Goal: Task Accomplishment & Management: Manage account settings

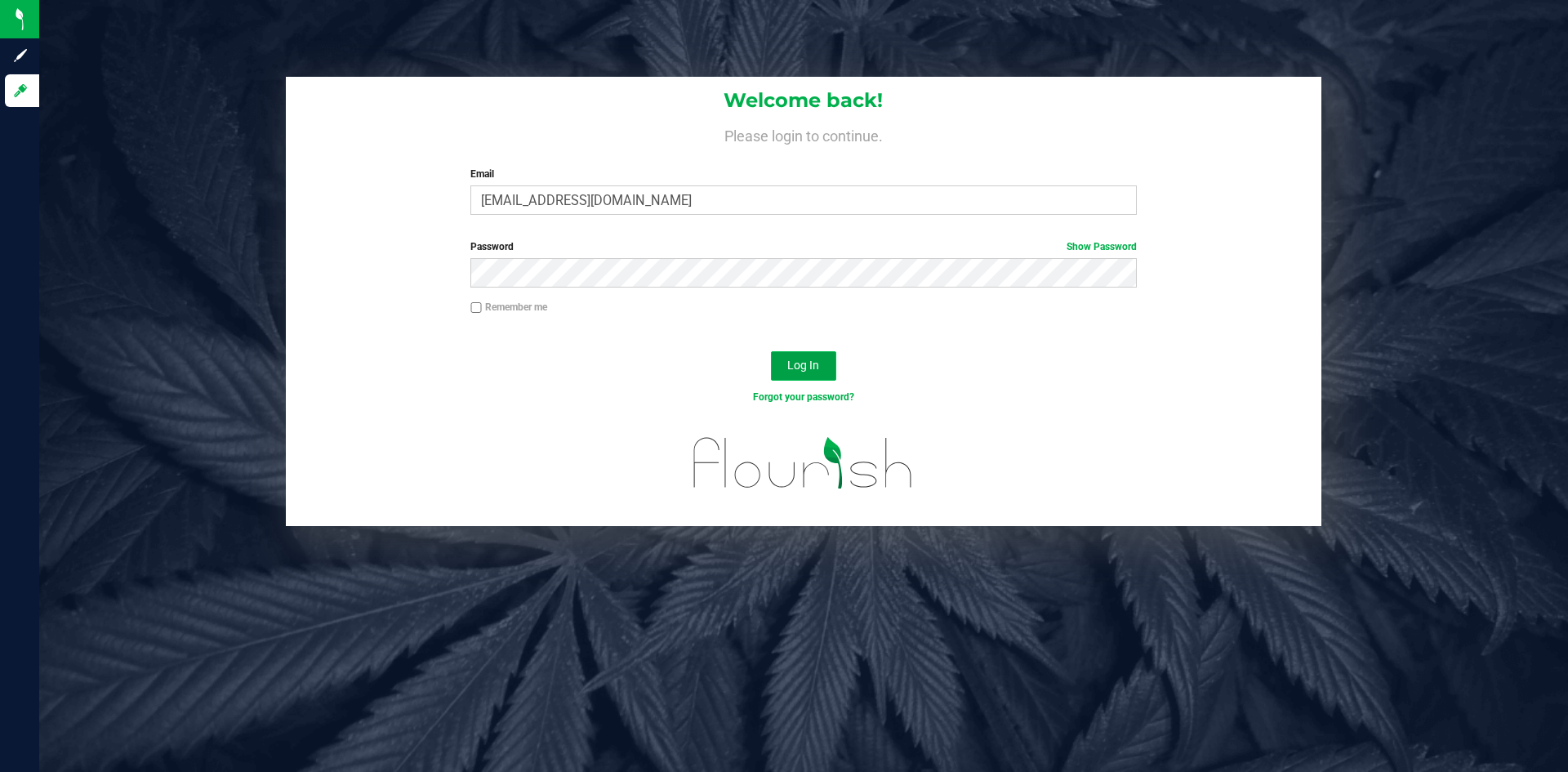
click at [787, 358] on button "Log In" at bounding box center [803, 366] width 65 height 29
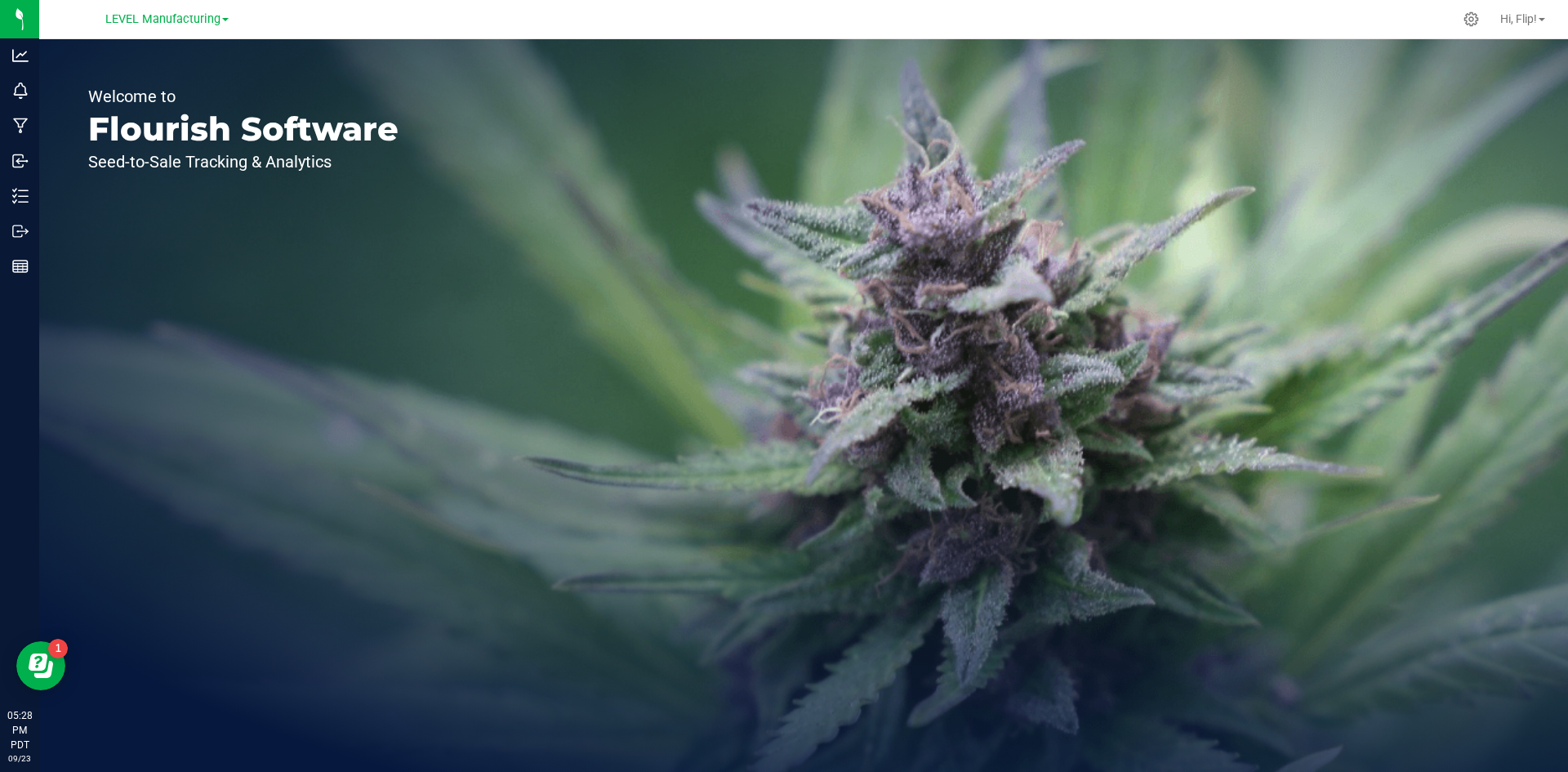
click at [222, 20] on span at bounding box center [225, 20] width 6 height 4
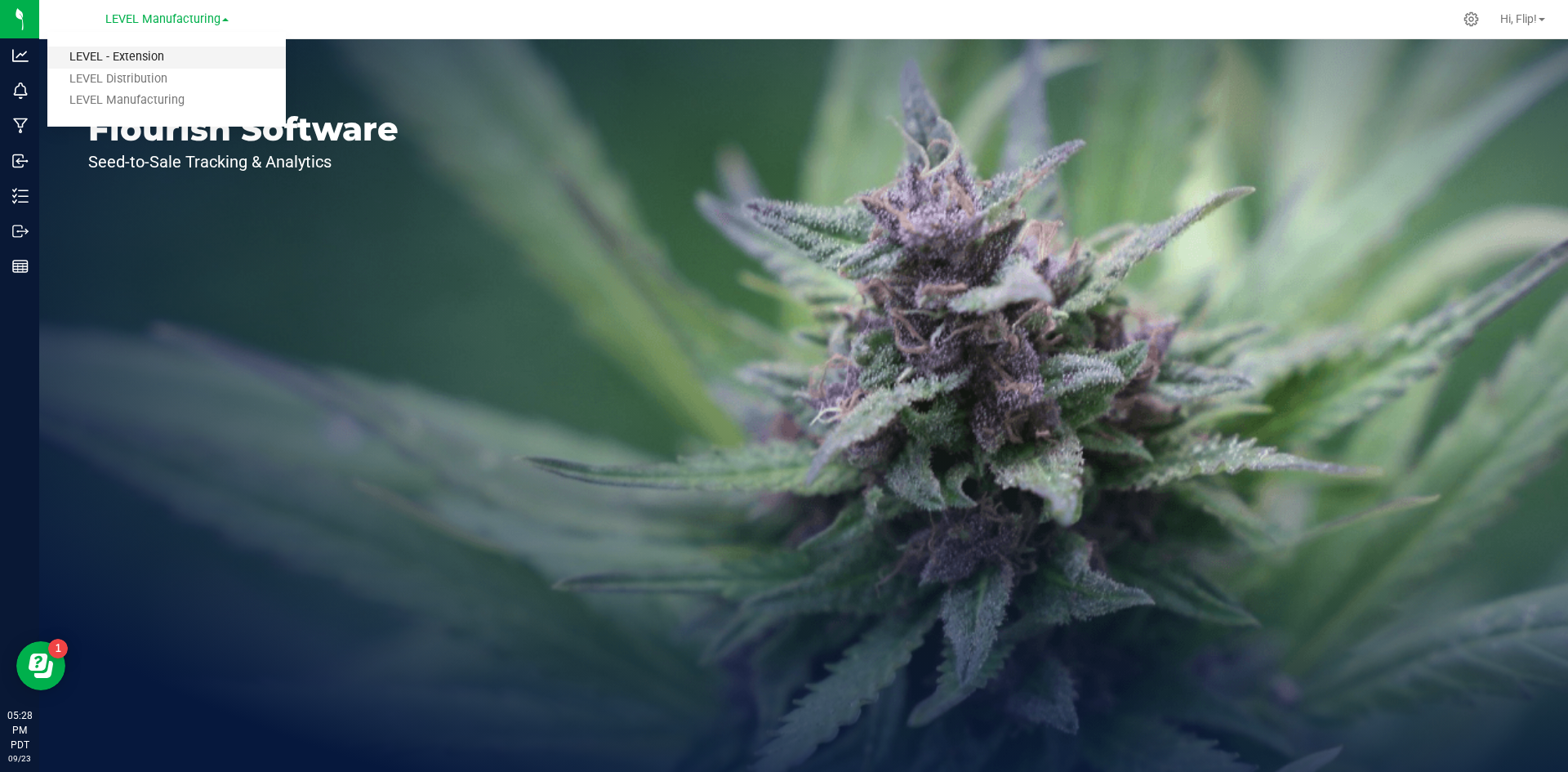
click at [141, 56] on link "LEVEL - Extension" at bounding box center [167, 58] width 239 height 22
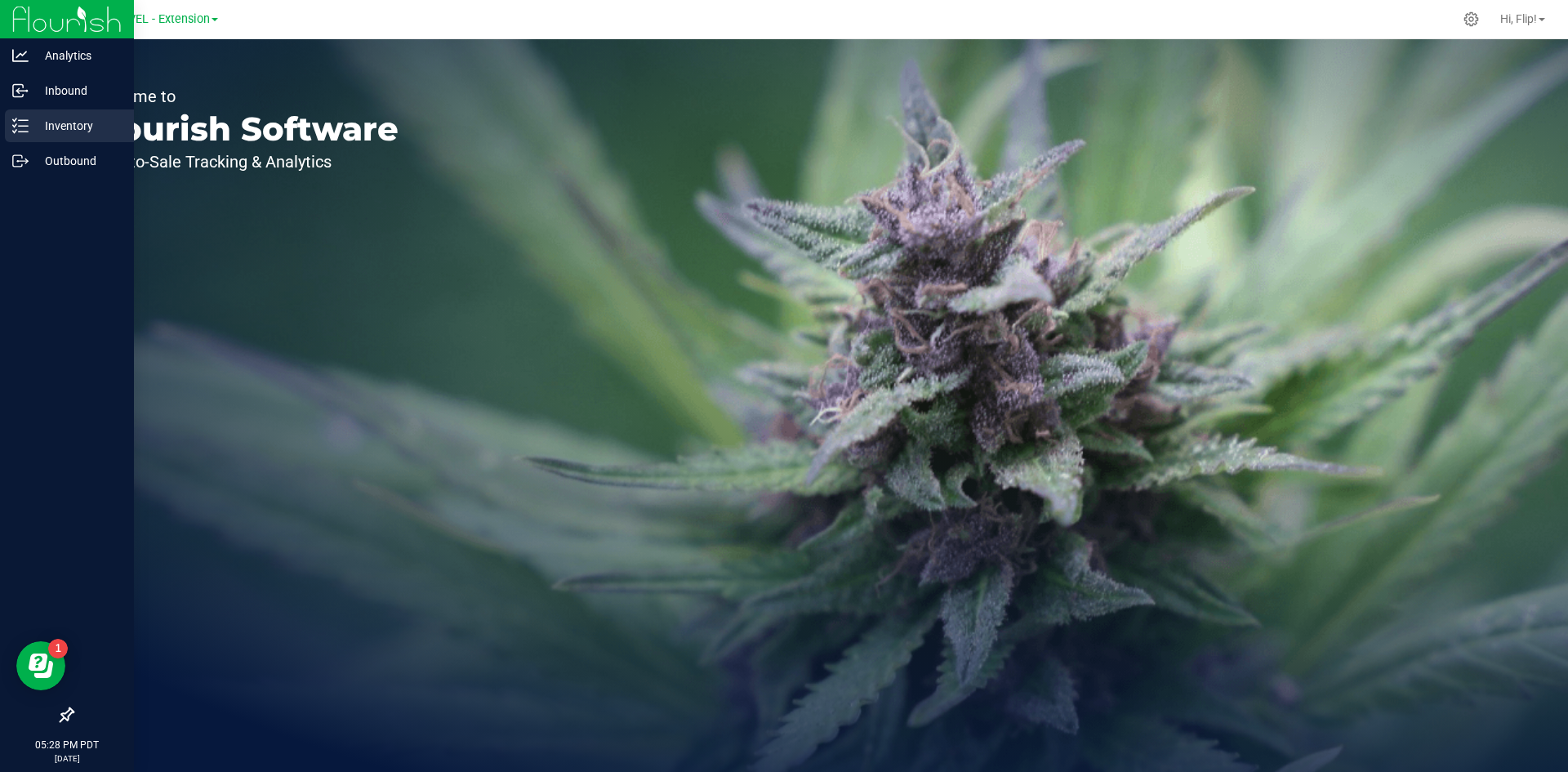
click at [74, 127] on p "Inventory" at bounding box center [77, 125] width 98 height 19
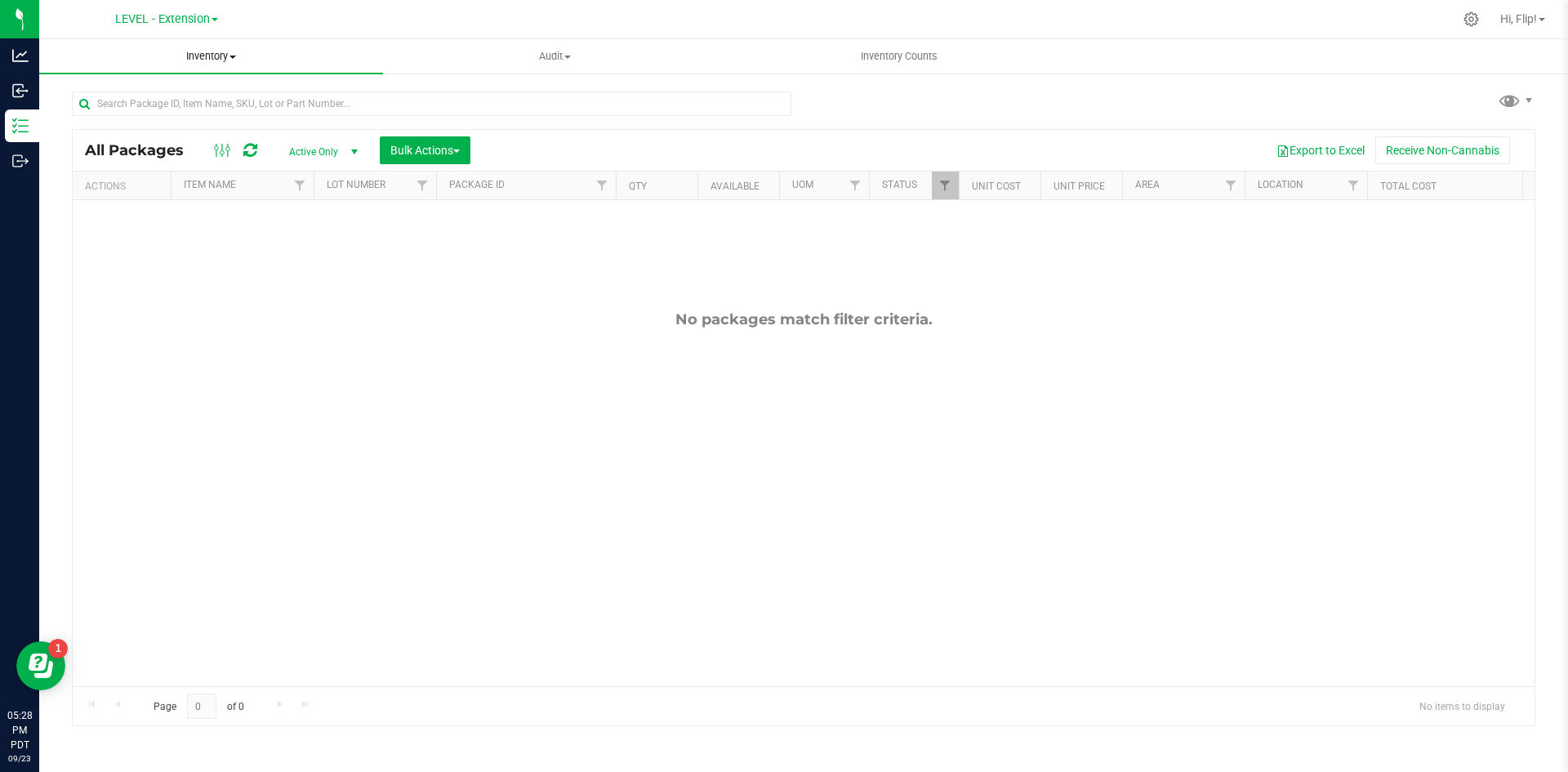
click at [227, 49] on span "Inventory" at bounding box center [211, 56] width 344 height 15
click at [150, 120] on li "All inventory" at bounding box center [211, 117] width 344 height 19
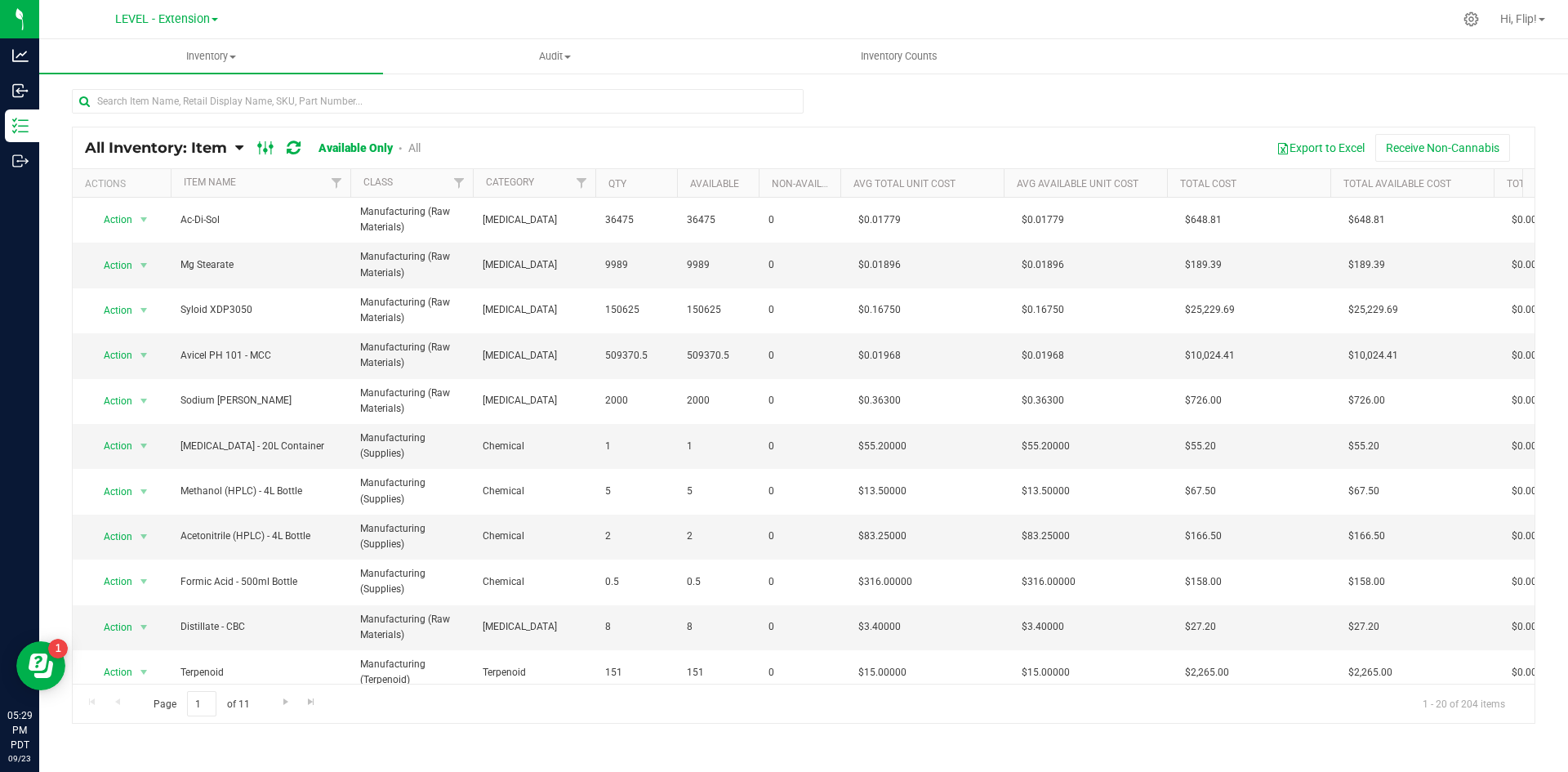
click at [274, 155] on icon at bounding box center [266, 147] width 18 height 19
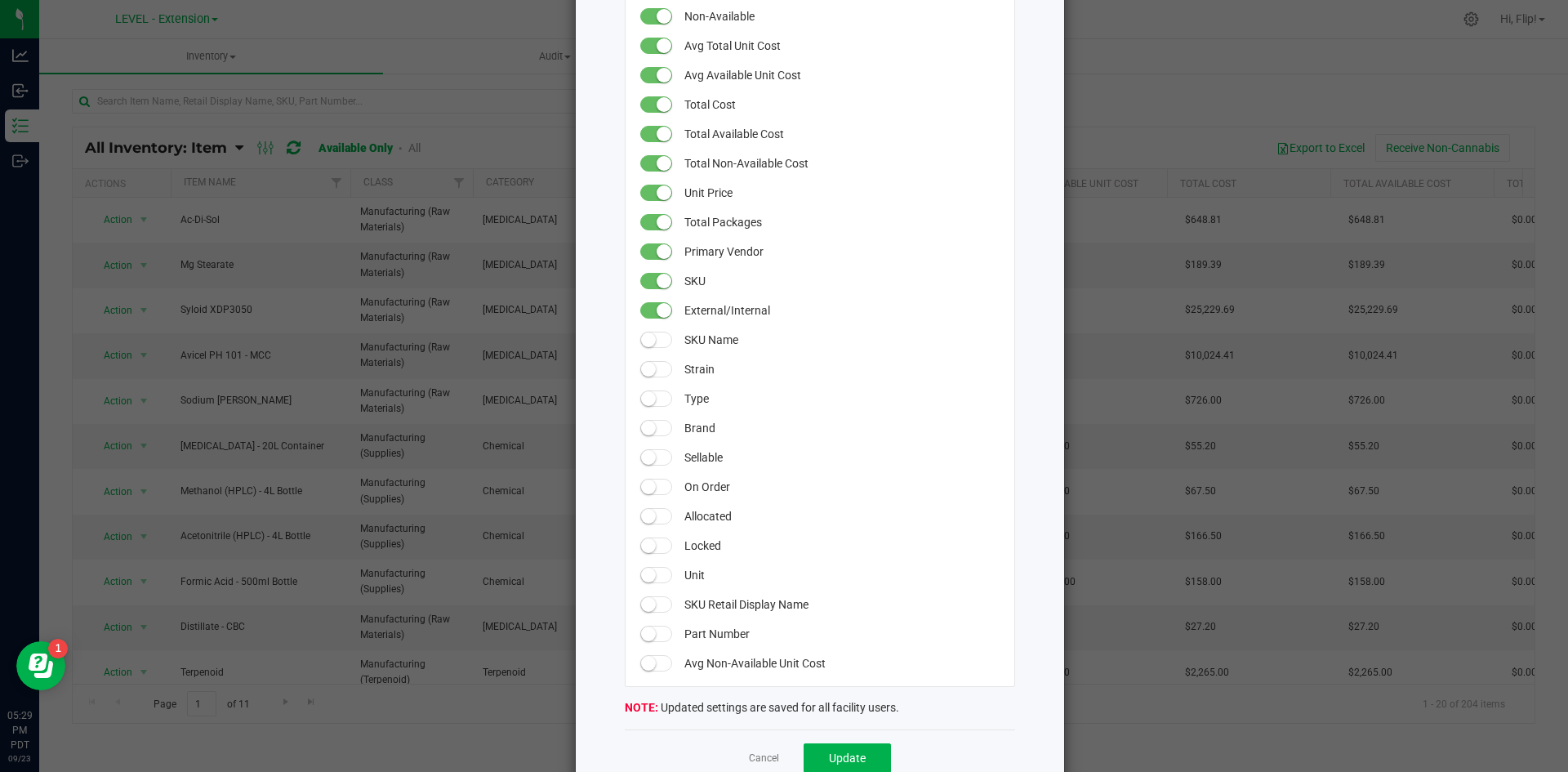
scroll to position [327, 0]
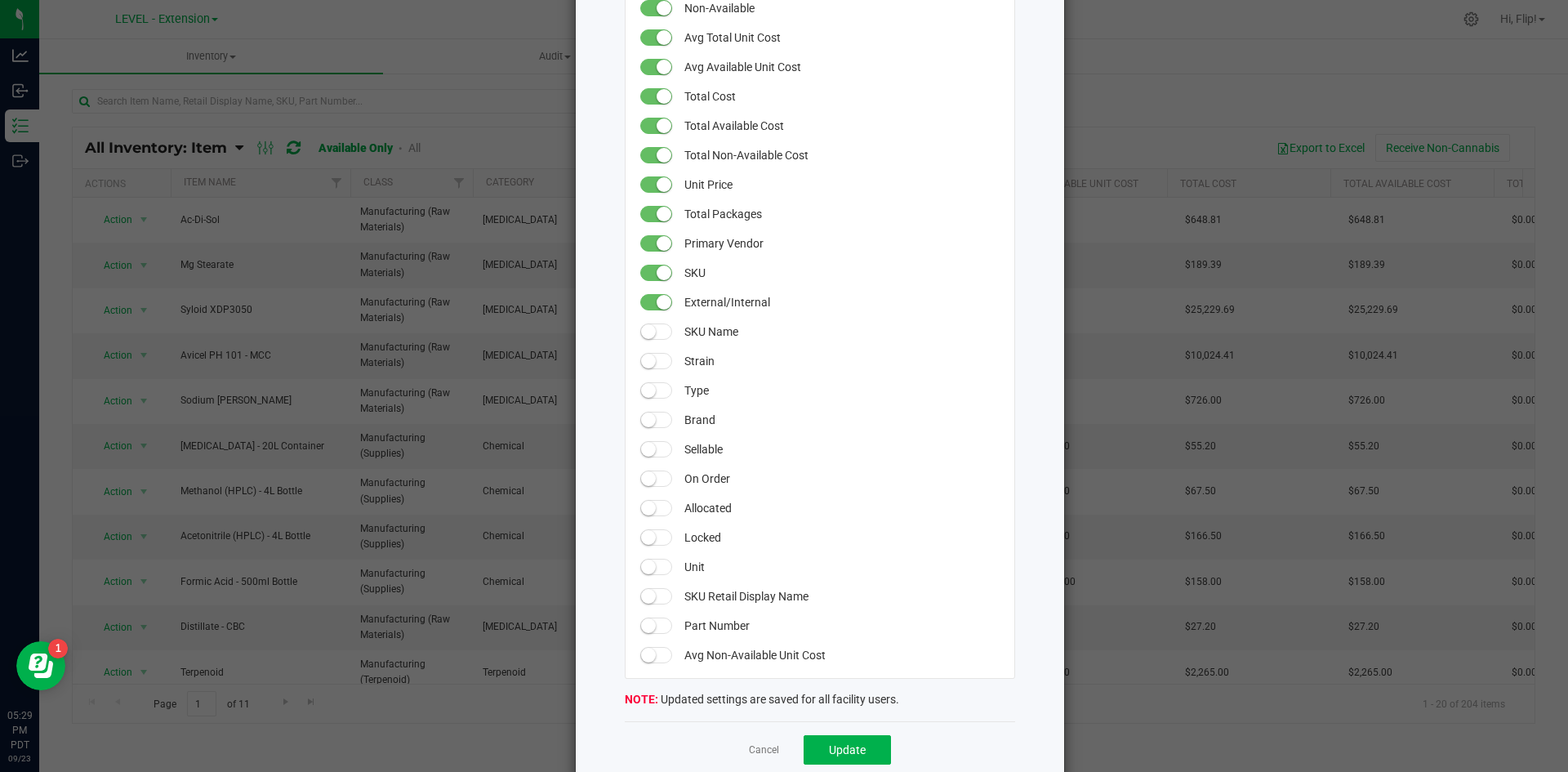
click at [749, 742] on app-cancel-button "Cancel" at bounding box center [763, 750] width 30 height 17
click at [754, 750] on link "Cancel" at bounding box center [763, 750] width 30 height 14
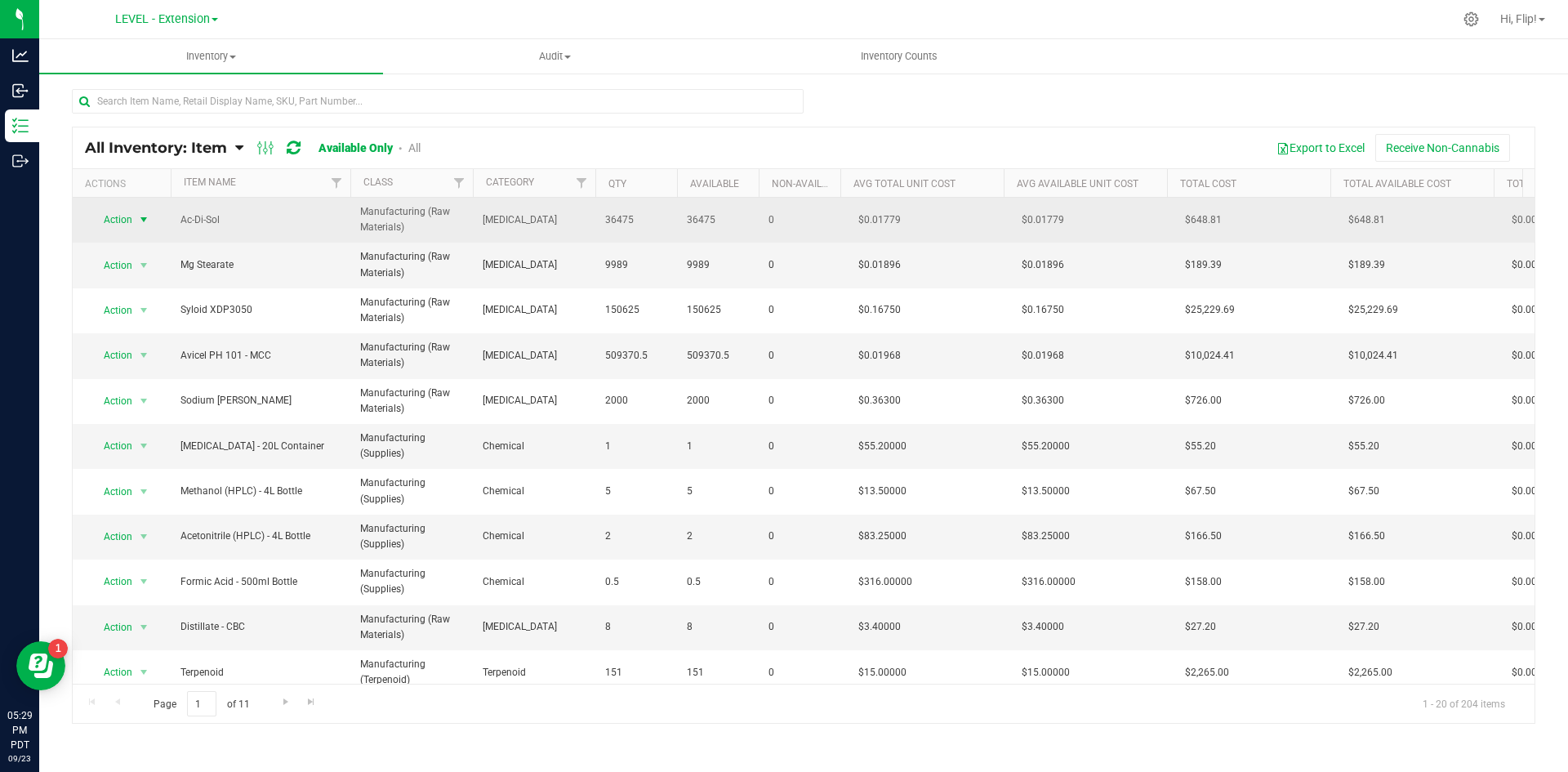
click at [132, 225] on span "Action" at bounding box center [111, 219] width 44 height 23
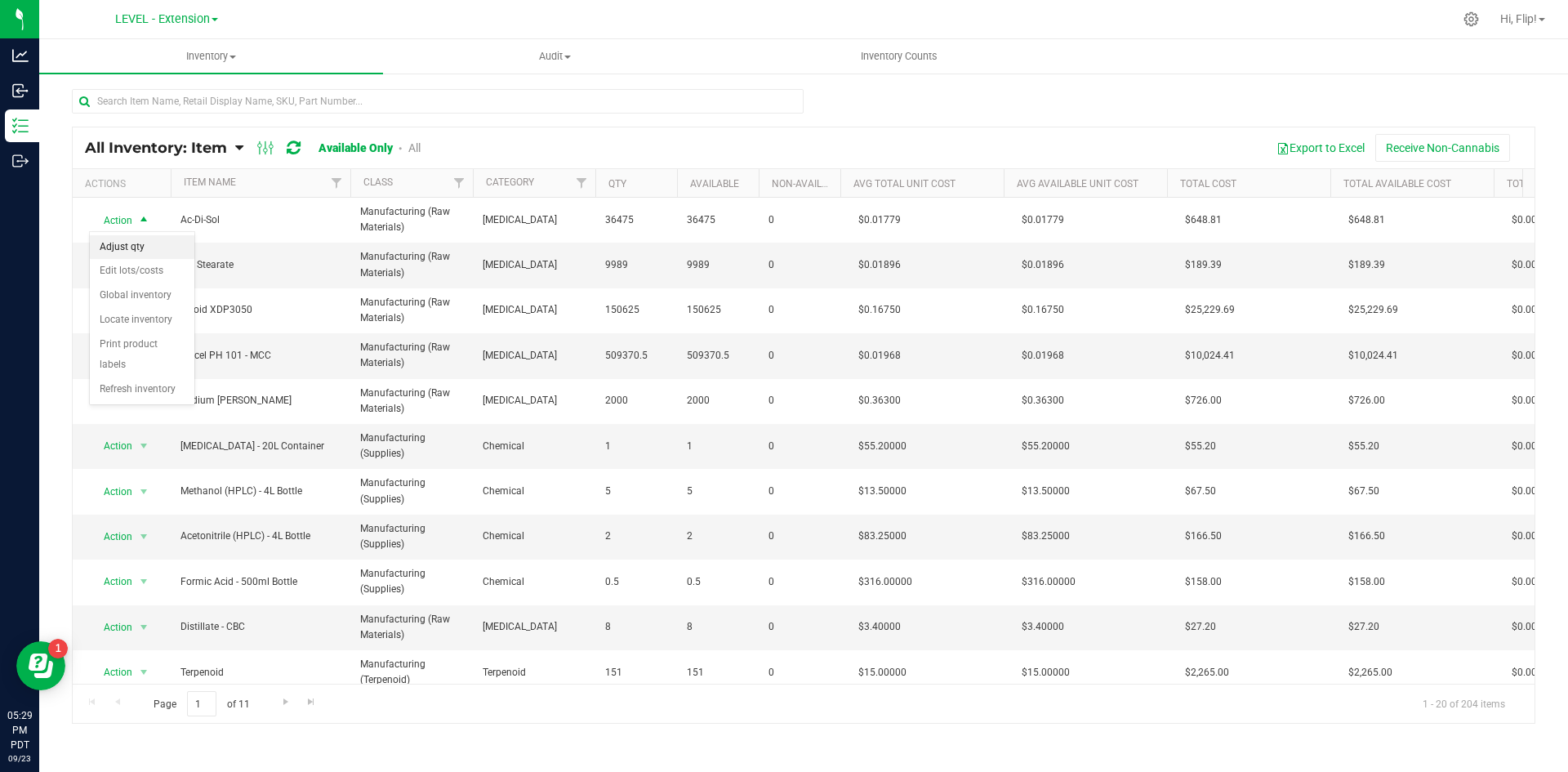
click at [151, 244] on li "Adjust qty" at bounding box center [142, 247] width 105 height 25
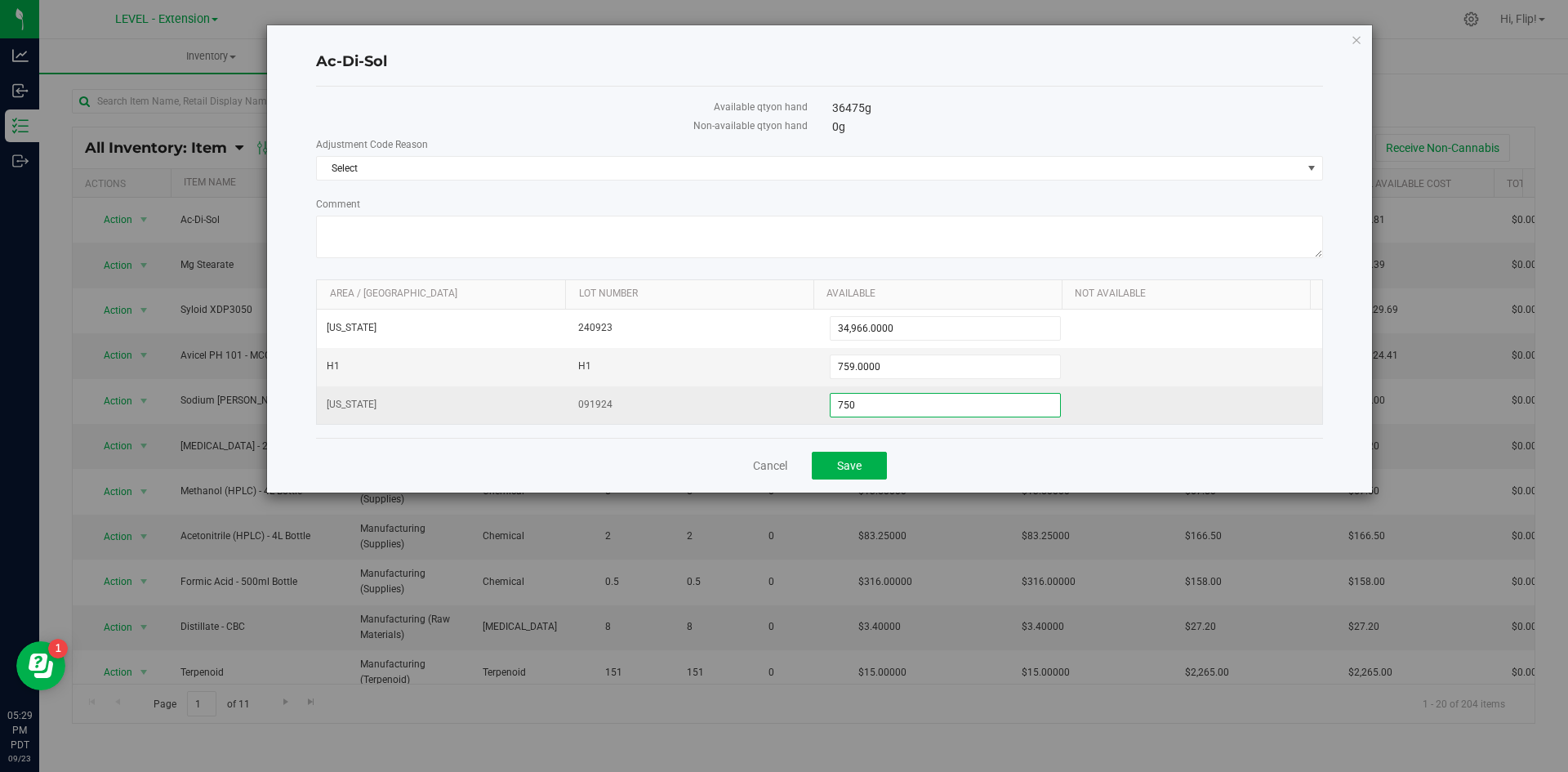
drag, startPoint x: 806, startPoint y: 406, endPoint x: 631, endPoint y: 412, distance: 175.1
click at [627, 411] on tr "[US_STATE] 091924 750.0000 750" at bounding box center [819, 405] width 1006 height 38
type input "0"
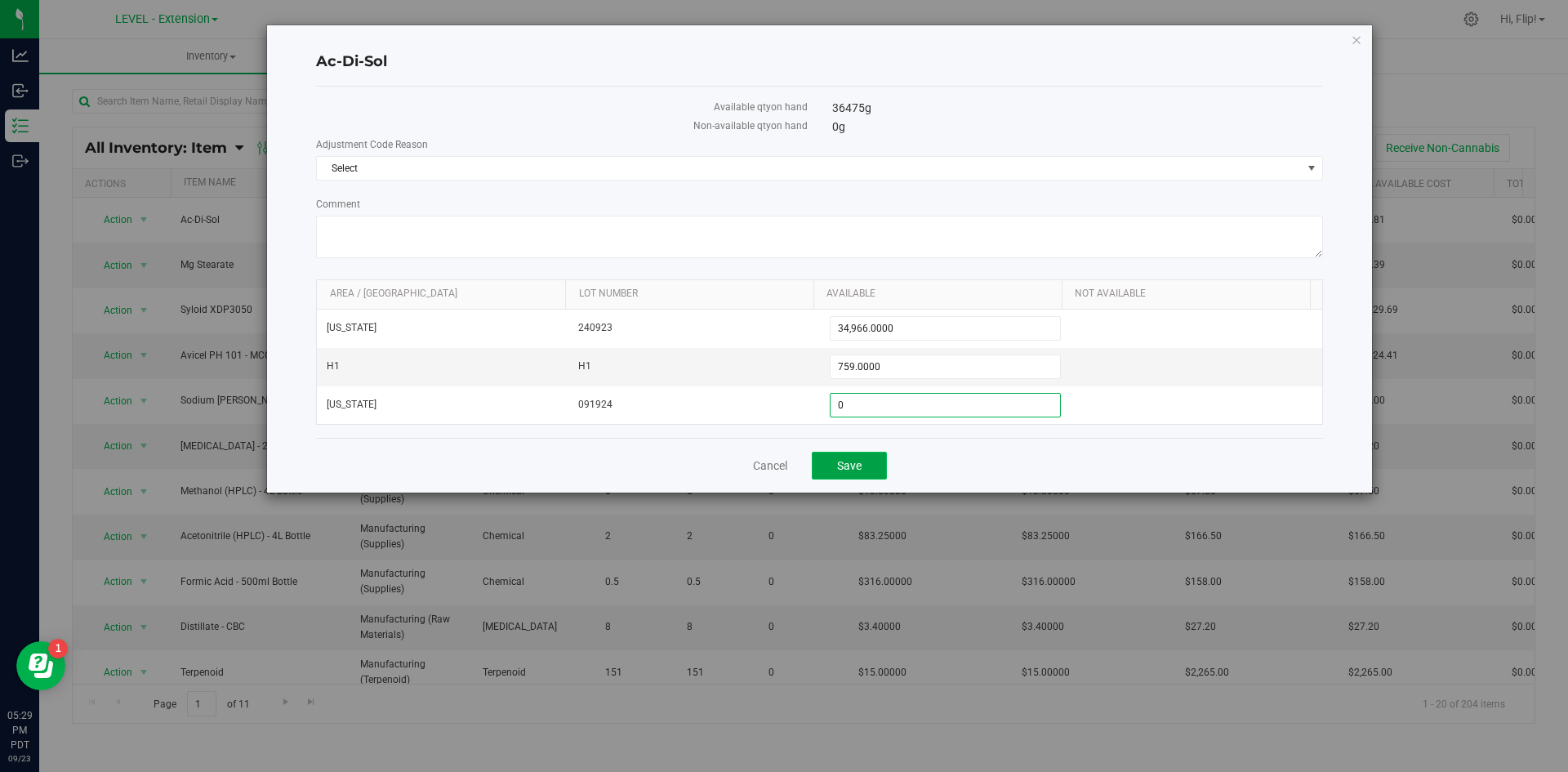
type input "0.0000"
click at [855, 478] on button "Save" at bounding box center [850, 465] width 75 height 28
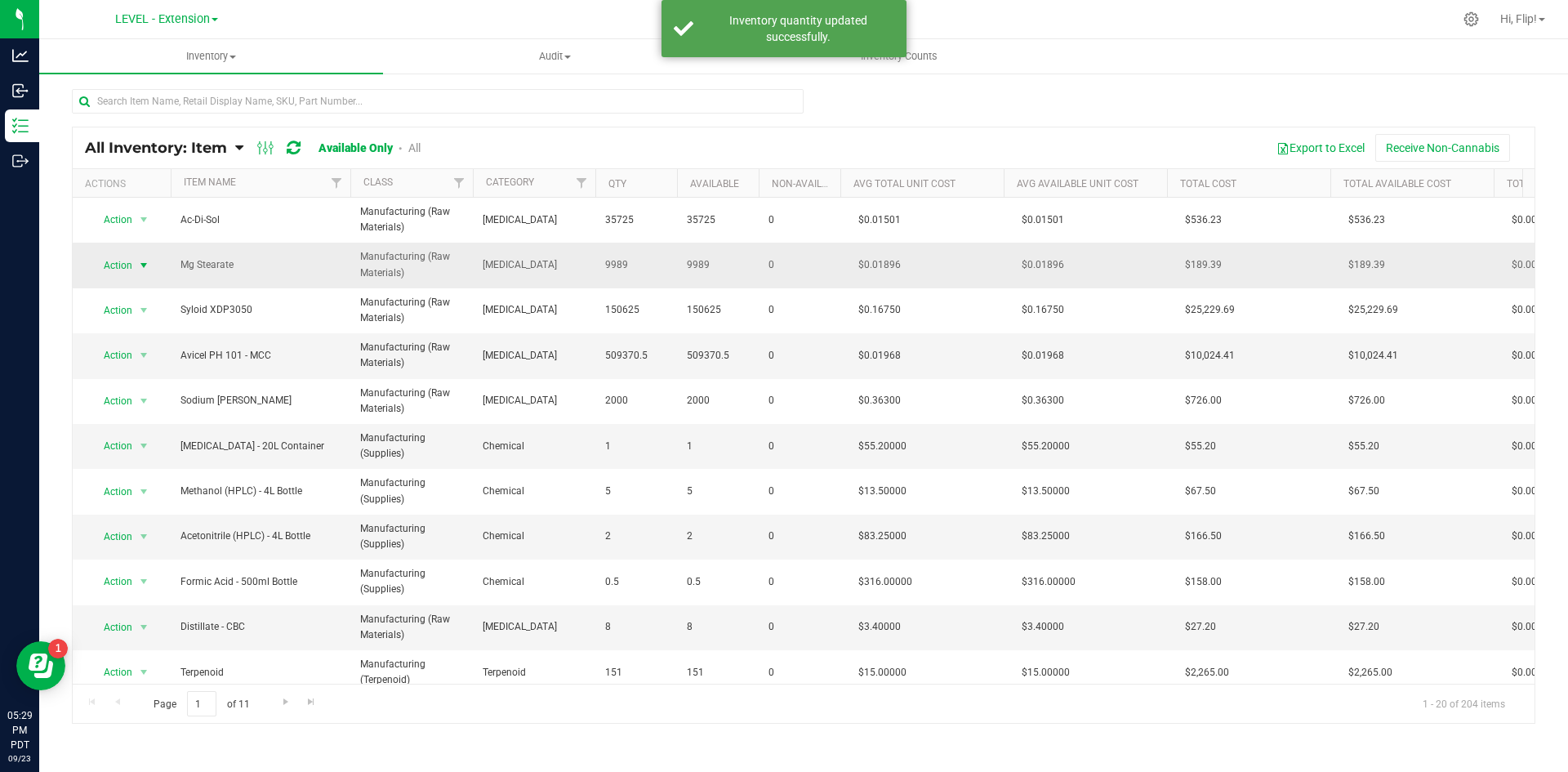
click at [137, 265] on span "select" at bounding box center [144, 265] width 20 height 23
click at [152, 293] on li "Adjust qty" at bounding box center [142, 292] width 105 height 25
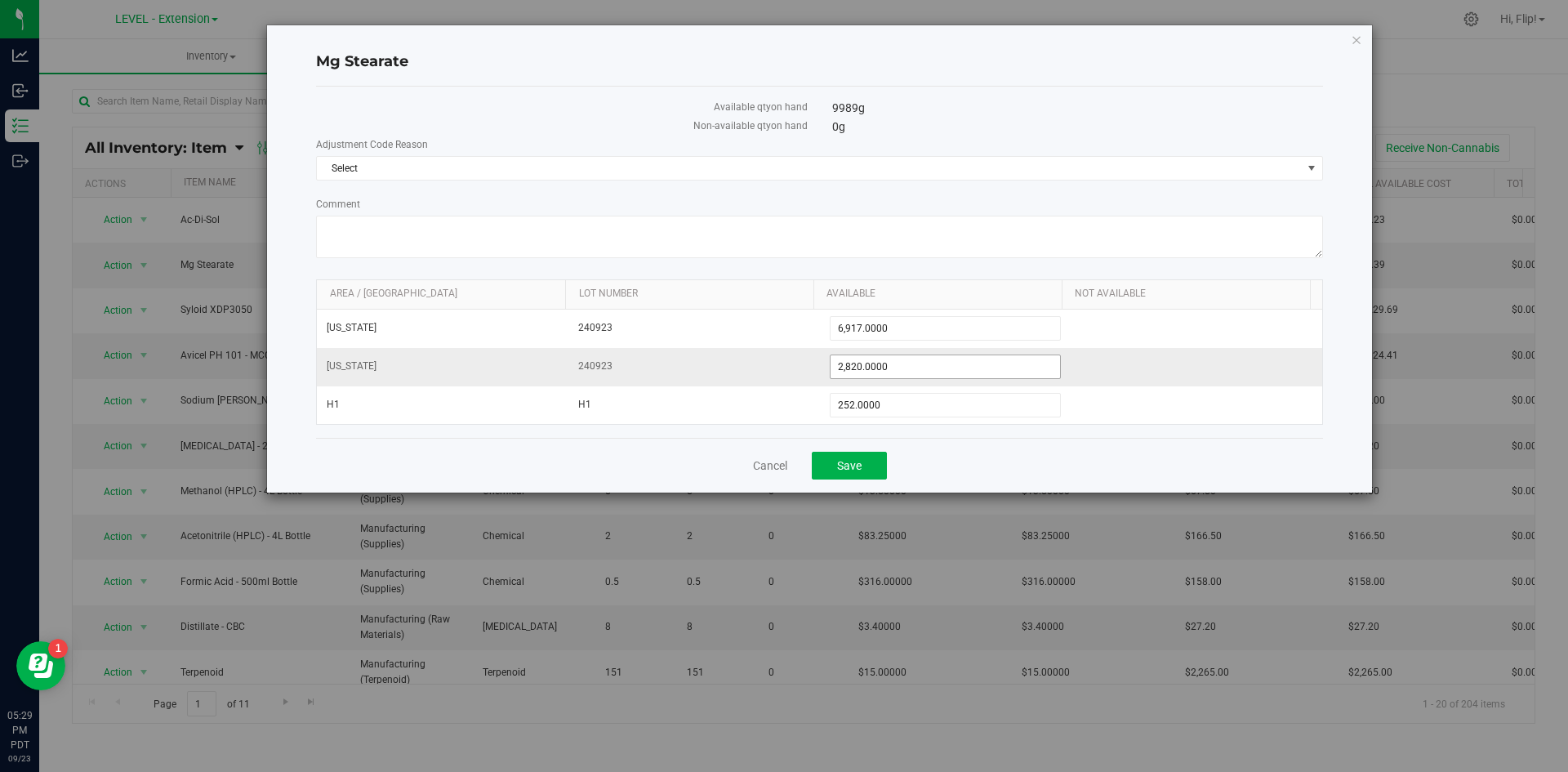
drag, startPoint x: 777, startPoint y: 358, endPoint x: 693, endPoint y: 364, distance: 84.2
click at [695, 363] on tr "[US_STATE] 240923 2,820.0000 2820" at bounding box center [819, 367] width 1006 height 39
type input "0"
type input "0.0000"
click at [872, 467] on button "Save" at bounding box center [850, 465] width 75 height 28
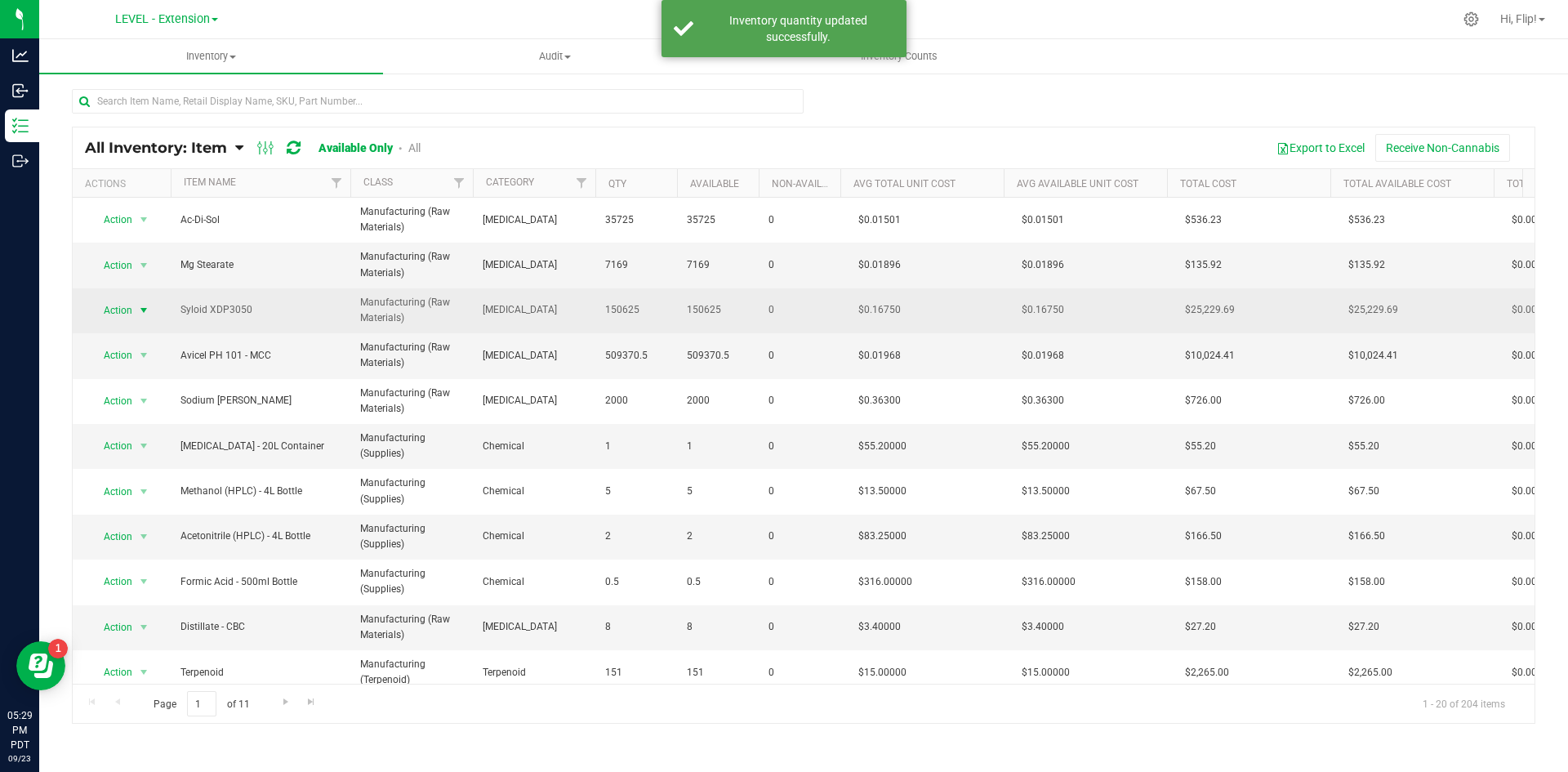
click at [131, 304] on span "Action" at bounding box center [111, 310] width 44 height 23
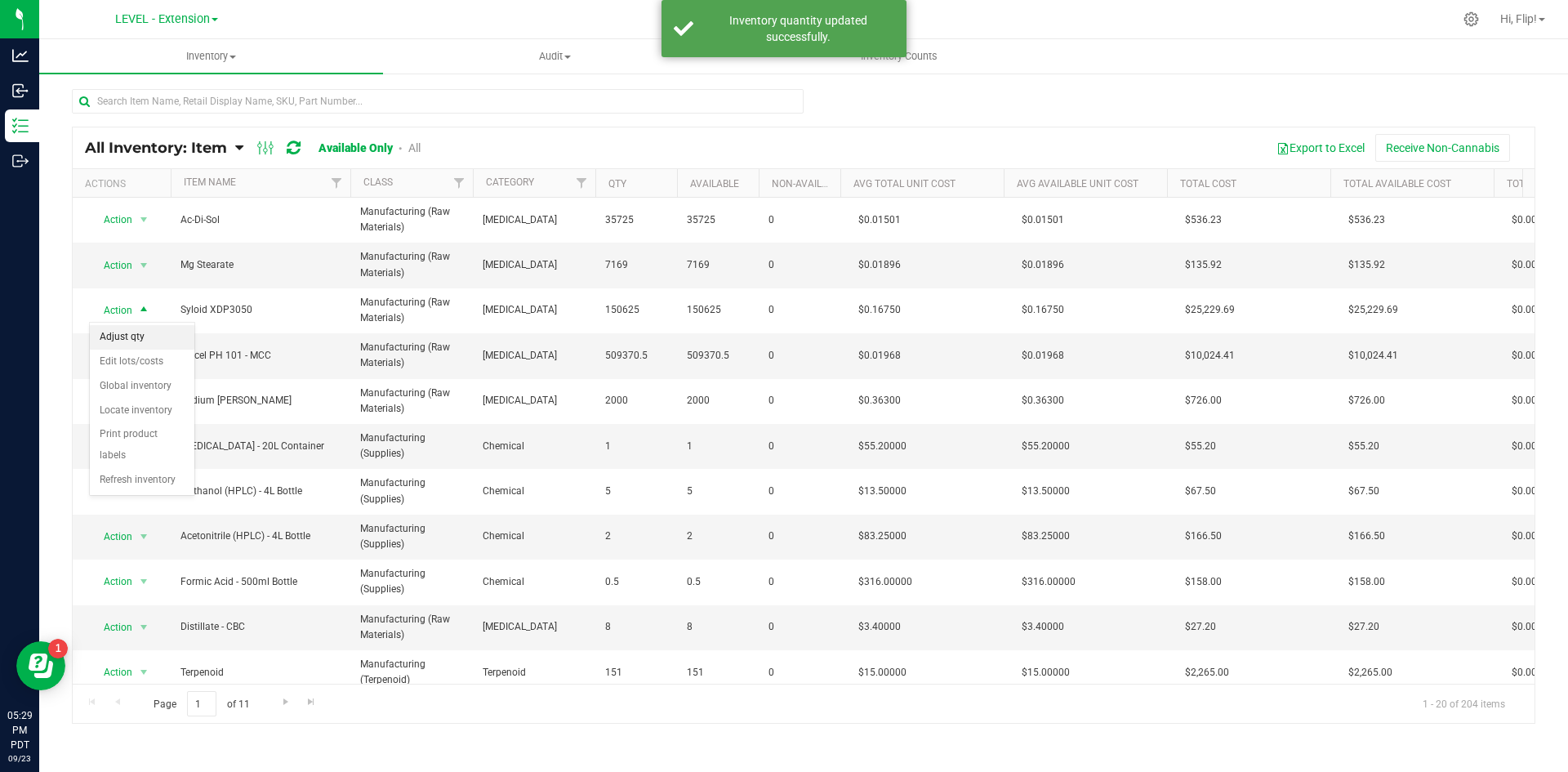
click at [163, 338] on li "Adjust qty" at bounding box center [142, 337] width 105 height 25
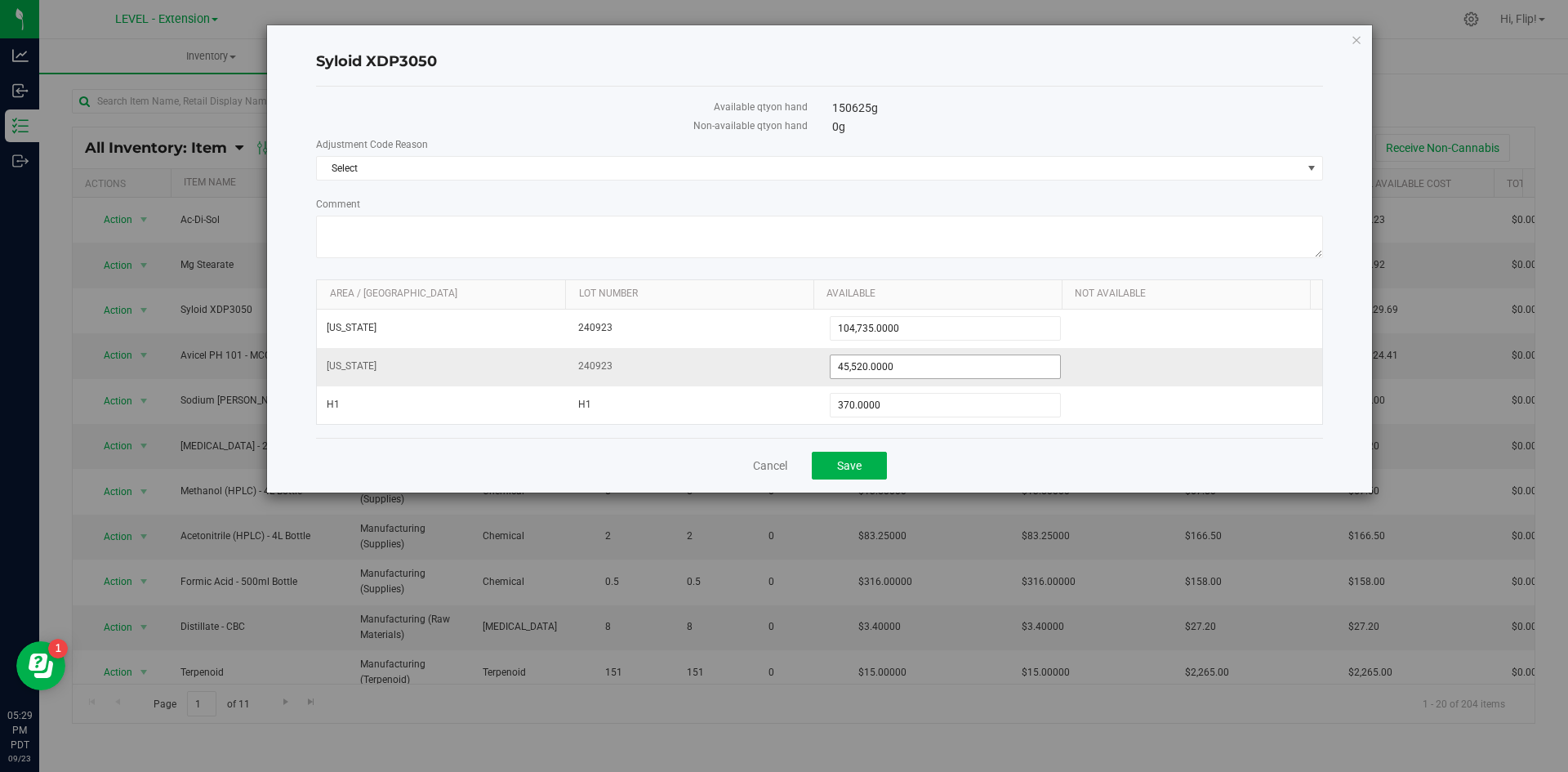
drag, startPoint x: 975, startPoint y: 359, endPoint x: 651, endPoint y: 367, distance: 324.1
click at [784, 369] on tr "[US_STATE] 240923 45,520.0000 45520" at bounding box center [819, 367] width 1006 height 39
type input "0"
type input "0.0000"
click at [845, 463] on span "Save" at bounding box center [849, 465] width 25 height 13
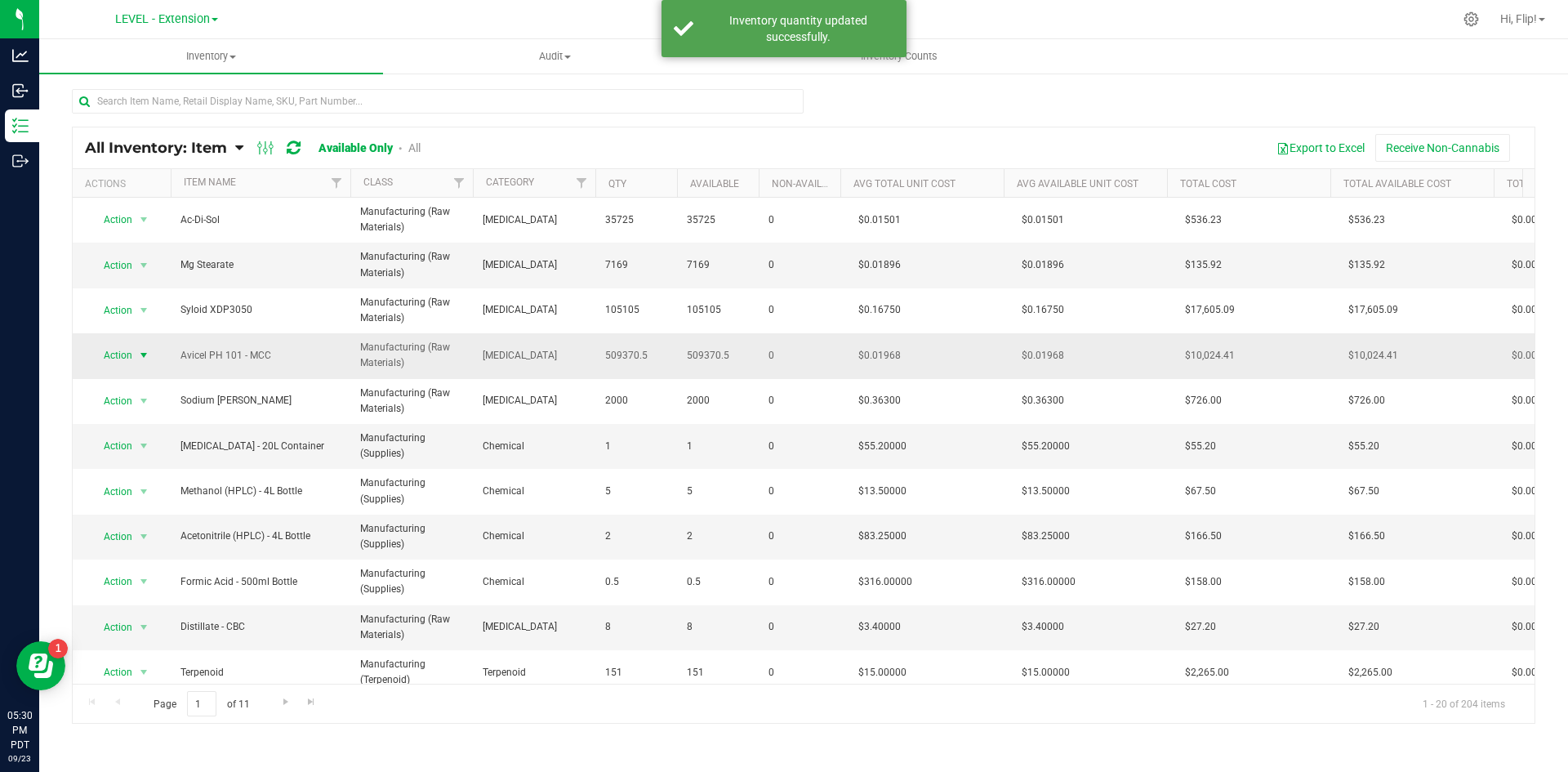
click at [139, 354] on span "select" at bounding box center [144, 355] width 13 height 13
click at [142, 373] on li "Adjust qty" at bounding box center [142, 383] width 105 height 25
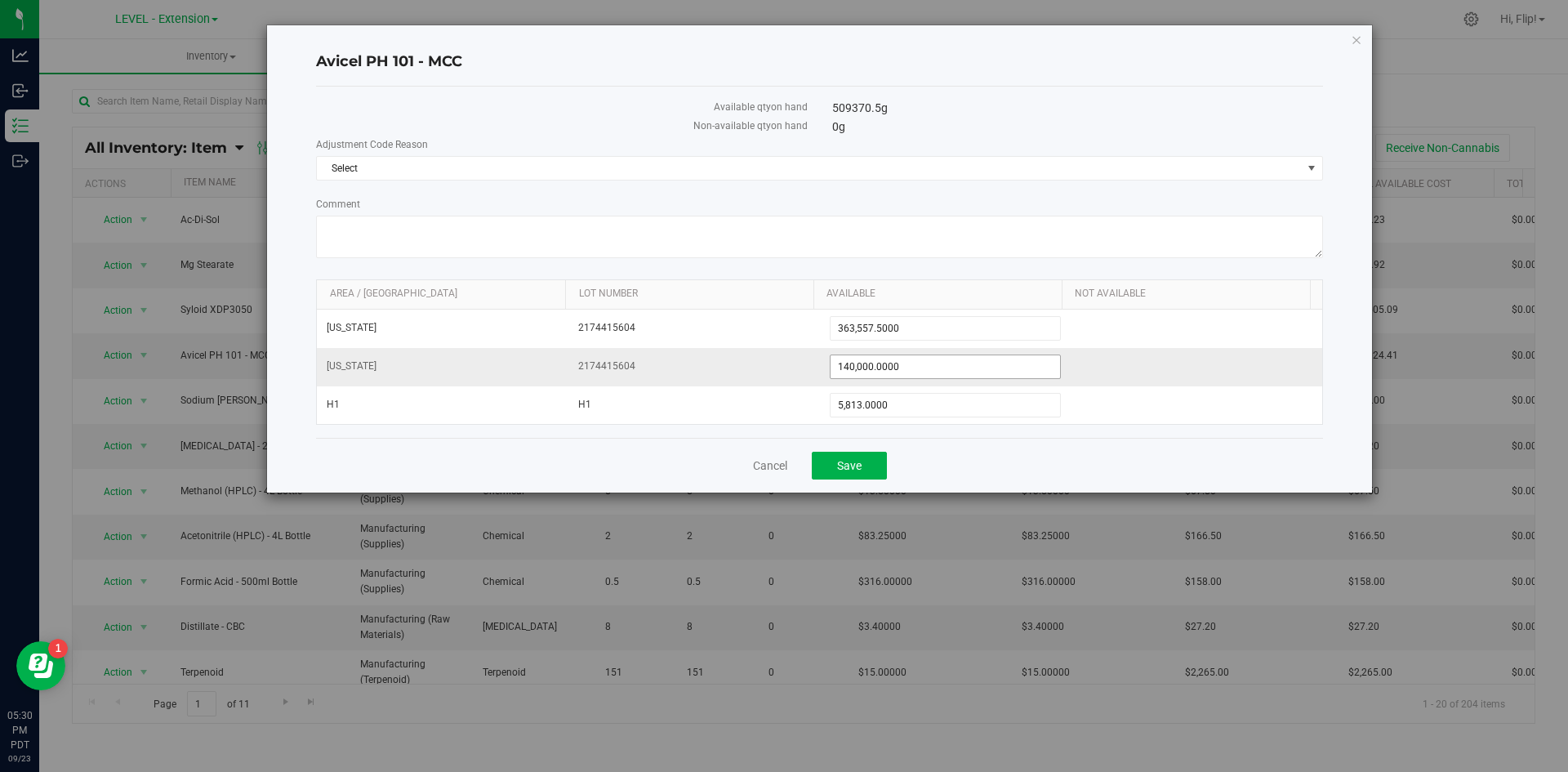
drag, startPoint x: 665, startPoint y: 373, endPoint x: 572, endPoint y: 378, distance: 93.1
click at [572, 378] on tr "[US_STATE] 2174415604 140,000.0000 140000" at bounding box center [819, 367] width 1006 height 39
type input "0"
type input "0.0000"
click at [860, 465] on span "Save" at bounding box center [849, 465] width 25 height 13
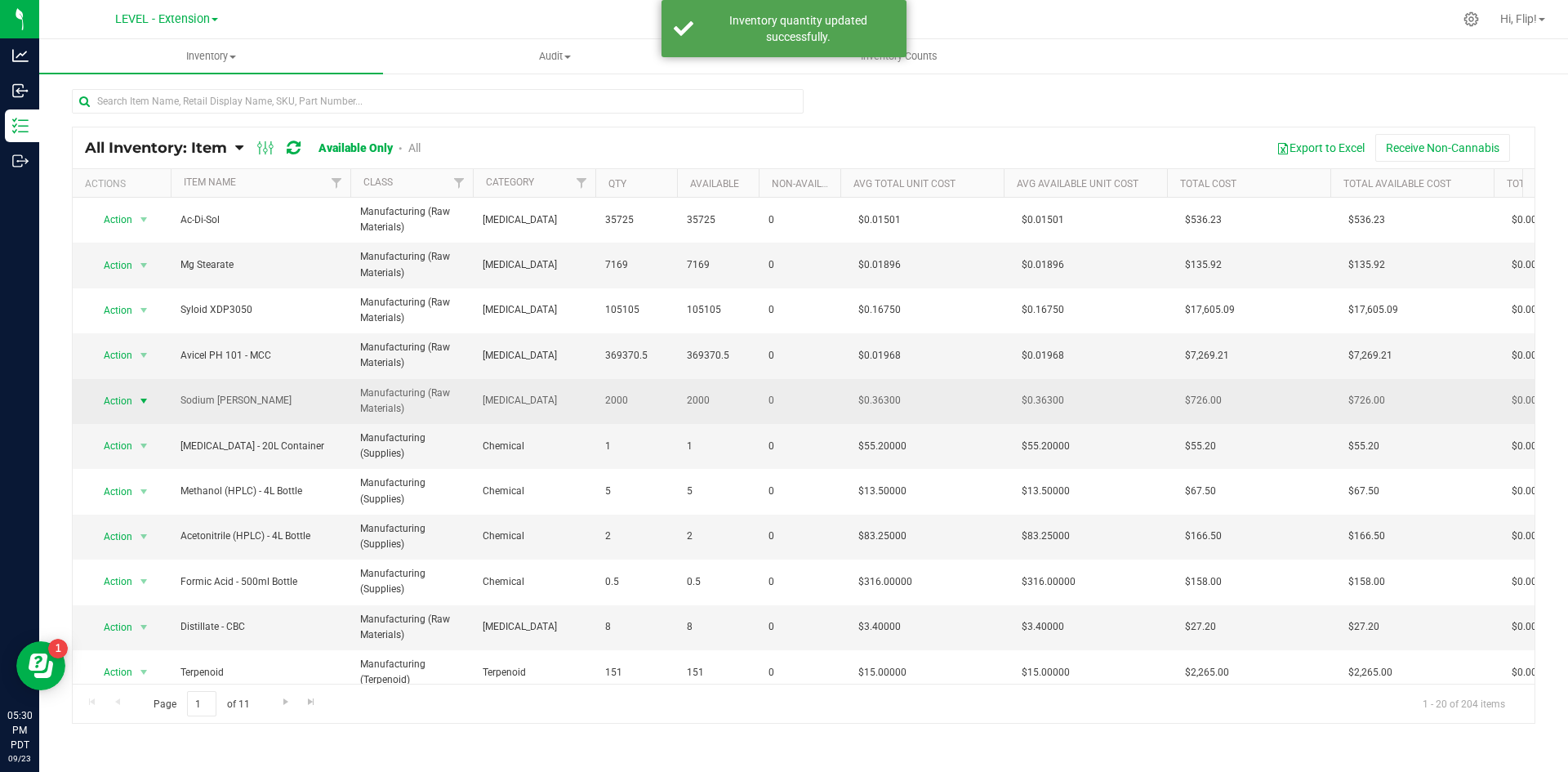
click at [131, 396] on span "Action" at bounding box center [111, 401] width 44 height 23
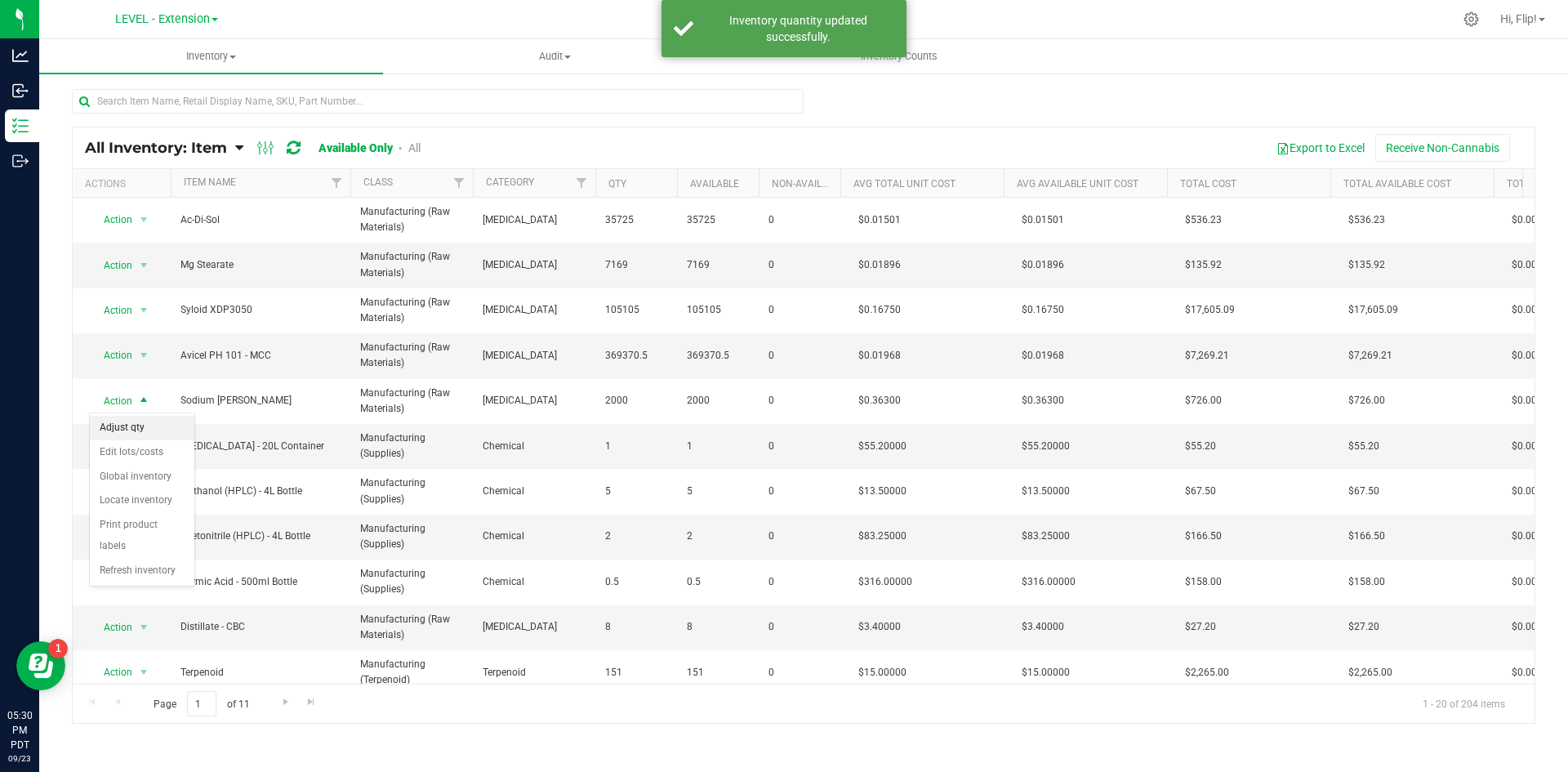
click at [148, 427] on li "Adjust qty" at bounding box center [142, 428] width 105 height 25
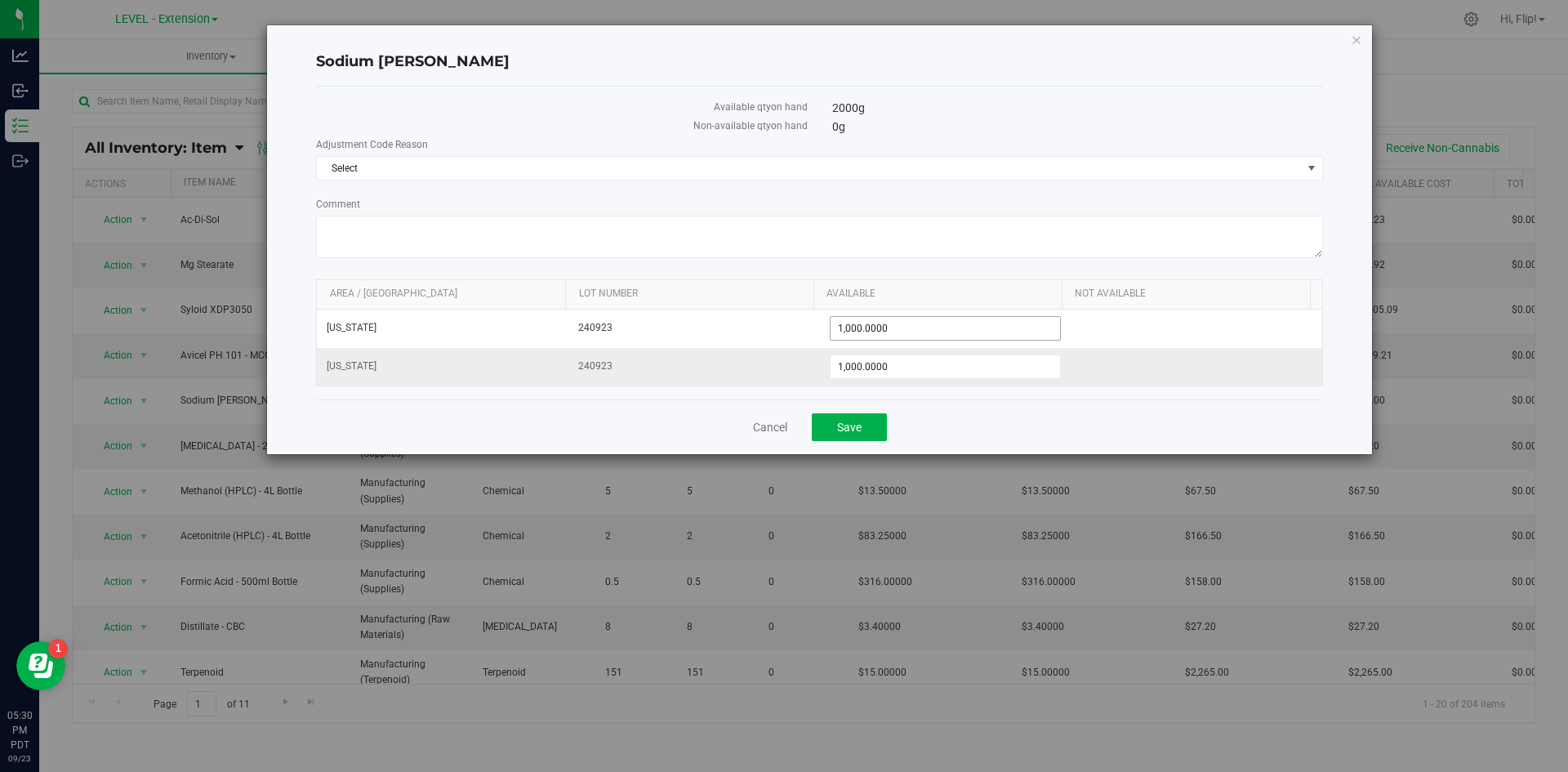
drag, startPoint x: 897, startPoint y: 323, endPoint x: 442, endPoint y: 362, distance: 456.7
click at [509, 359] on tbody "[US_STATE] 240923 1,000.0000 1000 [US_STATE] 240923 1,000.0000 1000" at bounding box center [819, 347] width 1006 height 76
type input "0"
type input "0.0000"
click at [854, 421] on span "Save" at bounding box center [849, 427] width 25 height 13
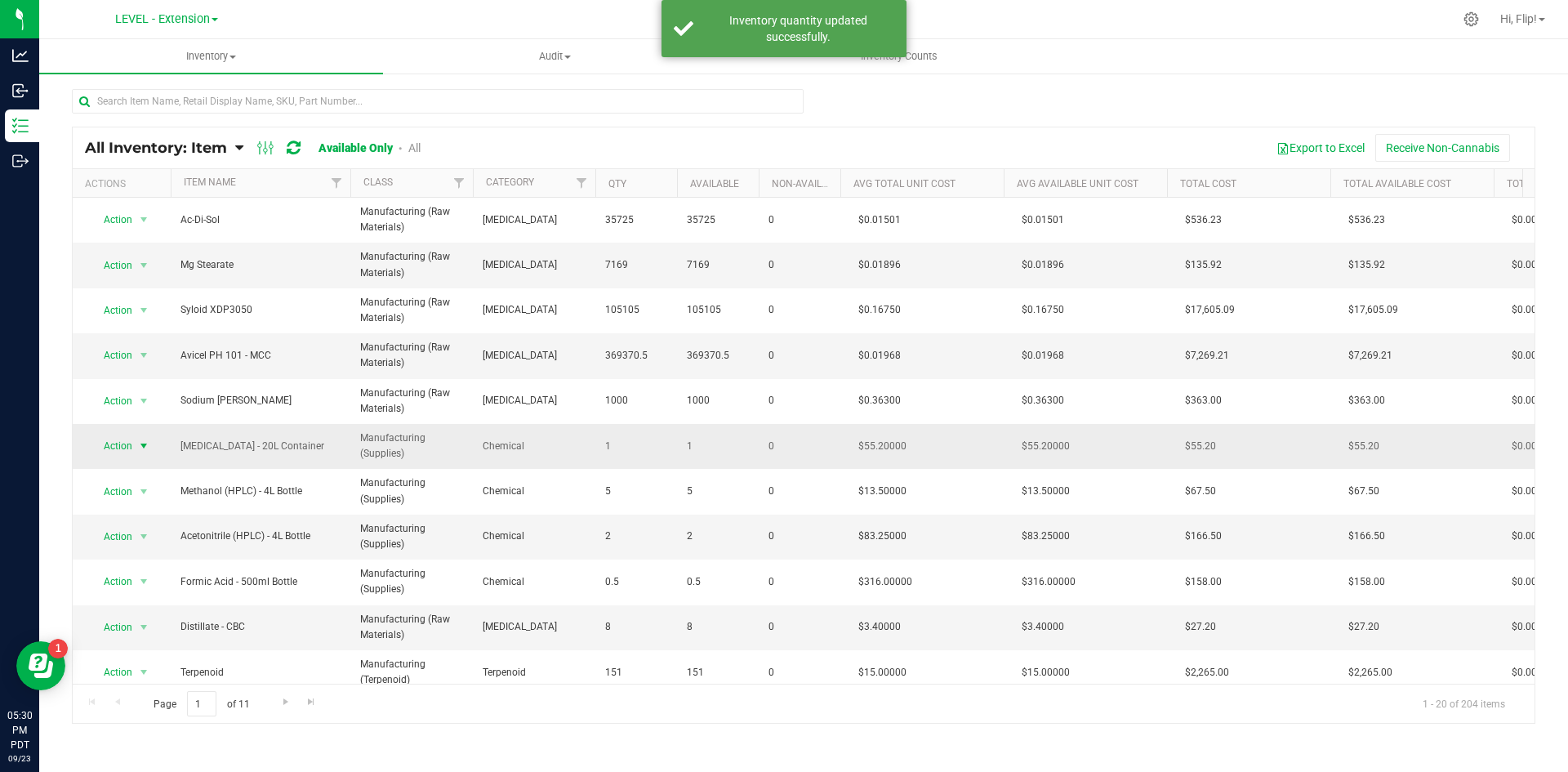
click at [138, 446] on span "select" at bounding box center [144, 446] width 13 height 13
click at [169, 476] on li "Adjust qty" at bounding box center [142, 474] width 105 height 25
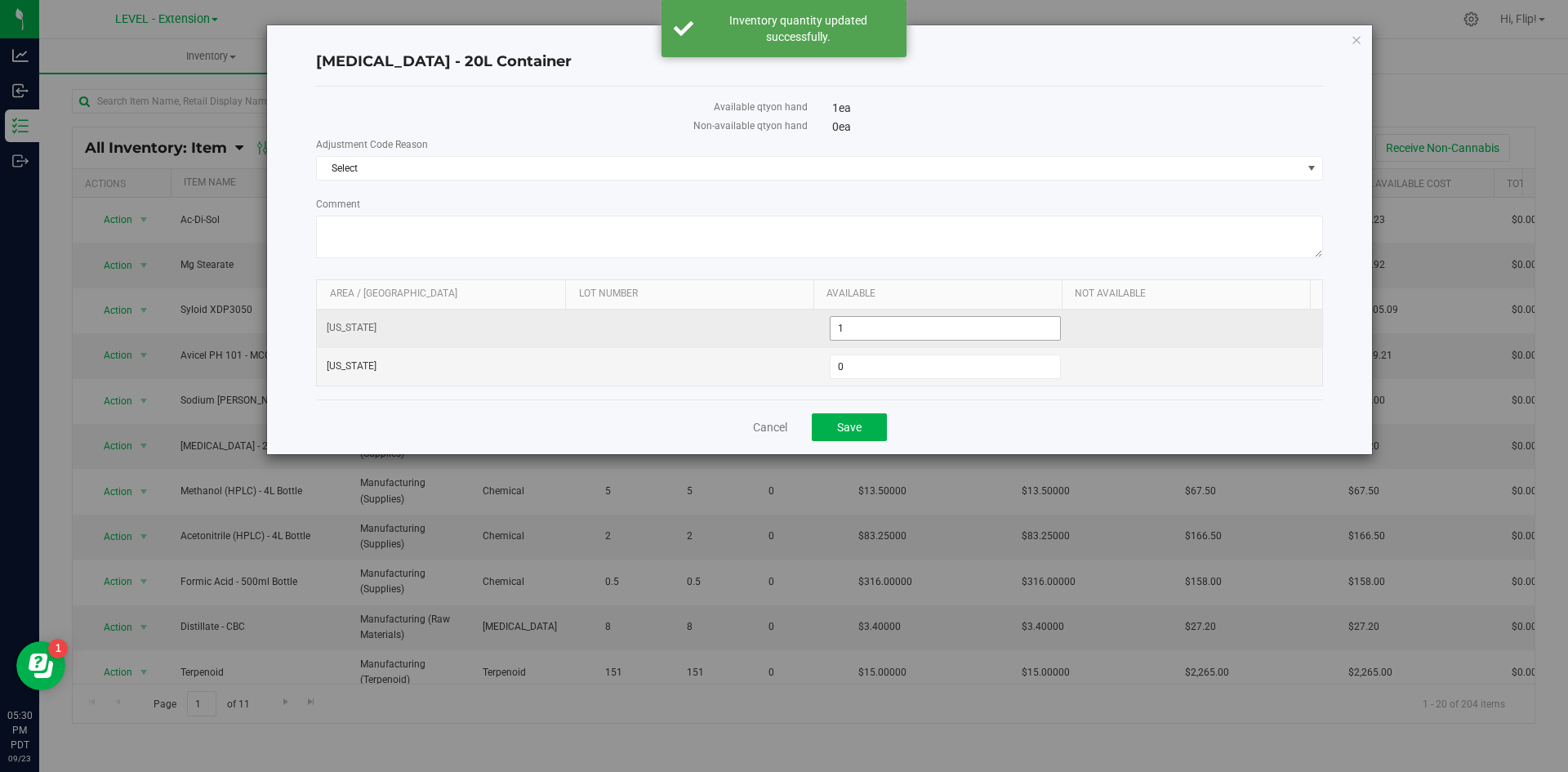
drag, startPoint x: 859, startPoint y: 315, endPoint x: 779, endPoint y: 310, distance: 80.2
click at [820, 310] on td "1 1" at bounding box center [946, 329] width 251 height 39
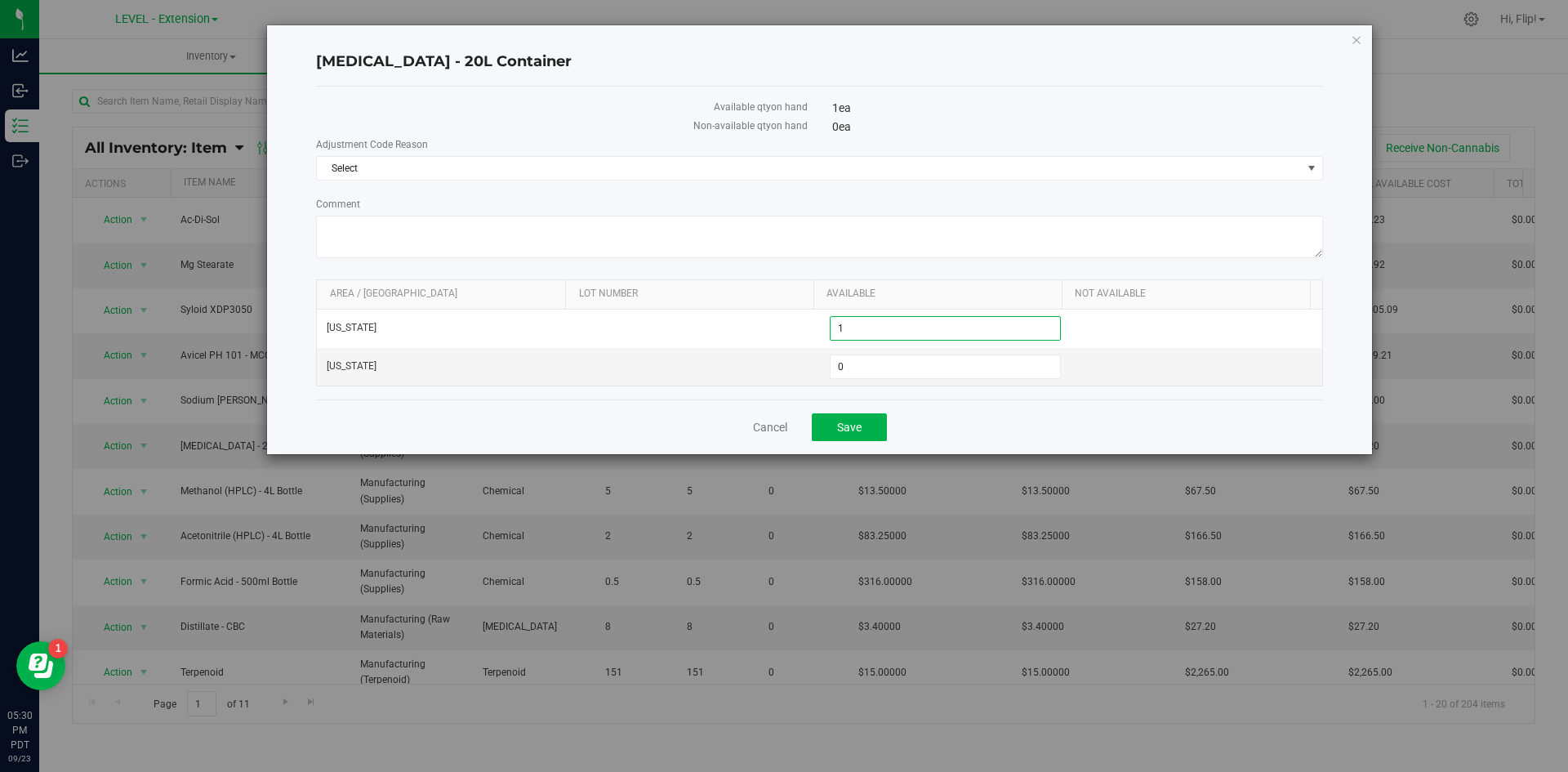
type input "0"
click at [849, 420] on span "Save" at bounding box center [849, 427] width 25 height 13
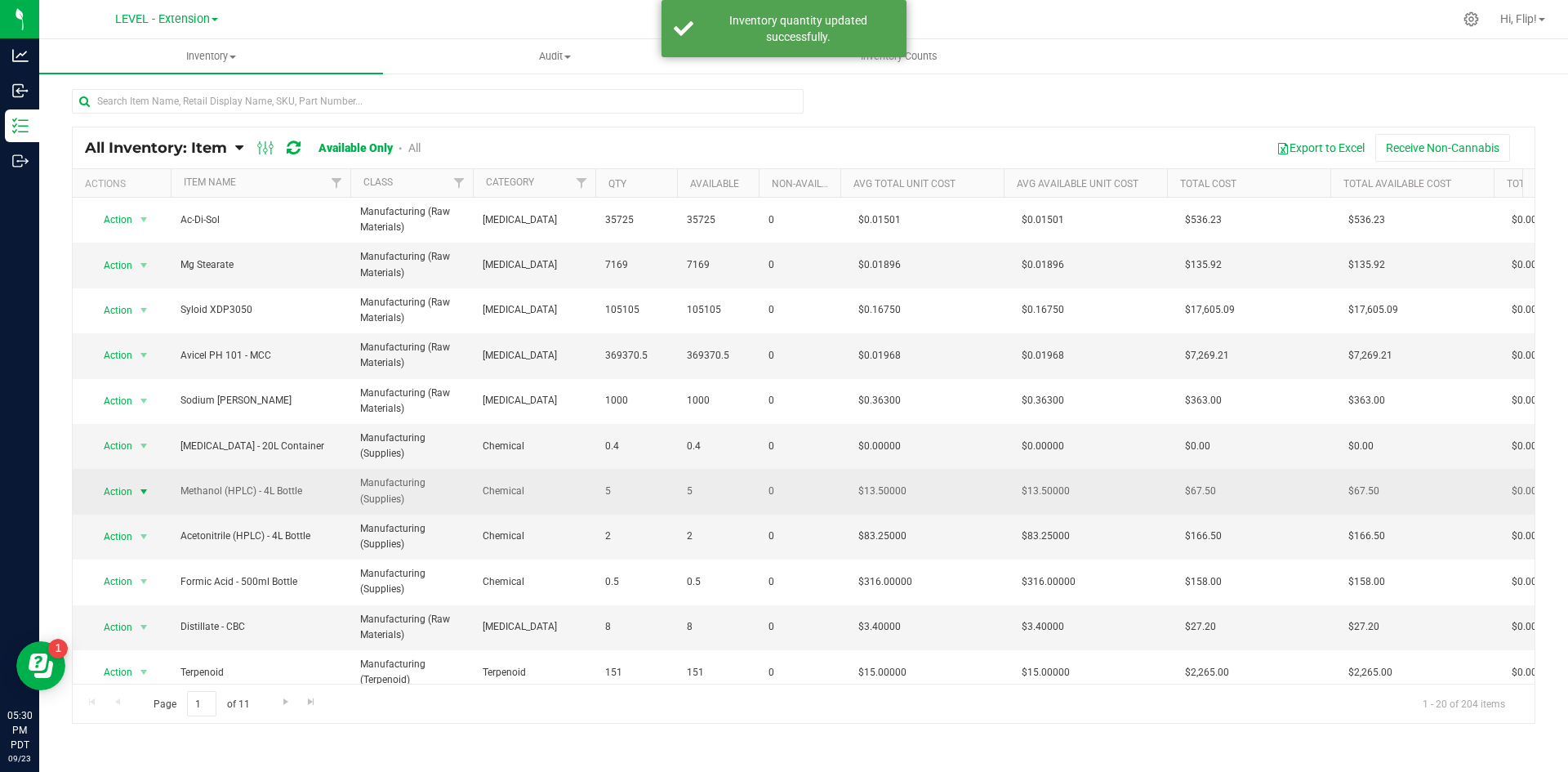
click at [140, 492] on span "select" at bounding box center [144, 492] width 13 height 13
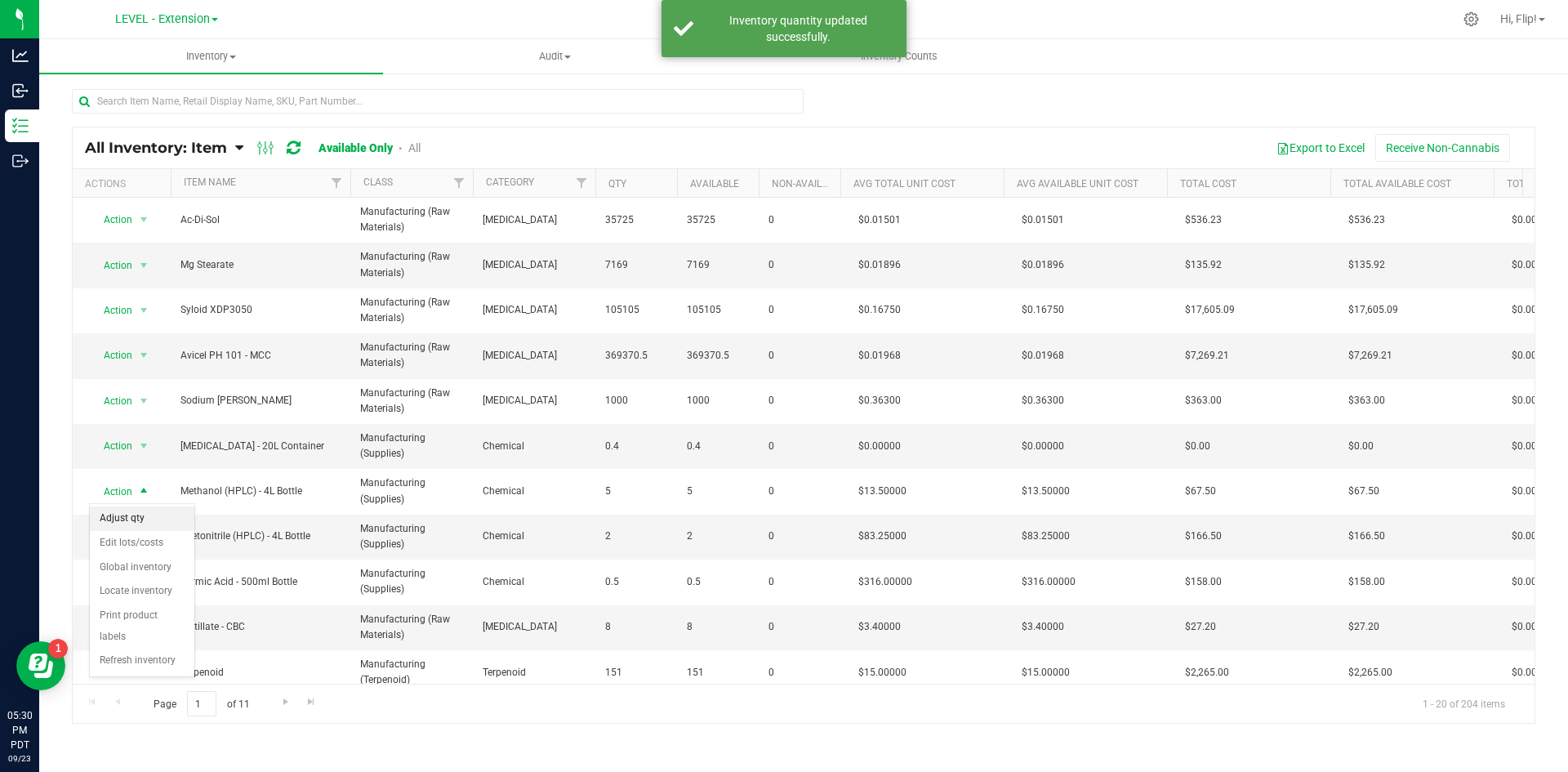
click at [141, 514] on li "Adjust qty" at bounding box center [142, 519] width 105 height 25
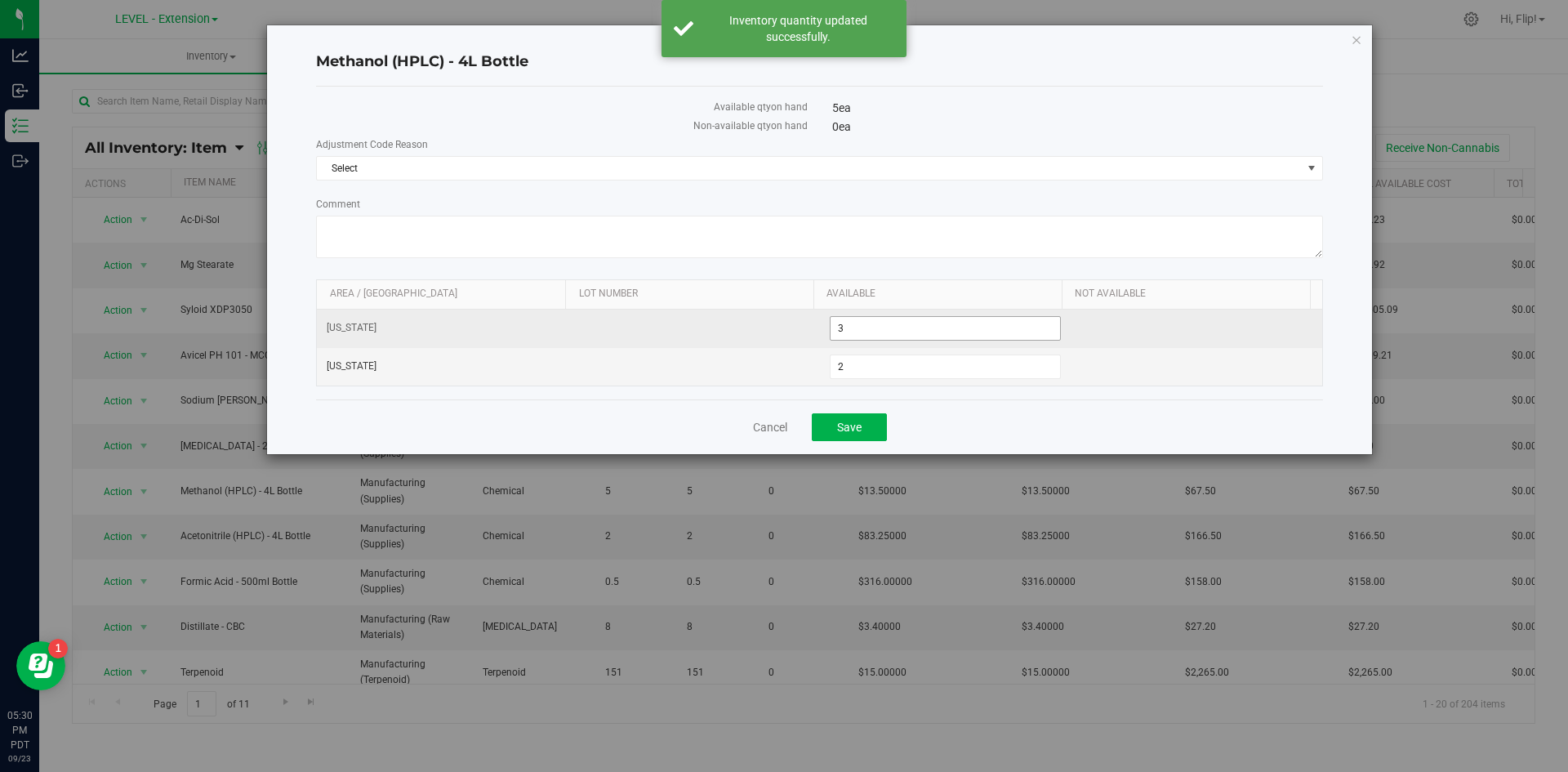
drag, startPoint x: 903, startPoint y: 331, endPoint x: 472, endPoint y: 334, distance: 431.0
click at [492, 334] on tr "[US_STATE] 3 3" at bounding box center [819, 329] width 1006 height 39
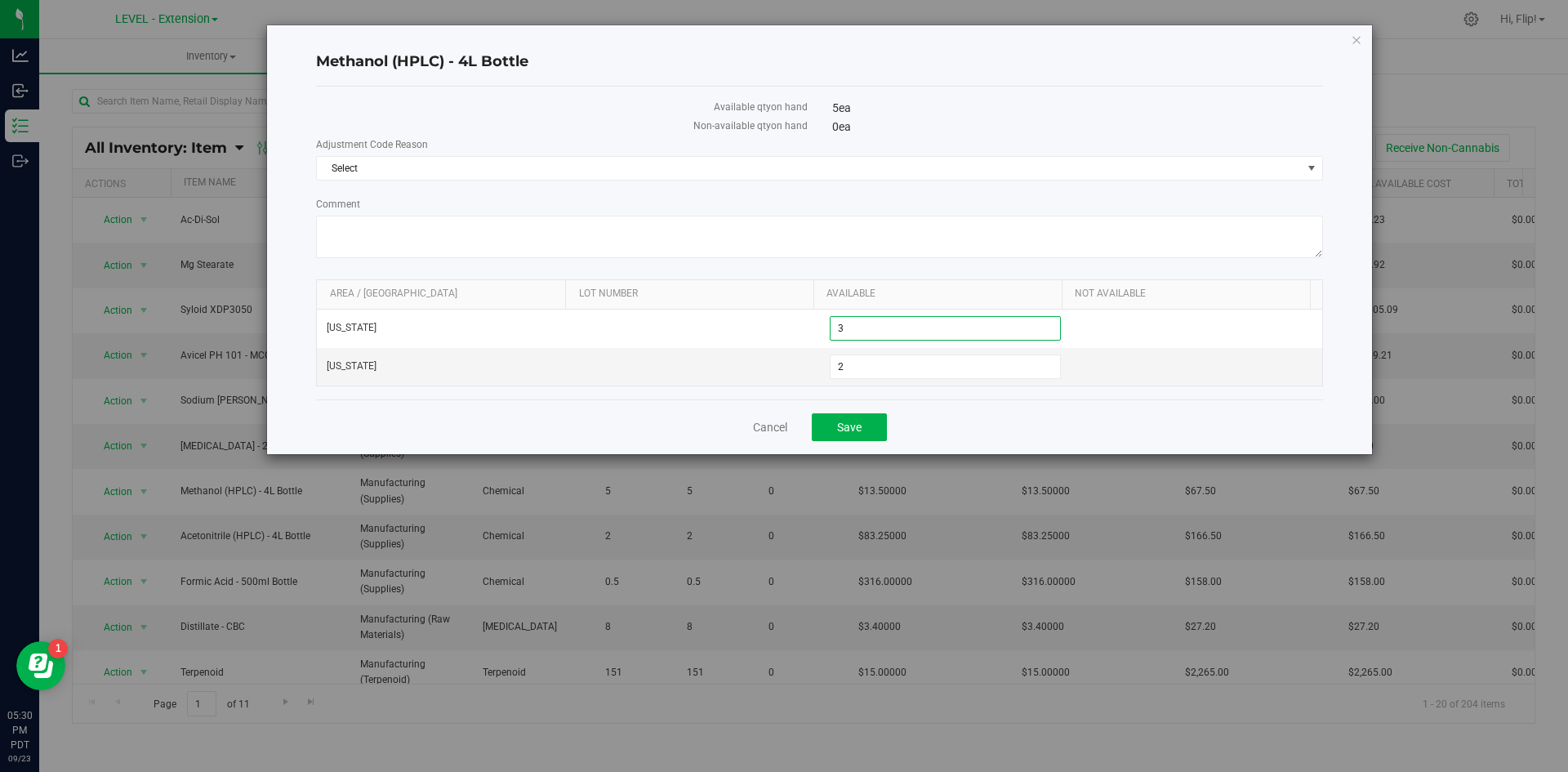
type input "0"
click at [881, 431] on button "Save" at bounding box center [850, 427] width 75 height 28
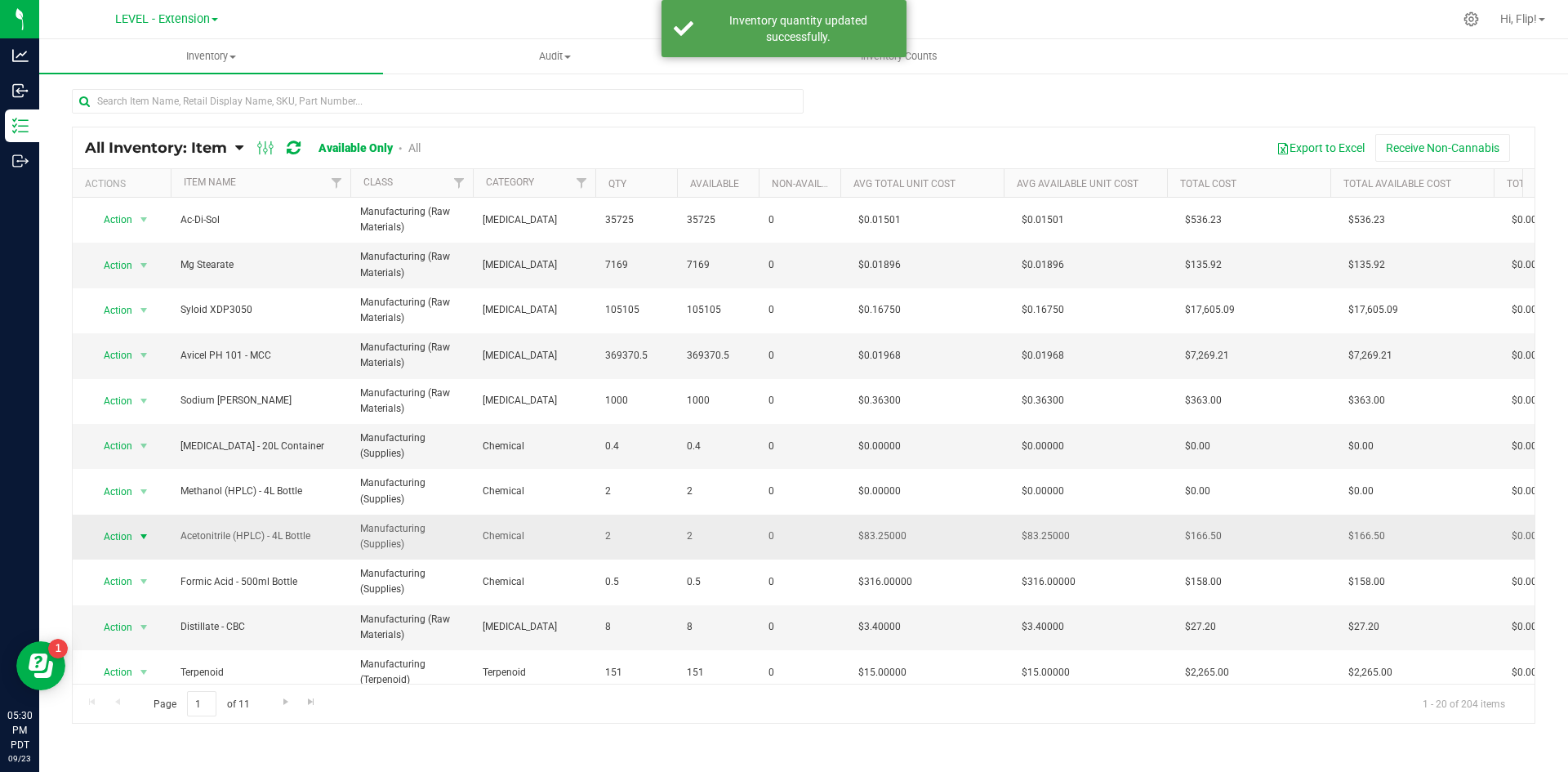
click at [125, 536] on span "Action" at bounding box center [111, 536] width 44 height 23
click at [127, 560] on li "Adjust qty" at bounding box center [142, 564] width 105 height 25
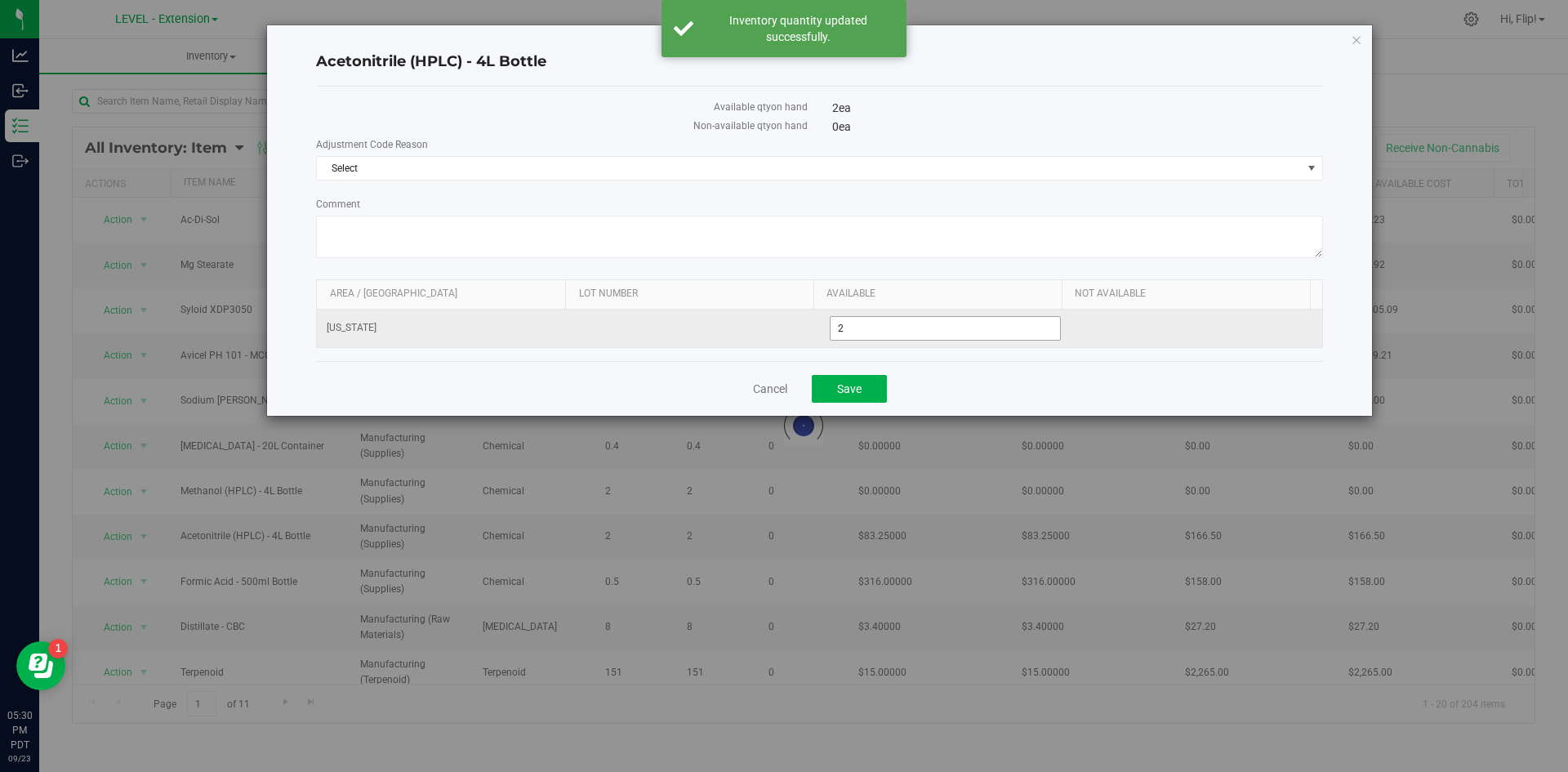
click at [651, 327] on tr "[US_STATE] 2 2" at bounding box center [819, 328] width 1006 height 38
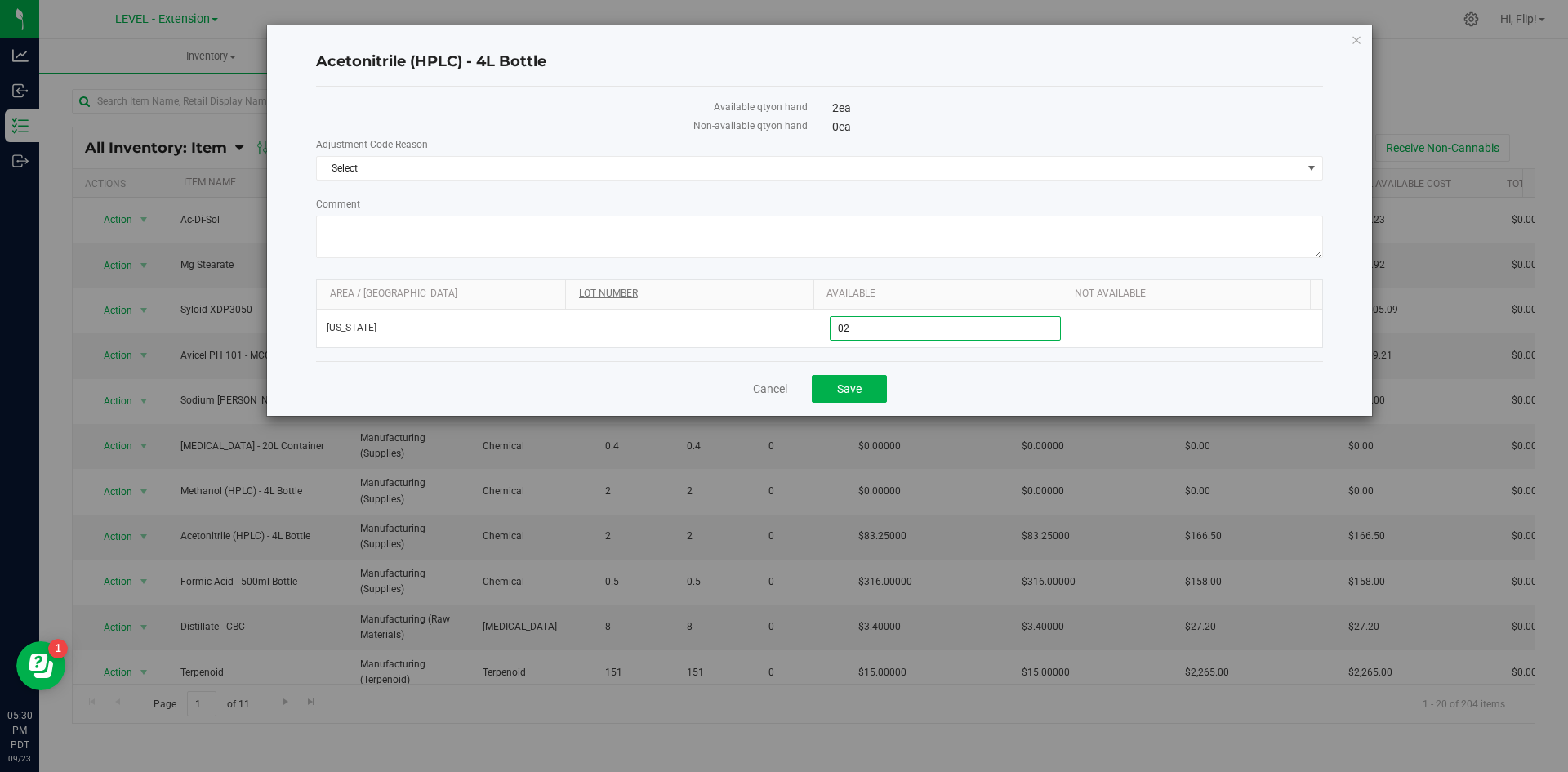
type input "0"
click at [861, 397] on button "Save" at bounding box center [850, 389] width 75 height 28
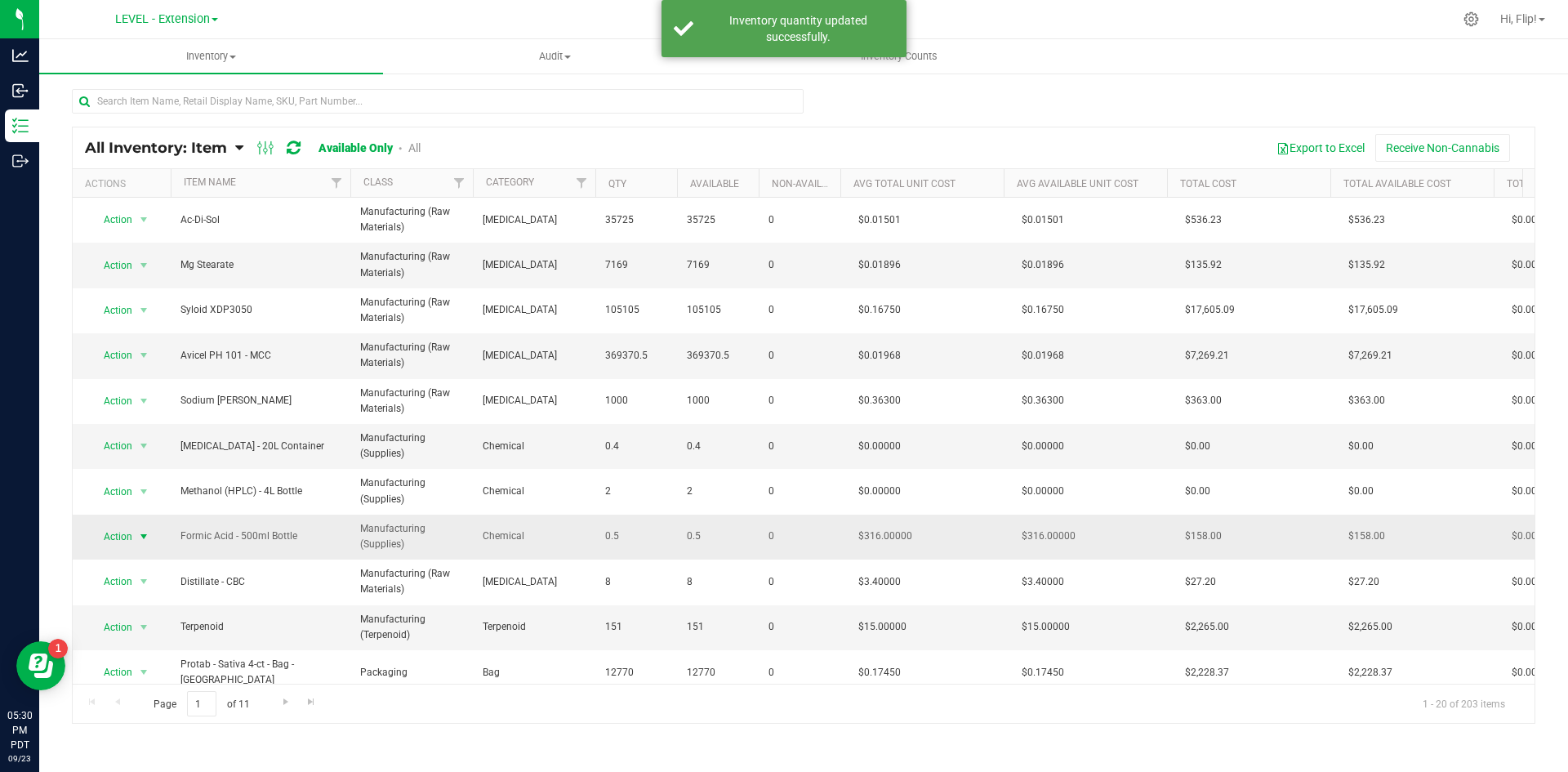
click at [130, 532] on span "Action" at bounding box center [111, 536] width 44 height 23
click at [137, 562] on li "Adjust qty" at bounding box center [142, 564] width 105 height 25
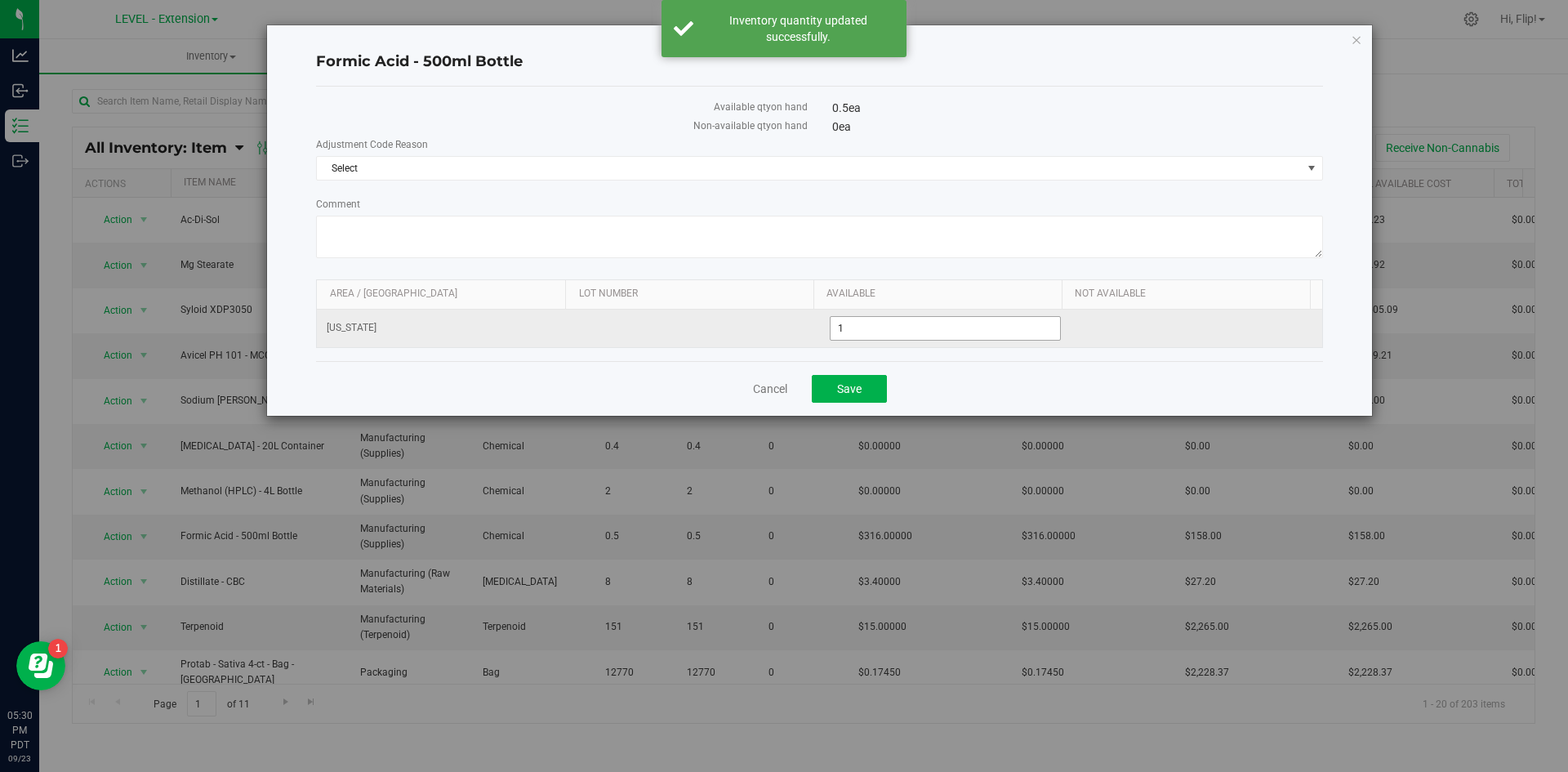
drag, startPoint x: 860, startPoint y: 341, endPoint x: 558, endPoint y: 339, distance: 302.0
click at [563, 345] on tr "[US_STATE] 1 1" at bounding box center [819, 328] width 1006 height 38
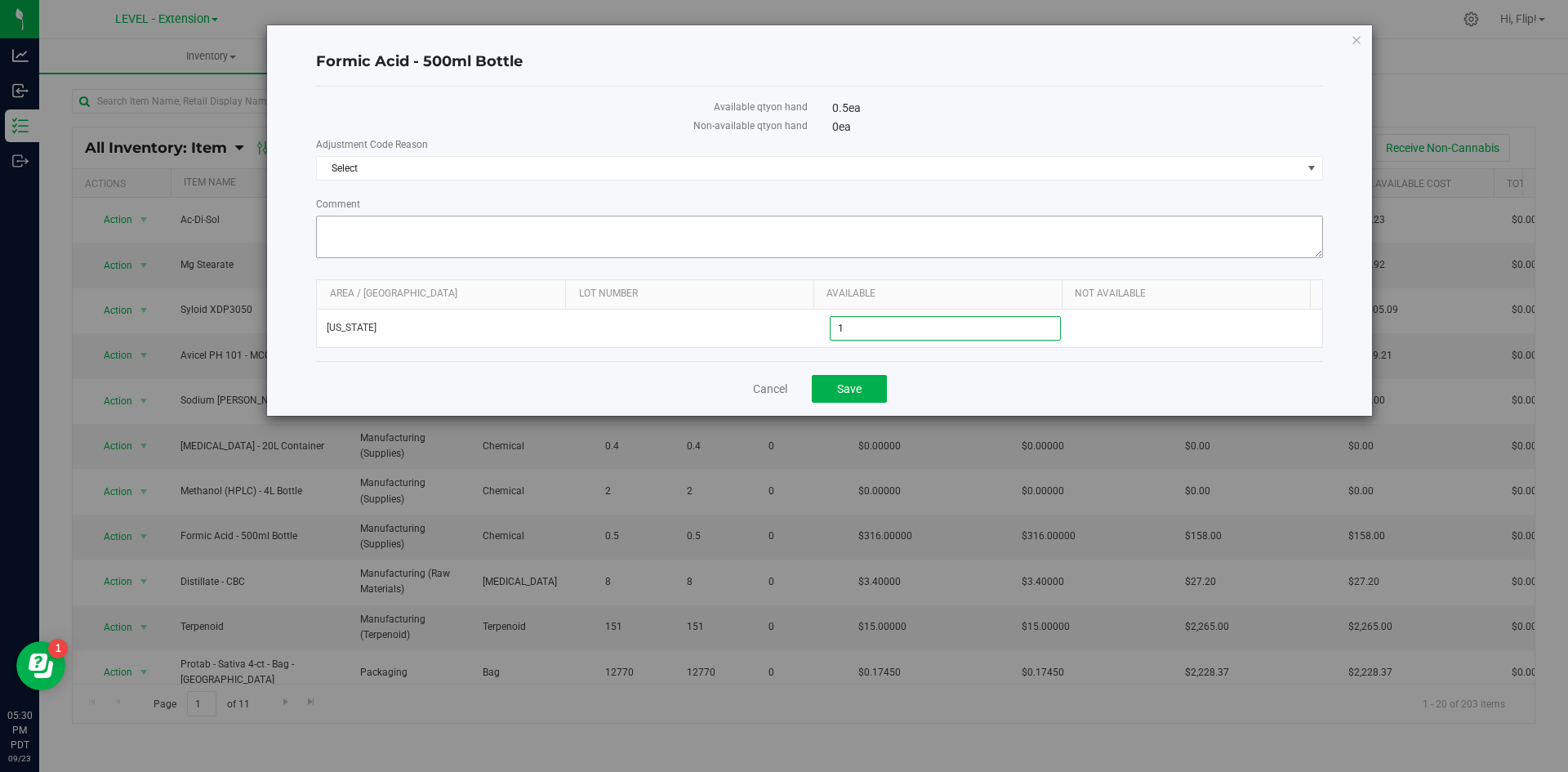
type input "0"
click at [871, 395] on button "Save" at bounding box center [850, 389] width 75 height 28
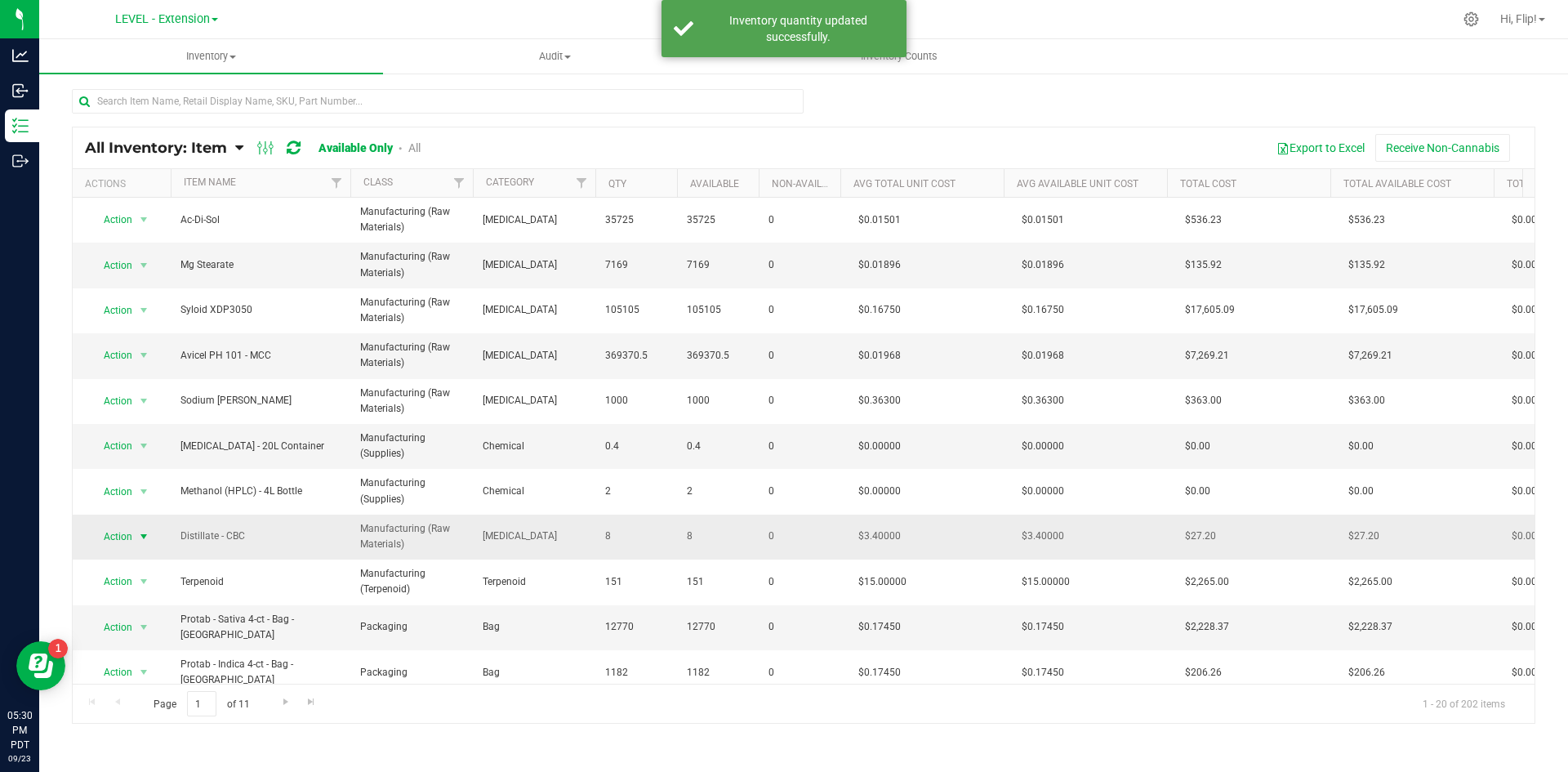
click at [140, 542] on span "select" at bounding box center [144, 537] width 13 height 13
click at [141, 565] on li "Adjust qty" at bounding box center [142, 564] width 105 height 25
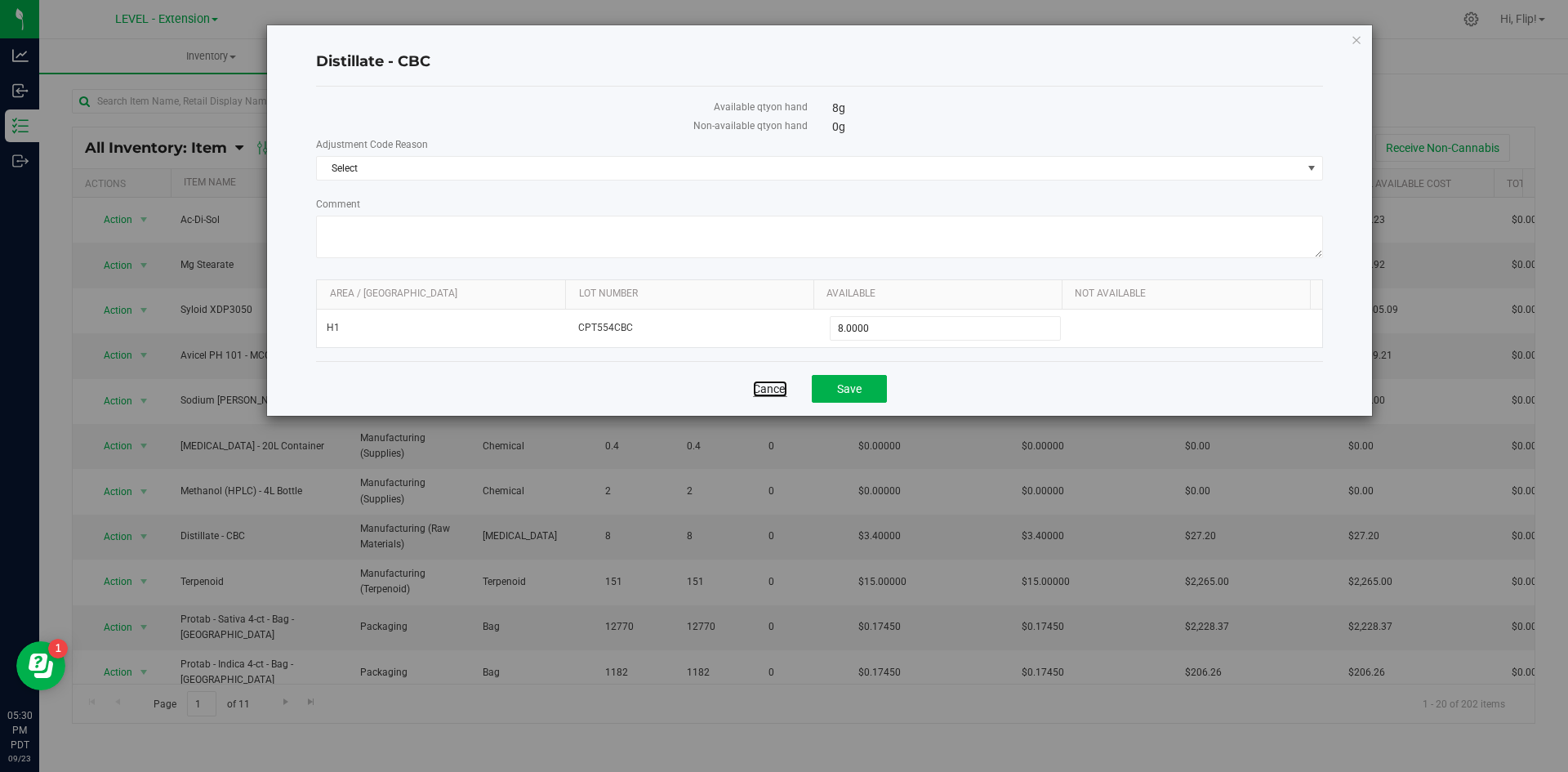
click at [762, 392] on link "Cancel" at bounding box center [770, 389] width 34 height 17
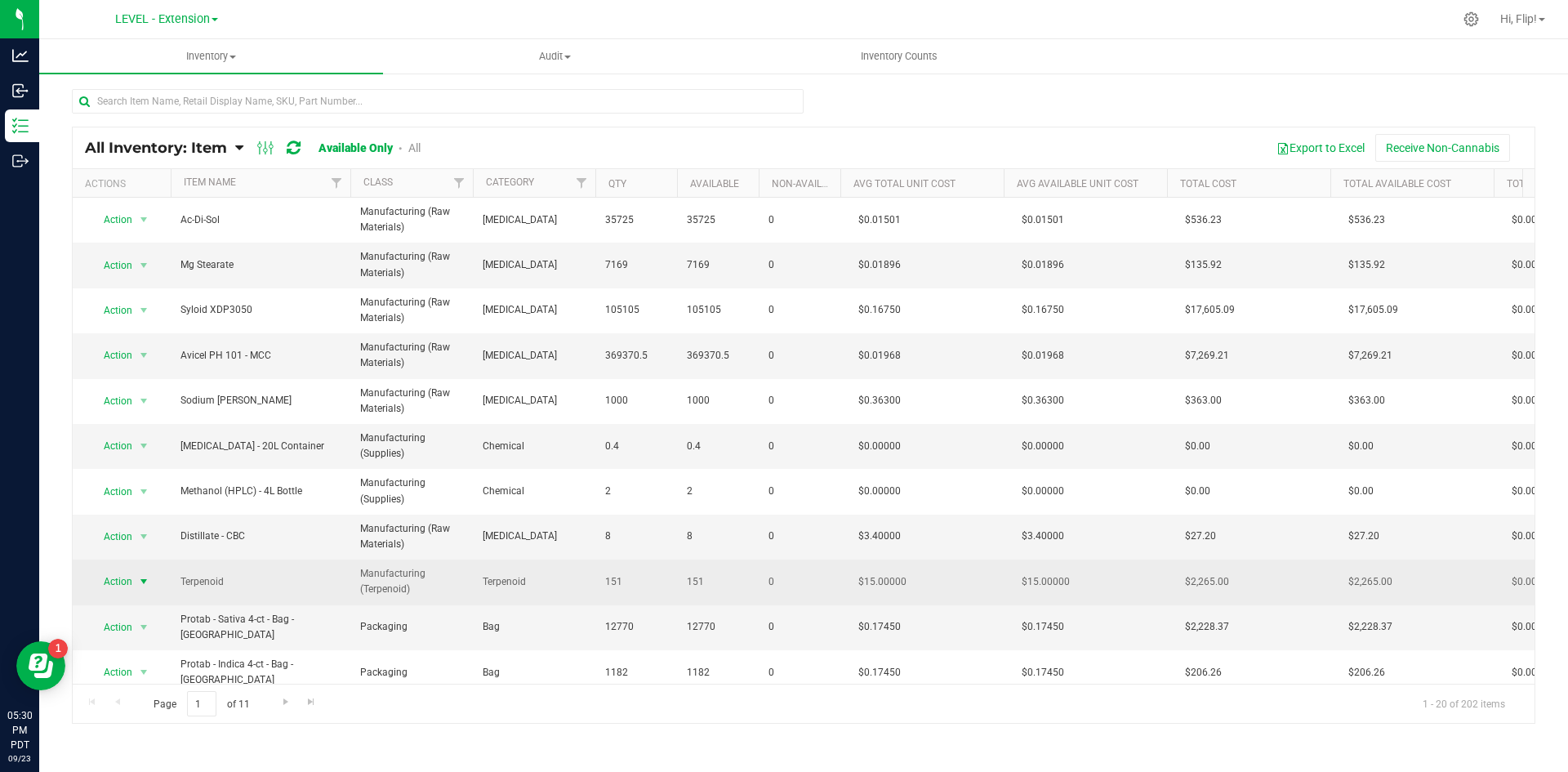
click at [137, 584] on span "select" at bounding box center [144, 581] width 20 height 23
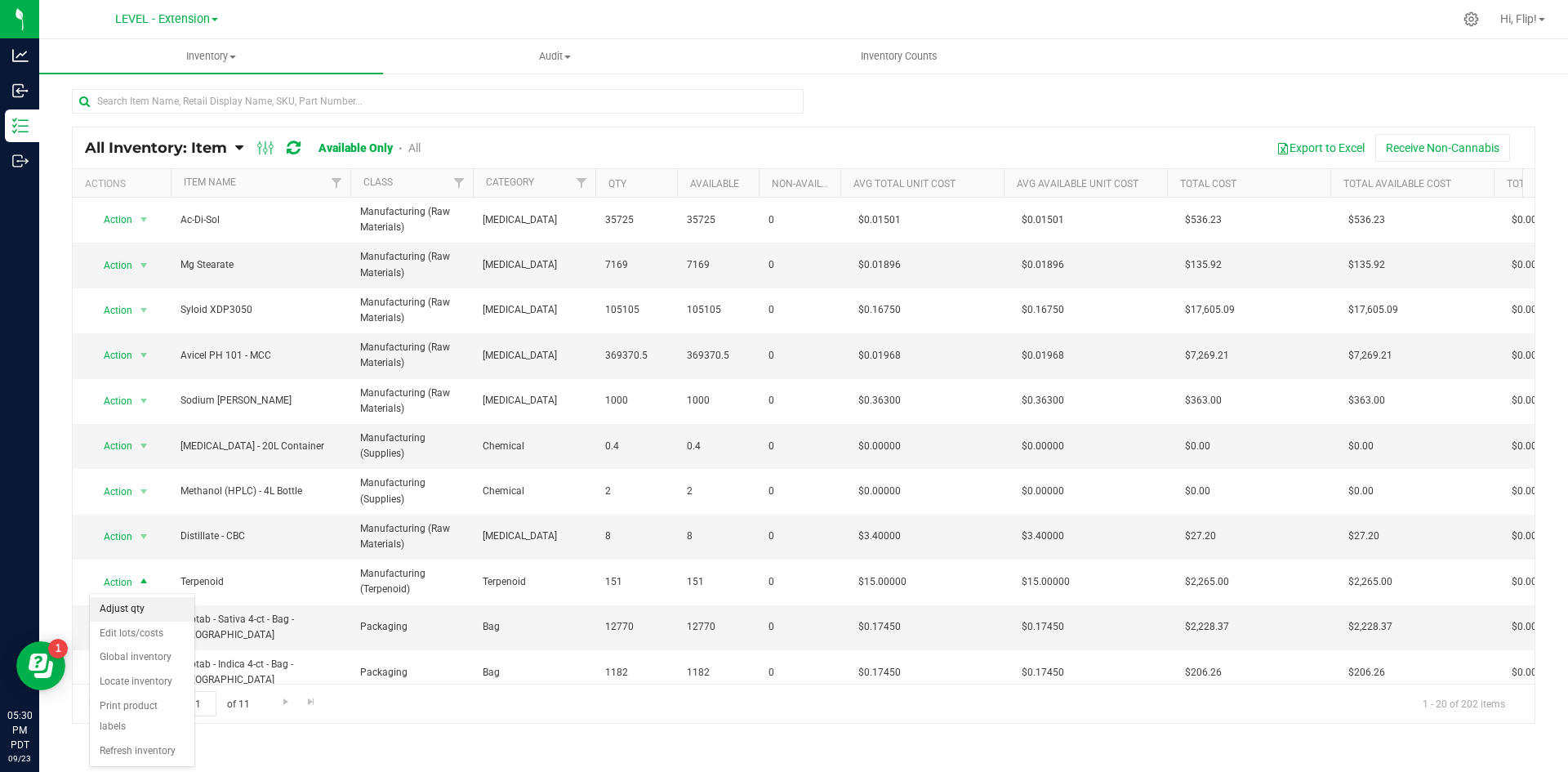
click at [152, 606] on li "Adjust qty" at bounding box center [142, 610] width 105 height 25
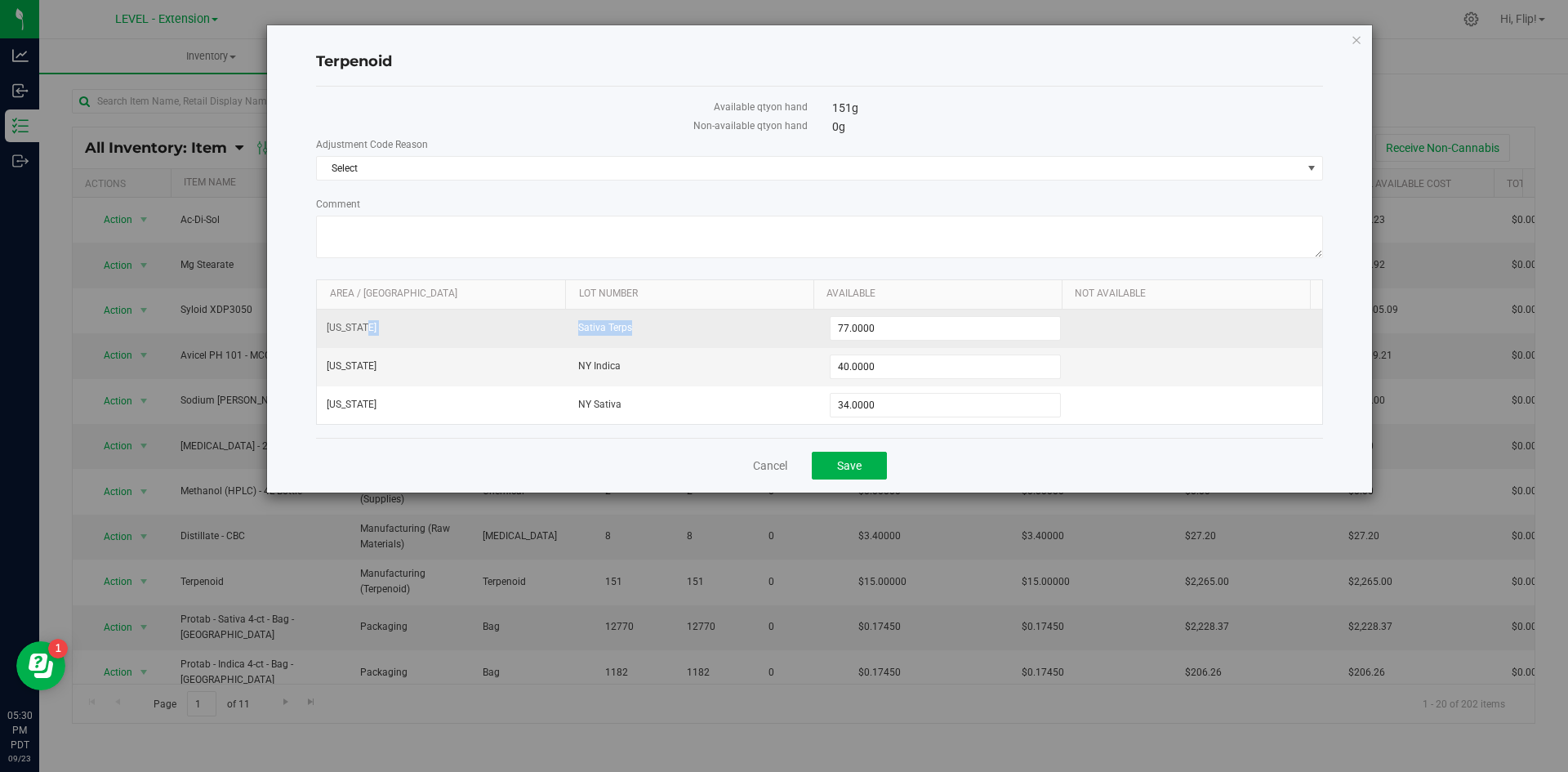
drag, startPoint x: 632, startPoint y: 324, endPoint x: 519, endPoint y: 320, distance: 113.1
click at [519, 321] on tr "[US_STATE] Sativa Terps 77.0000 77" at bounding box center [819, 329] width 1006 height 39
click at [893, 334] on input "77.0000" at bounding box center [945, 328] width 230 height 23
click at [893, 334] on input "77" at bounding box center [945, 328] width 230 height 23
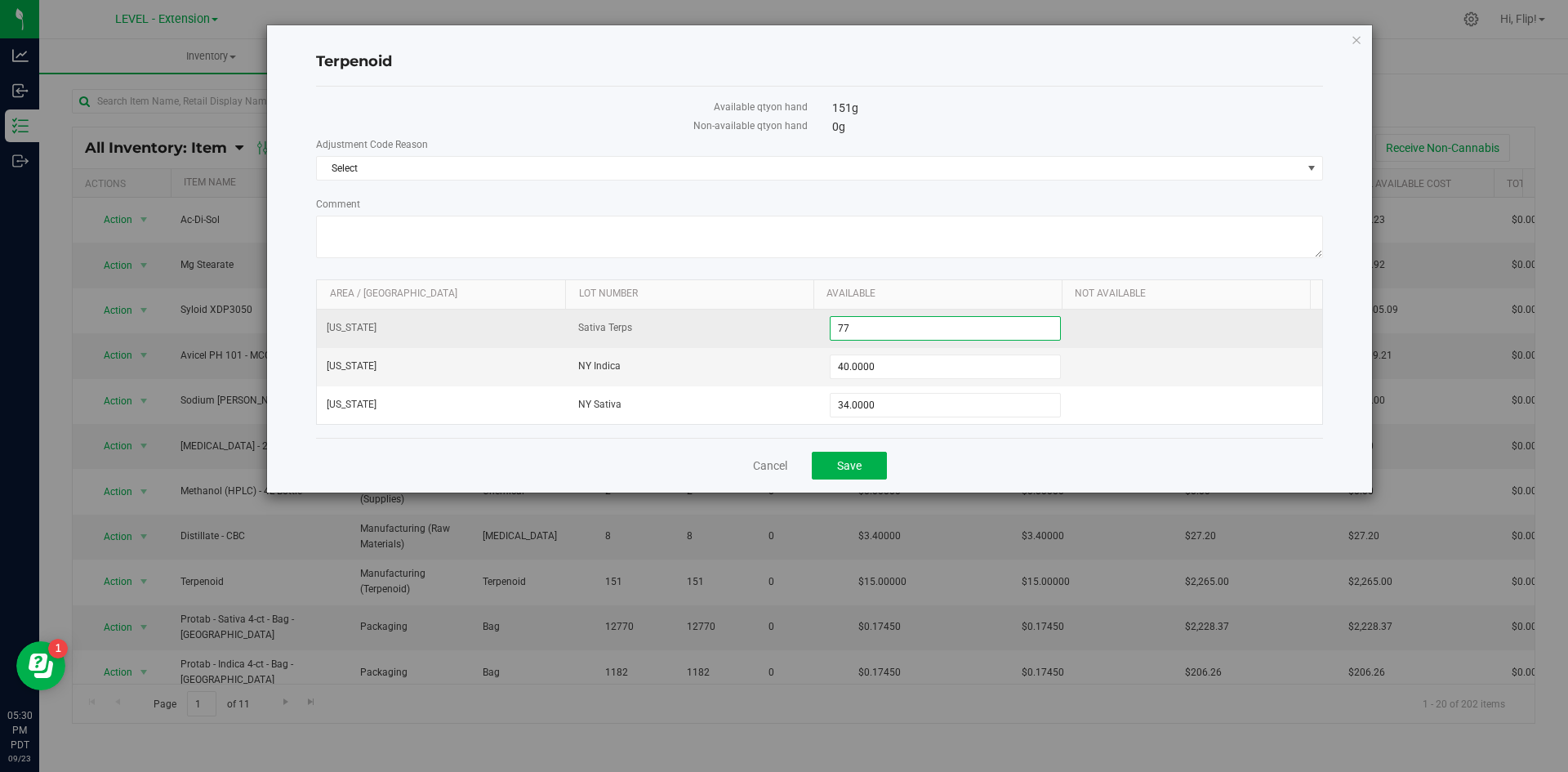
type input "0"
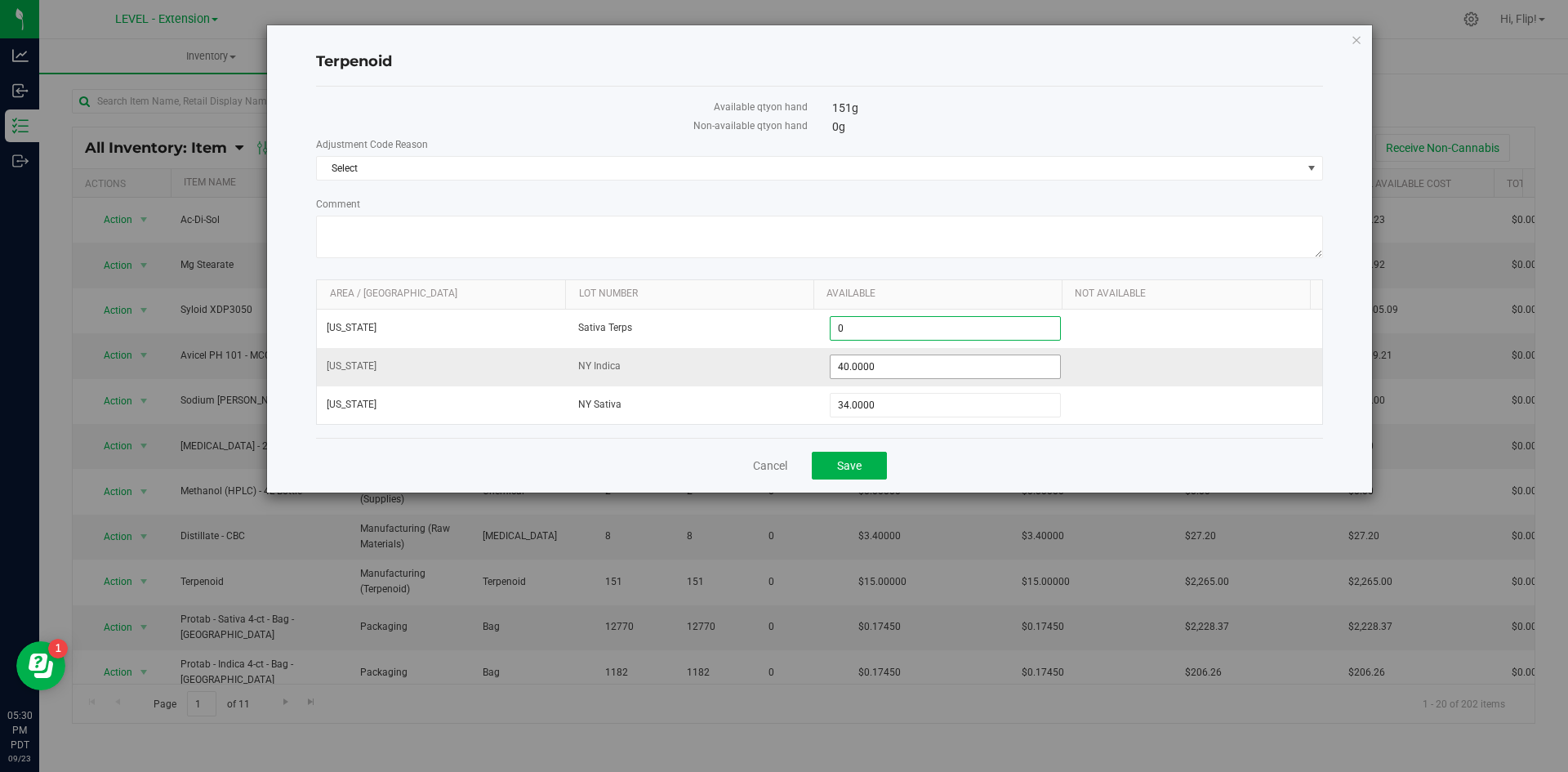
type input "0.0000"
drag, startPoint x: 900, startPoint y: 368, endPoint x: 834, endPoint y: 368, distance: 66.0
click at [837, 368] on span "40.0000 40" at bounding box center [945, 366] width 232 height 25
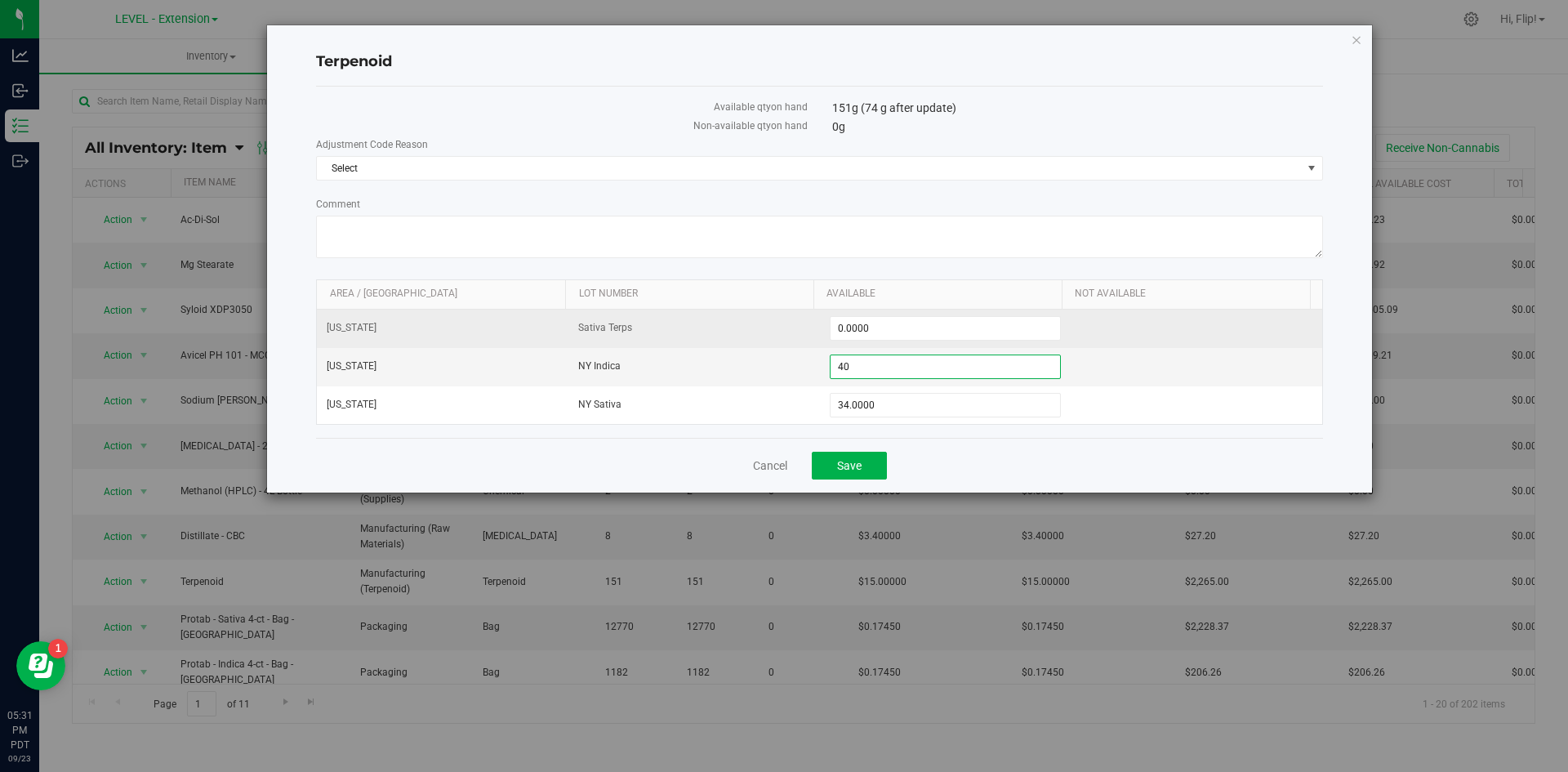
type input "4"
type input "0"
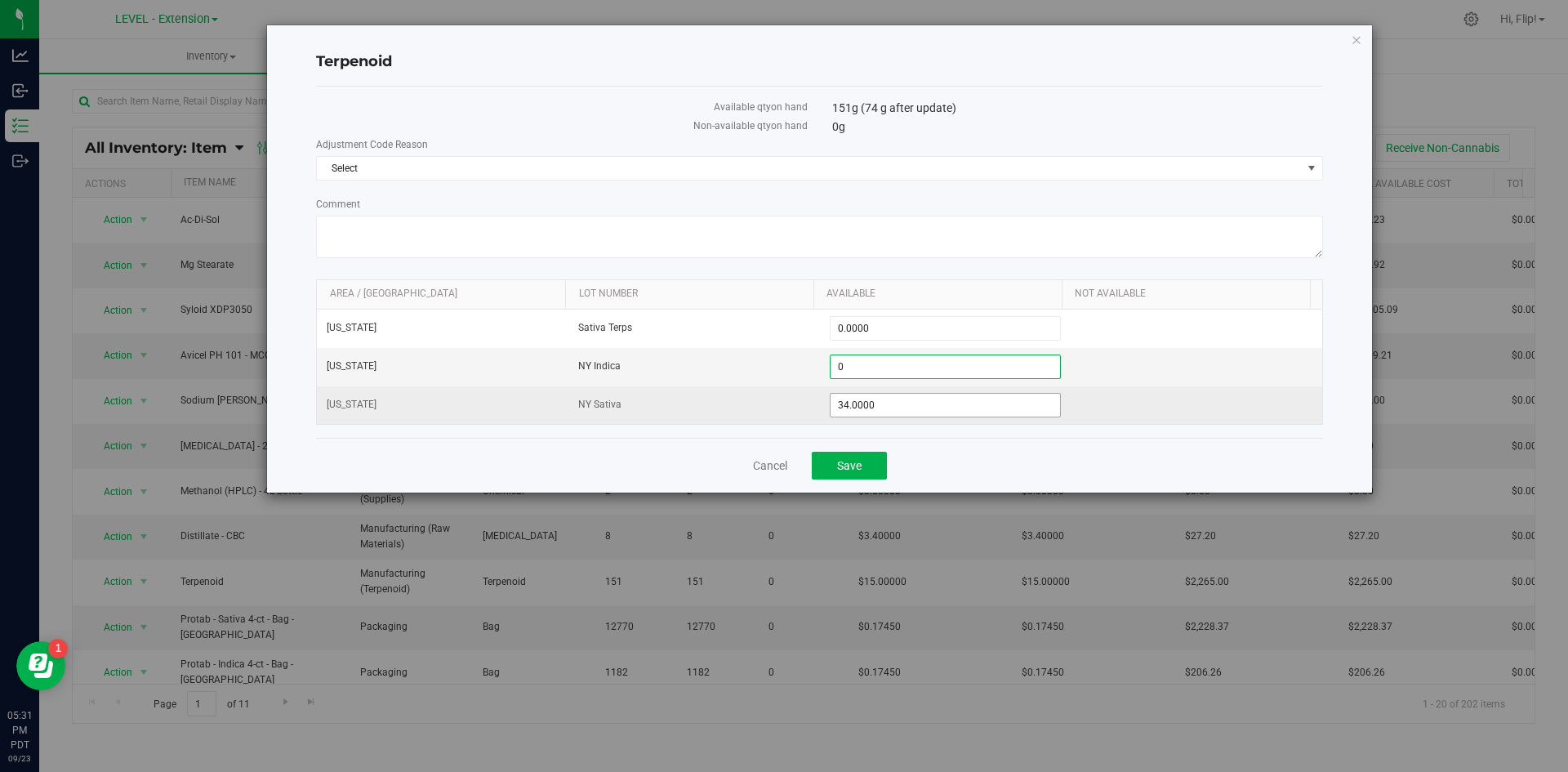
type input "0.0000"
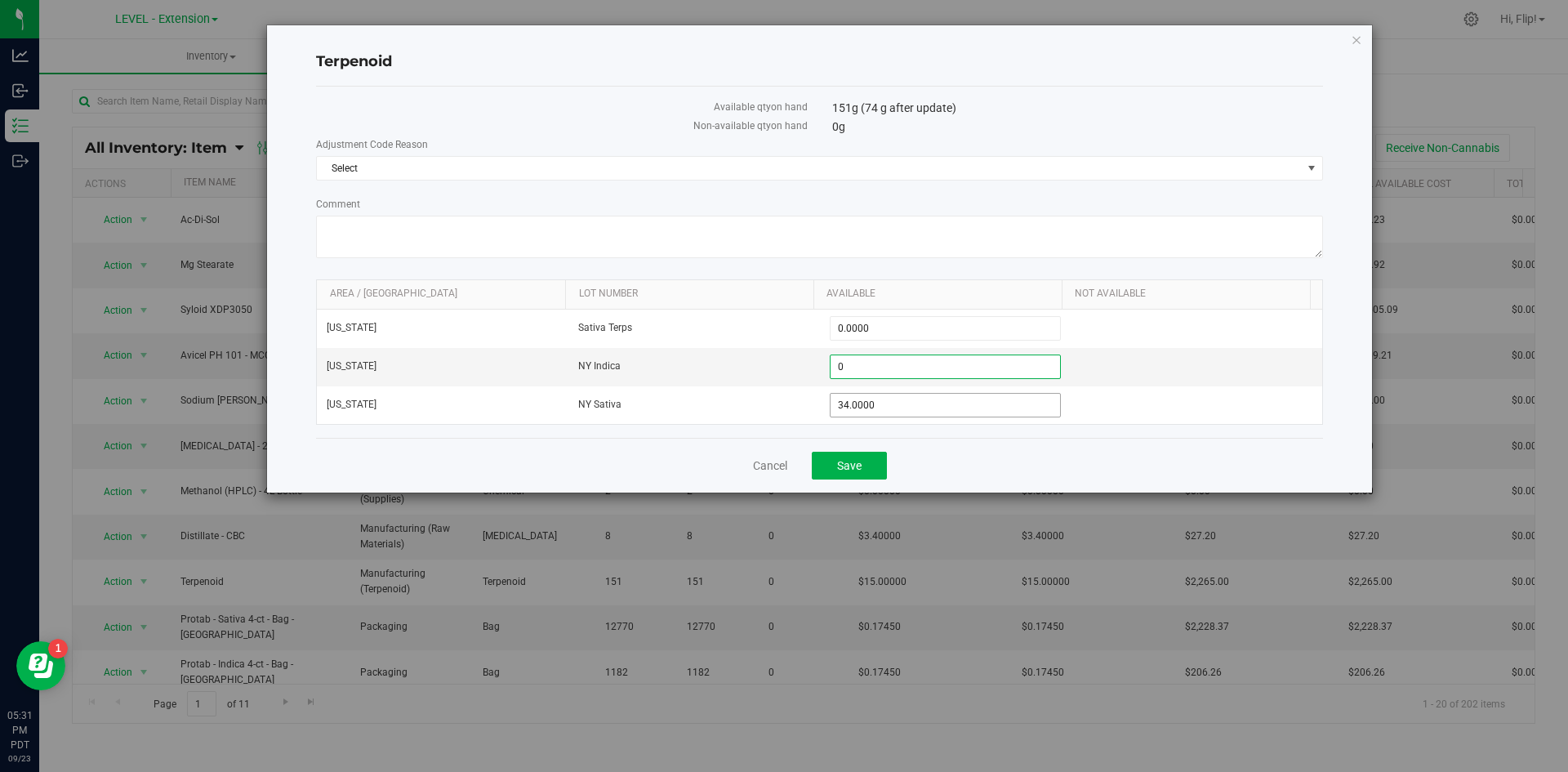
drag, startPoint x: 870, startPoint y: 405, endPoint x: 607, endPoint y: 448, distance: 266.5
click at [633, 444] on div "Terpenoid Available qty on hand 151 g (74 g after update) Non-available qty on …" at bounding box center [819, 259] width 1105 height 467
type input "0"
type input "0.0000"
click at [861, 473] on button "Save" at bounding box center [850, 465] width 75 height 28
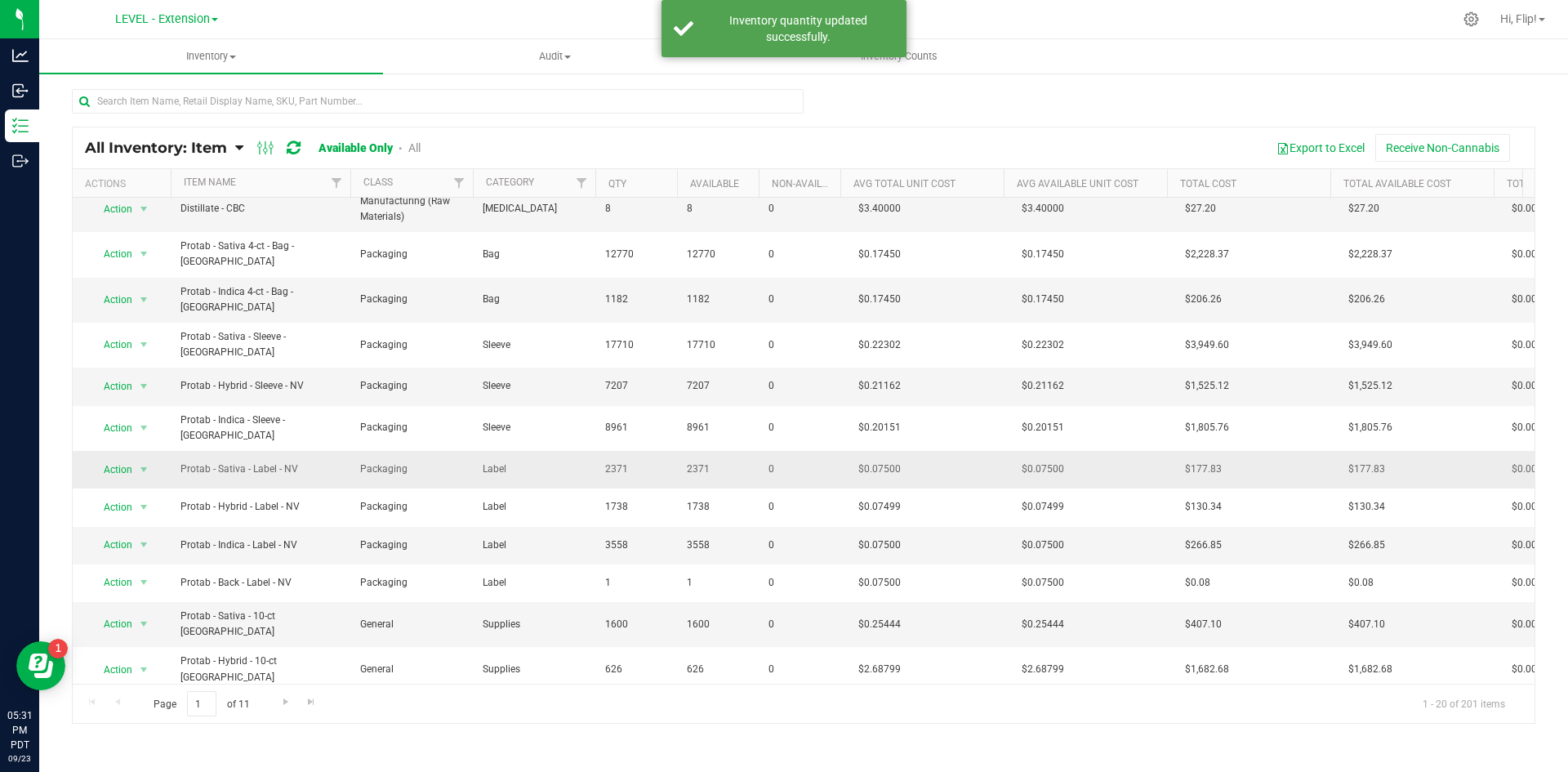
scroll to position [341, 0]
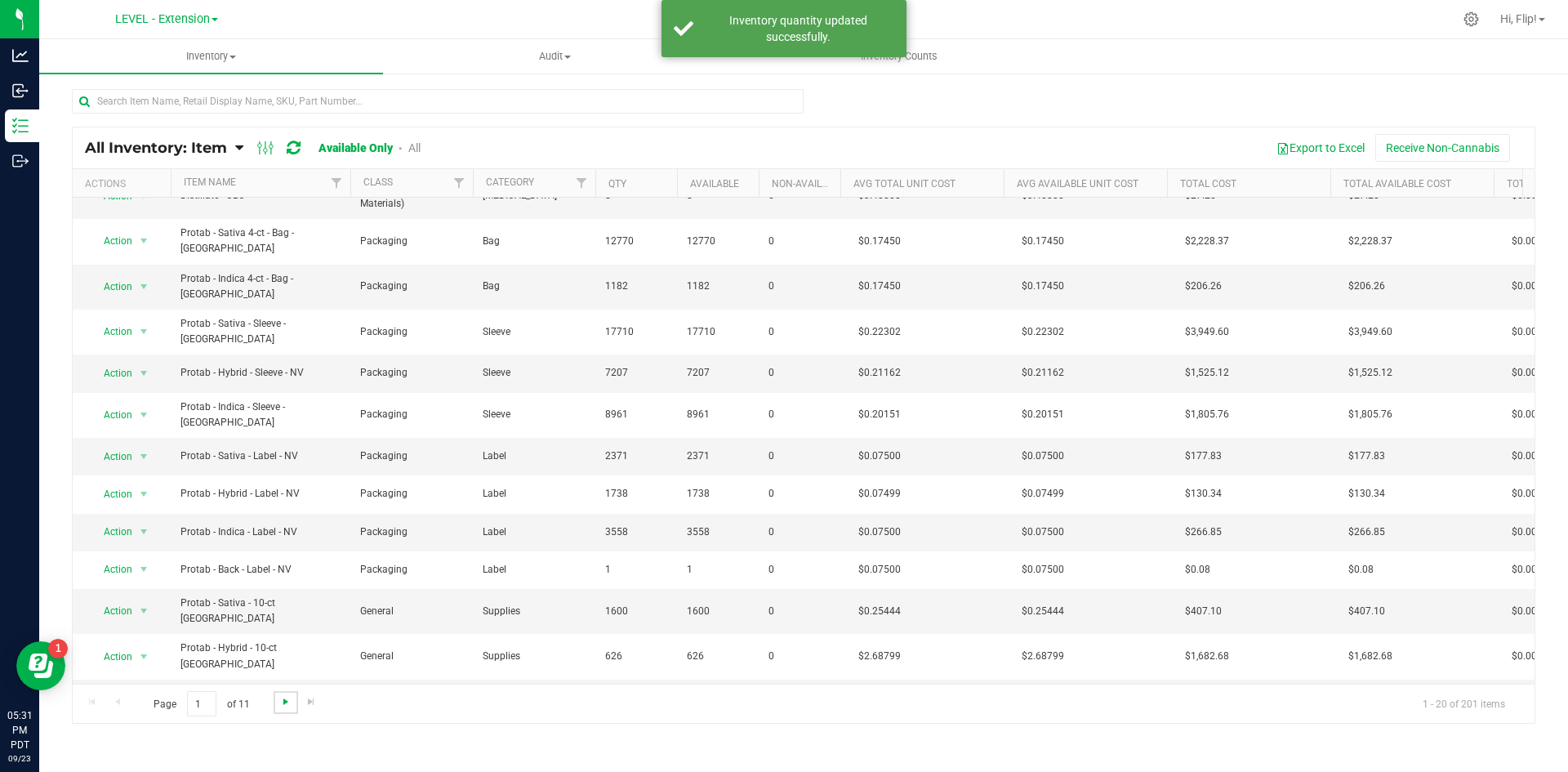
click at [286, 703] on span "Go to the next page" at bounding box center [285, 702] width 13 height 13
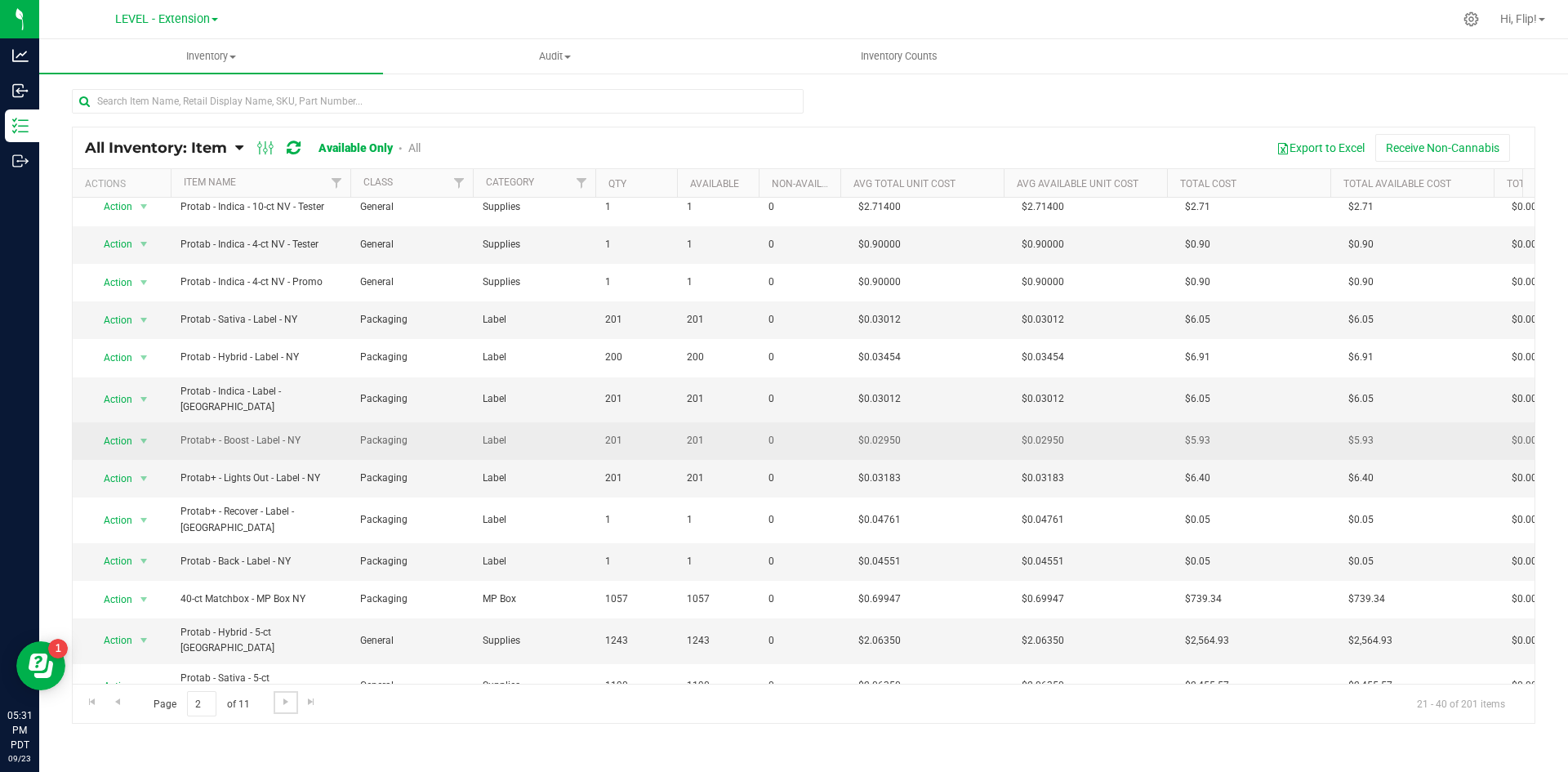
scroll to position [280, 0]
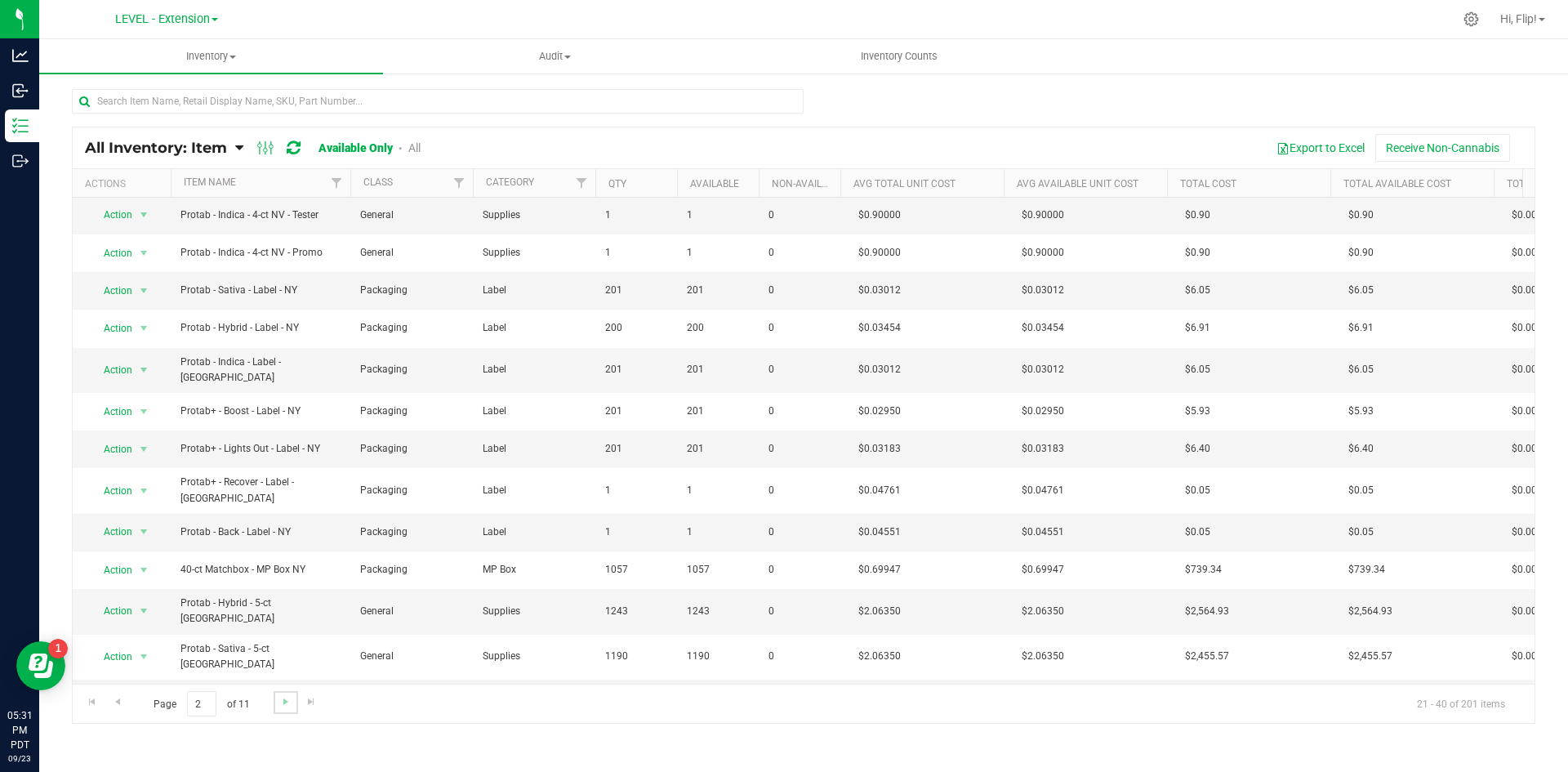
click at [279, 709] on link "Go to the next page" at bounding box center [285, 702] width 24 height 22
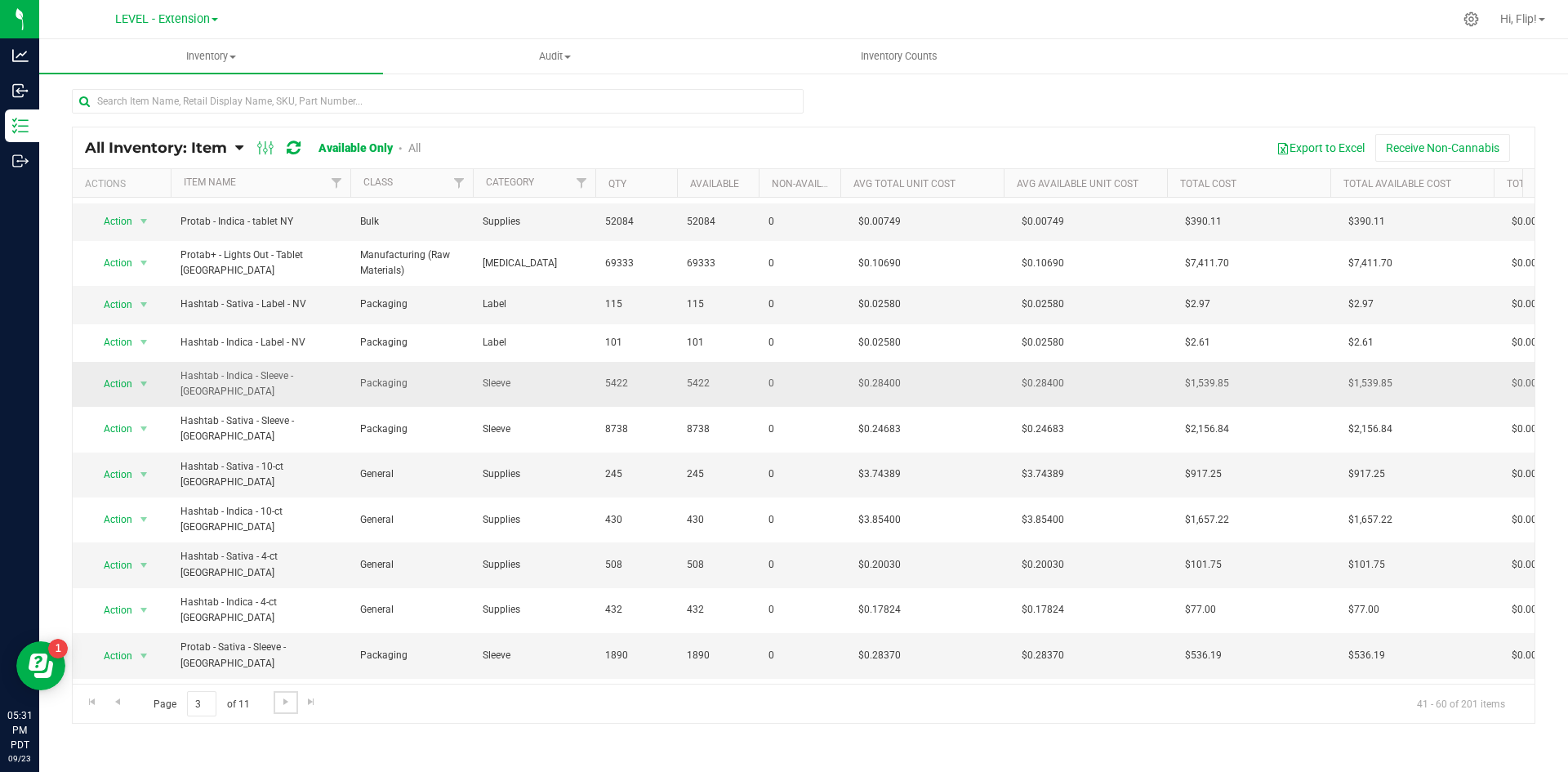
scroll to position [287, 0]
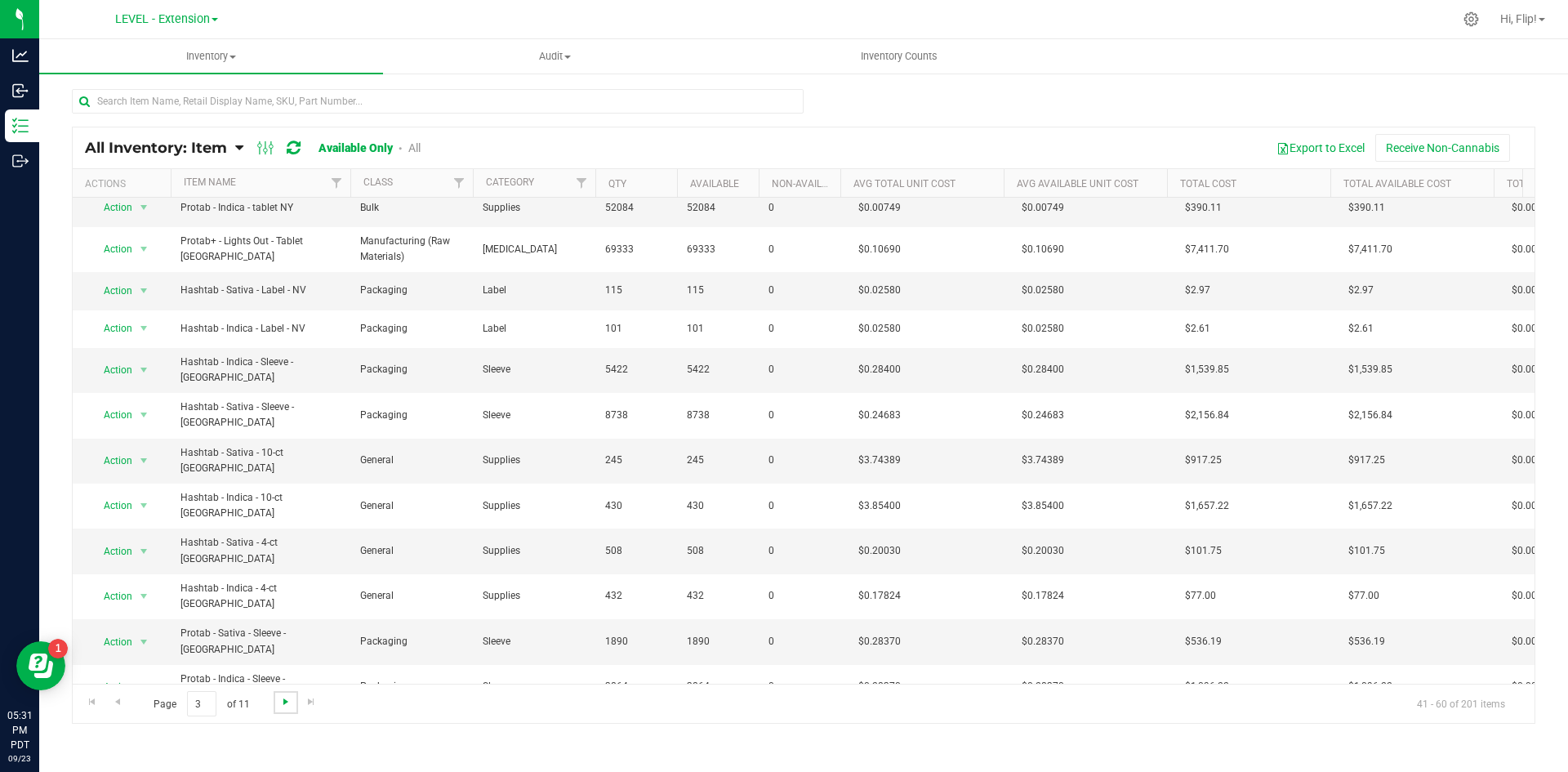
click at [286, 696] on span "Go to the next page" at bounding box center [285, 702] width 13 height 13
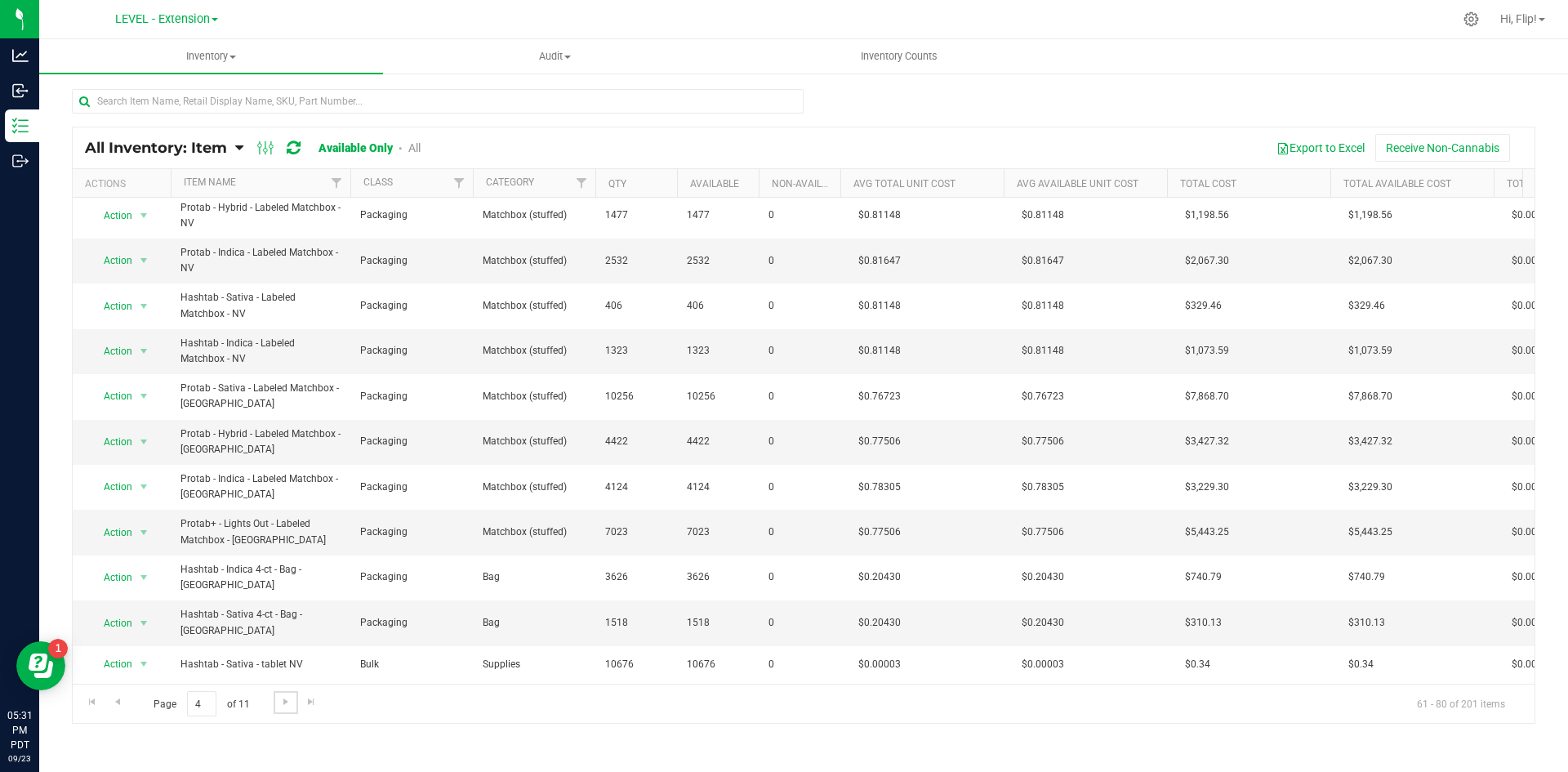
scroll to position [348, 0]
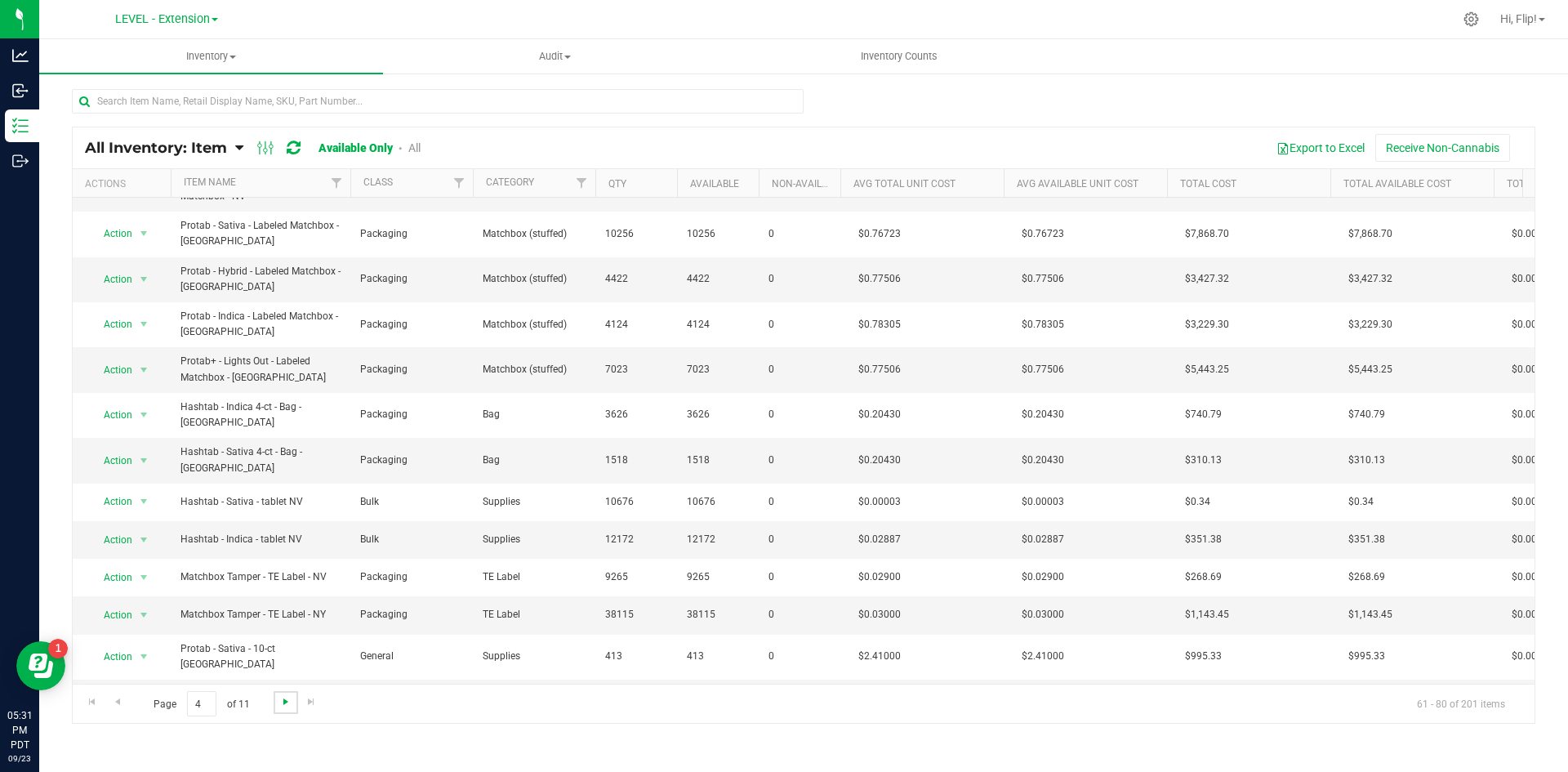
click at [282, 708] on span "Go to the next page" at bounding box center [285, 702] width 13 height 13
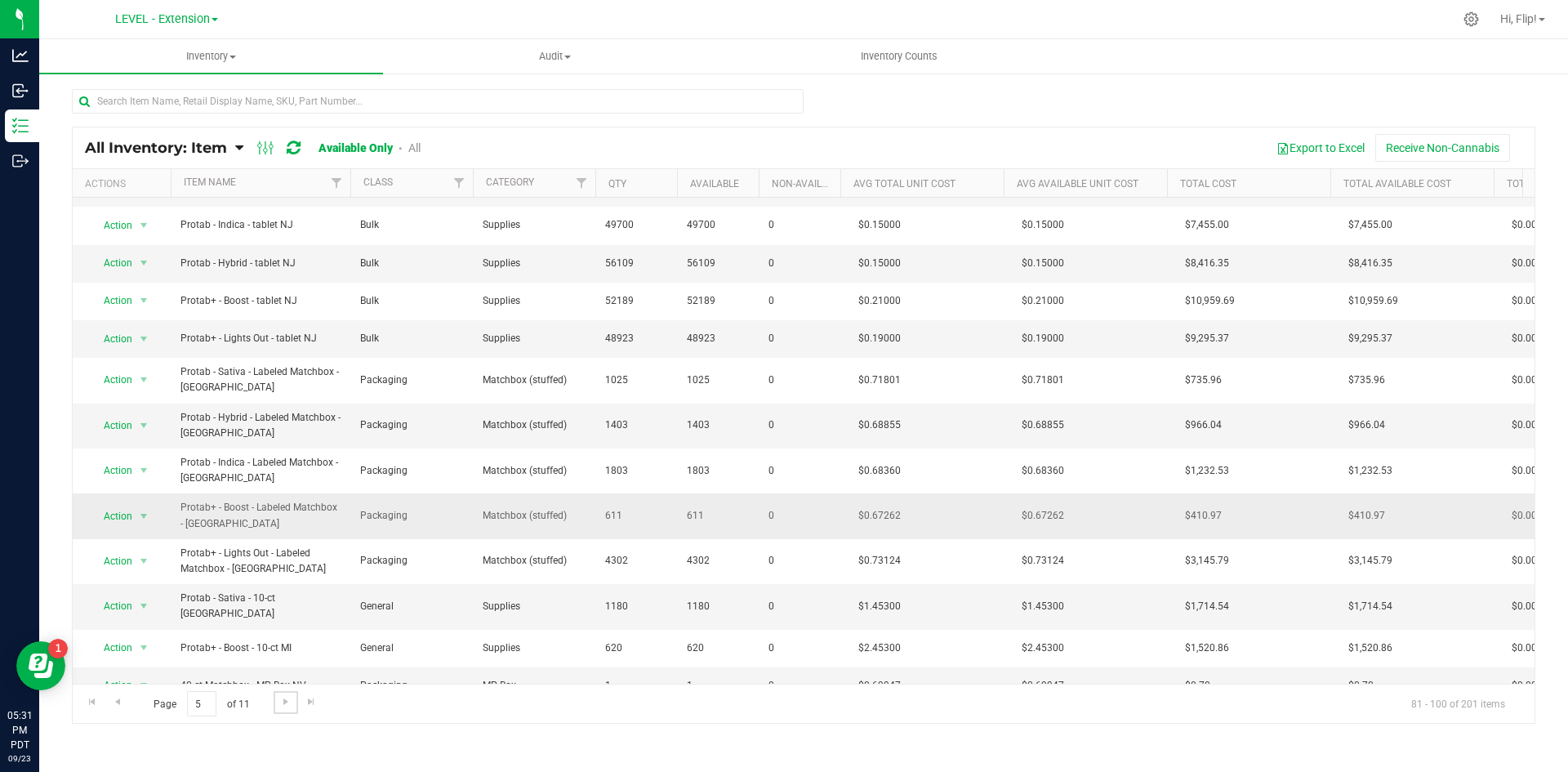
scroll to position [325, 0]
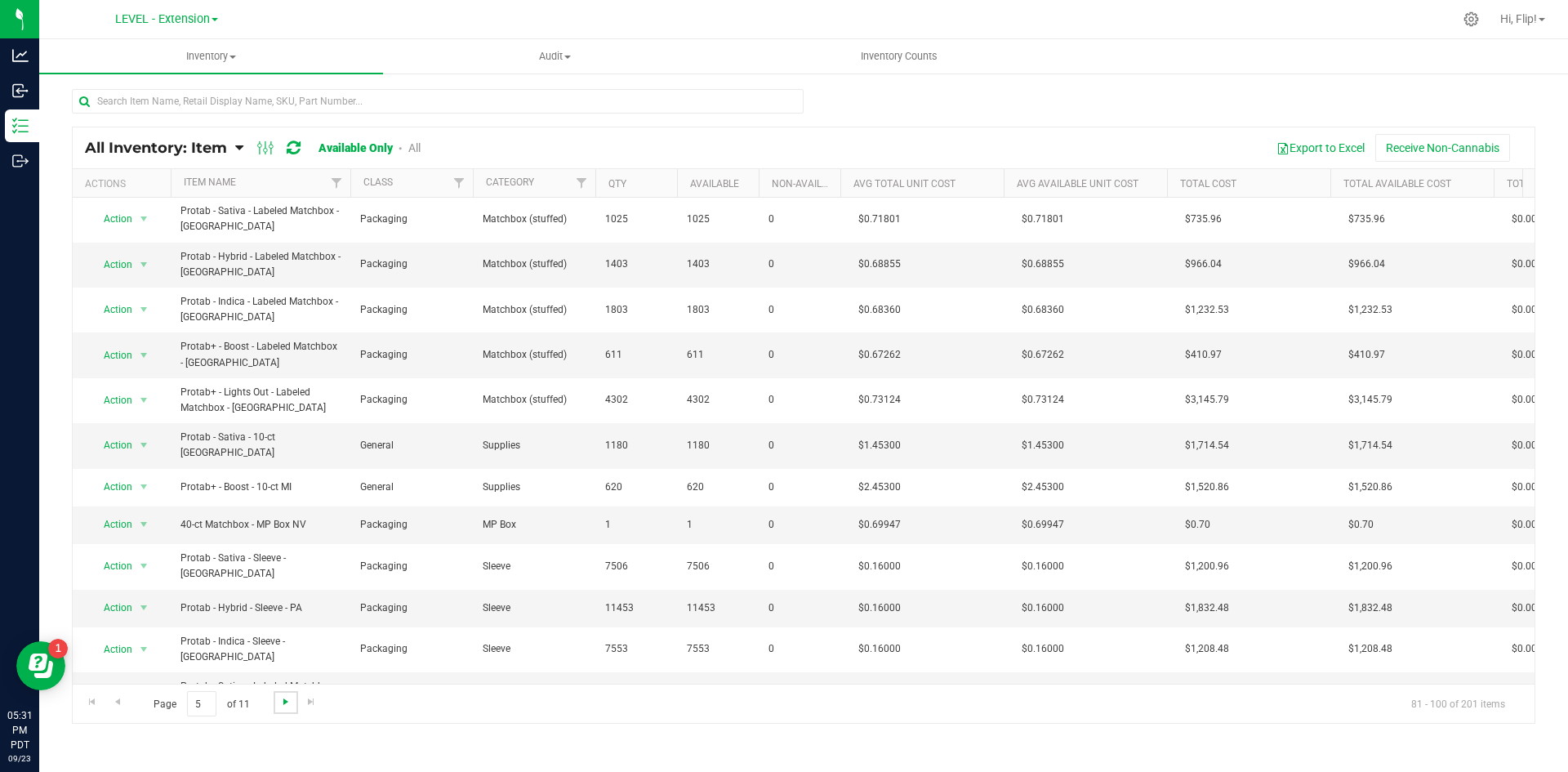
click at [286, 701] on span "Go to the next page" at bounding box center [285, 702] width 13 height 13
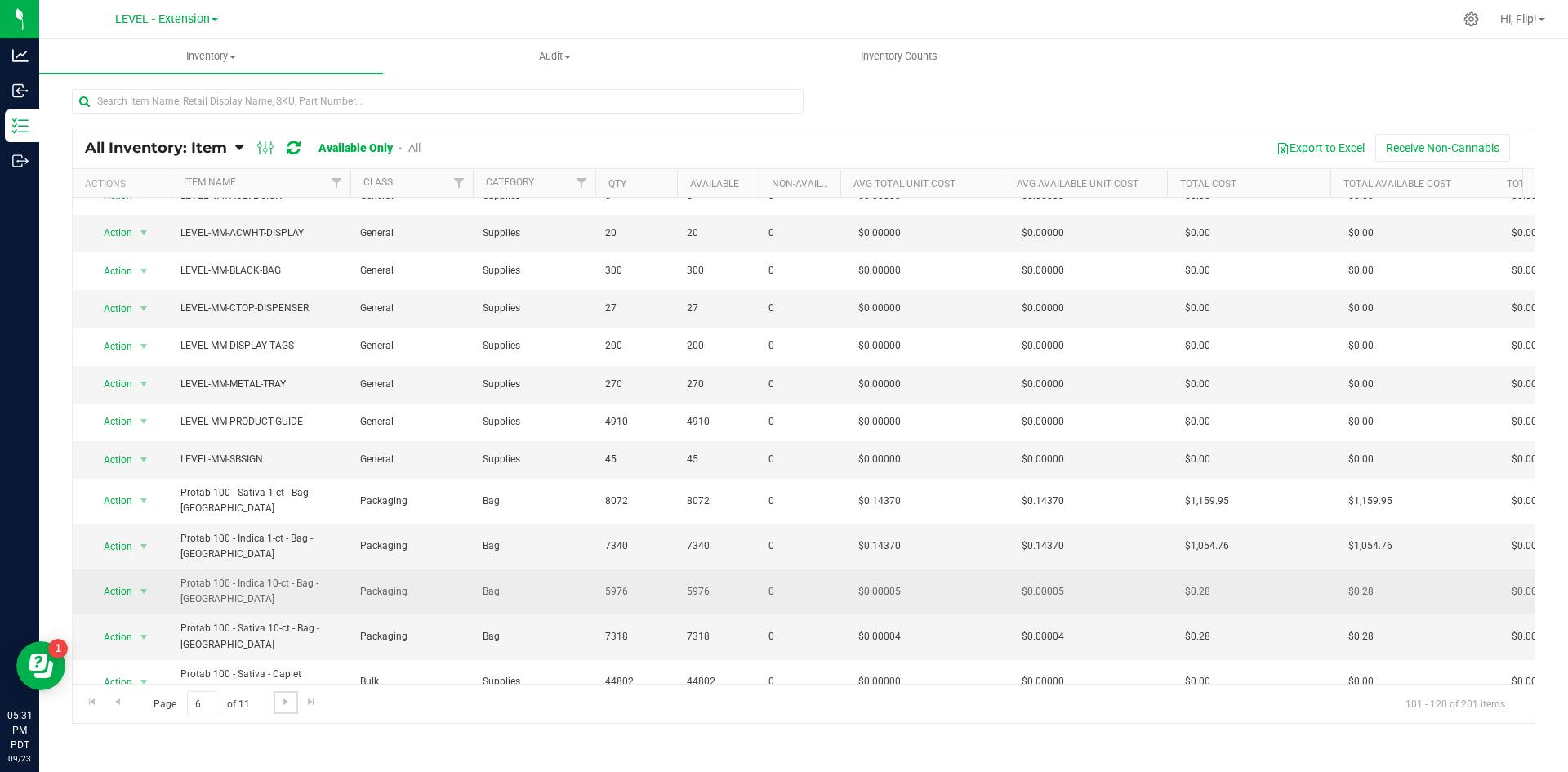
scroll to position [310, 0]
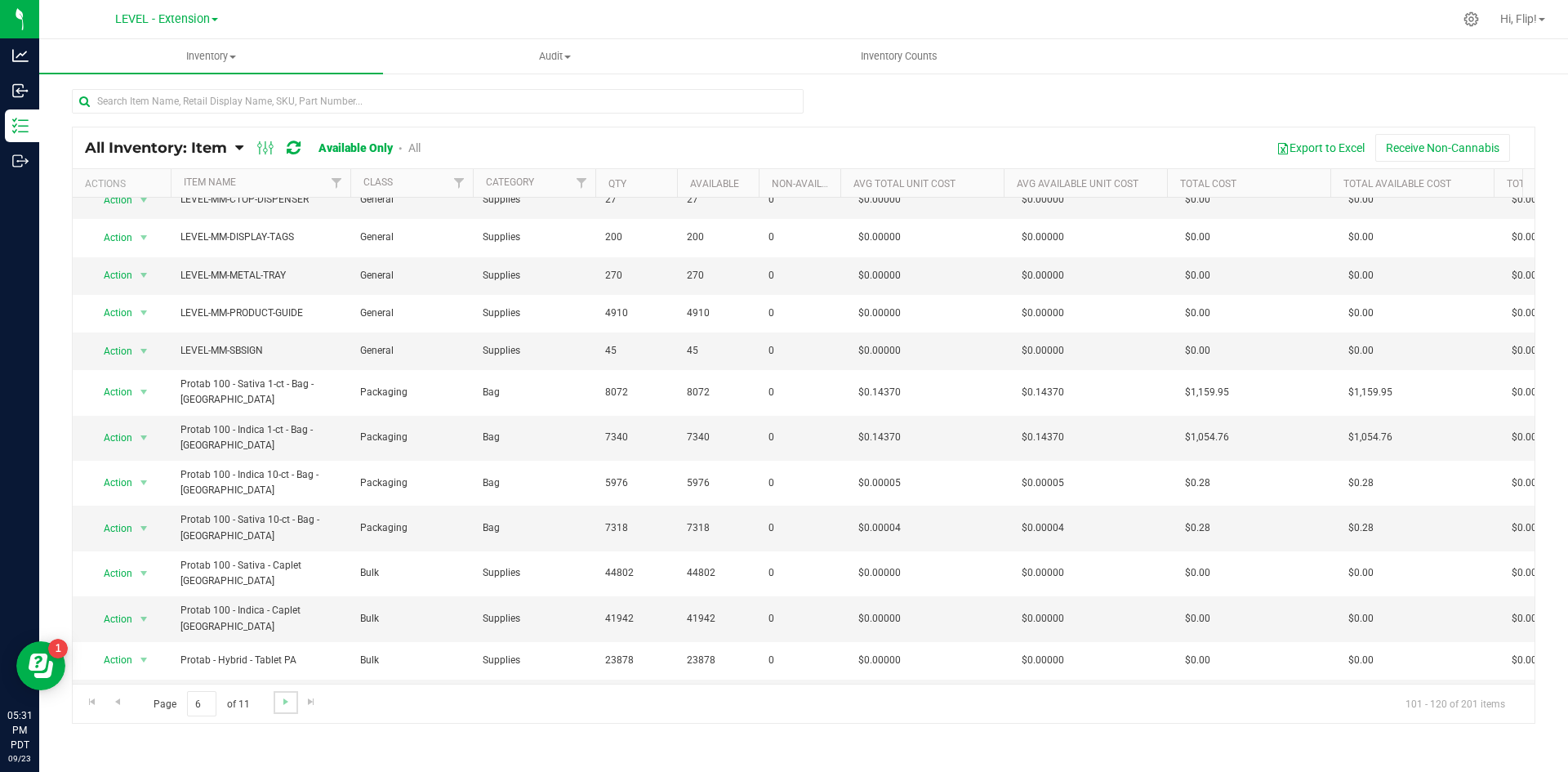
click at [284, 692] on link "Go to the next page" at bounding box center [285, 702] width 24 height 22
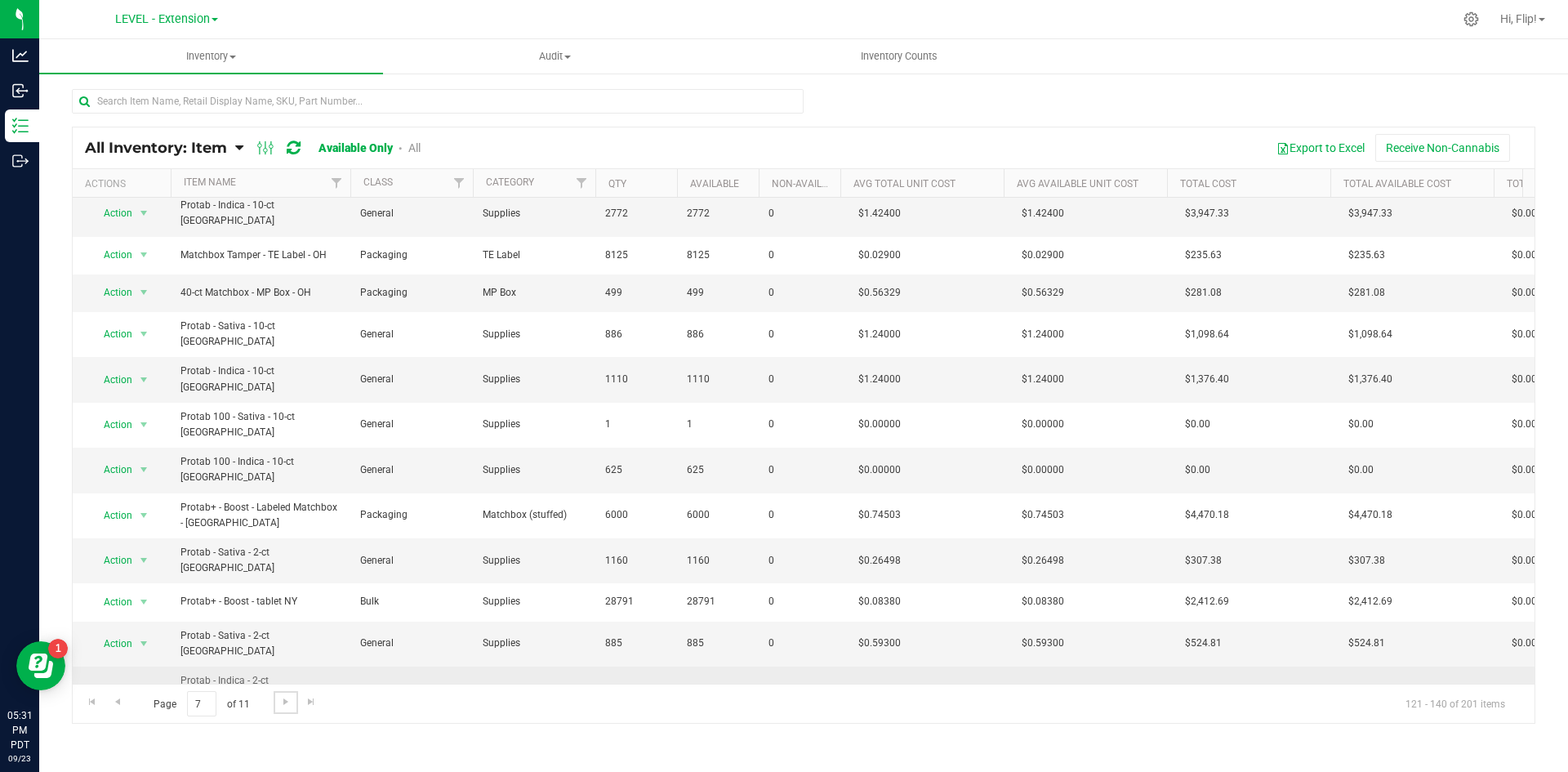
scroll to position [287, 0]
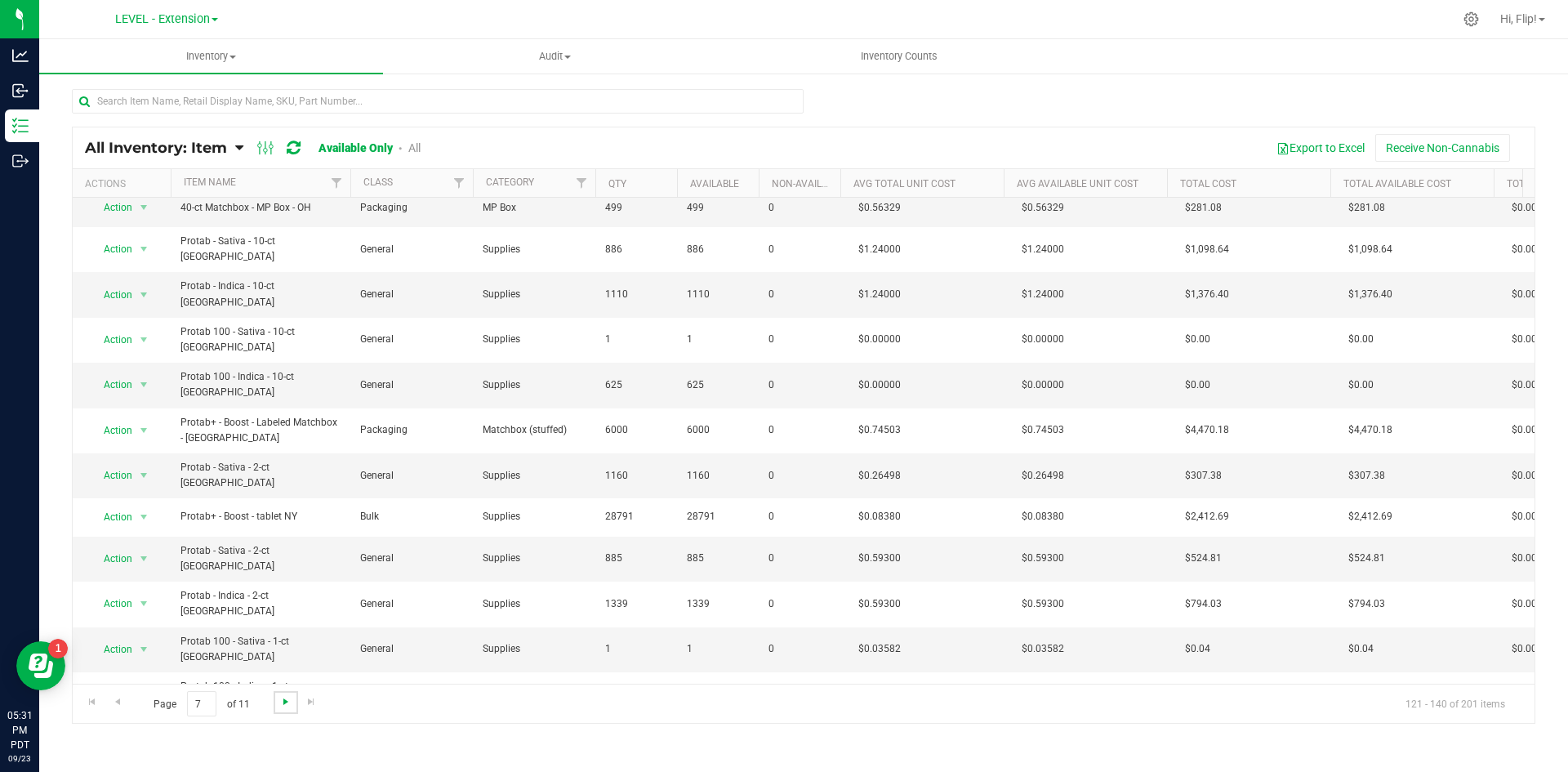
click at [286, 700] on span "Go to the next page" at bounding box center [285, 702] width 13 height 13
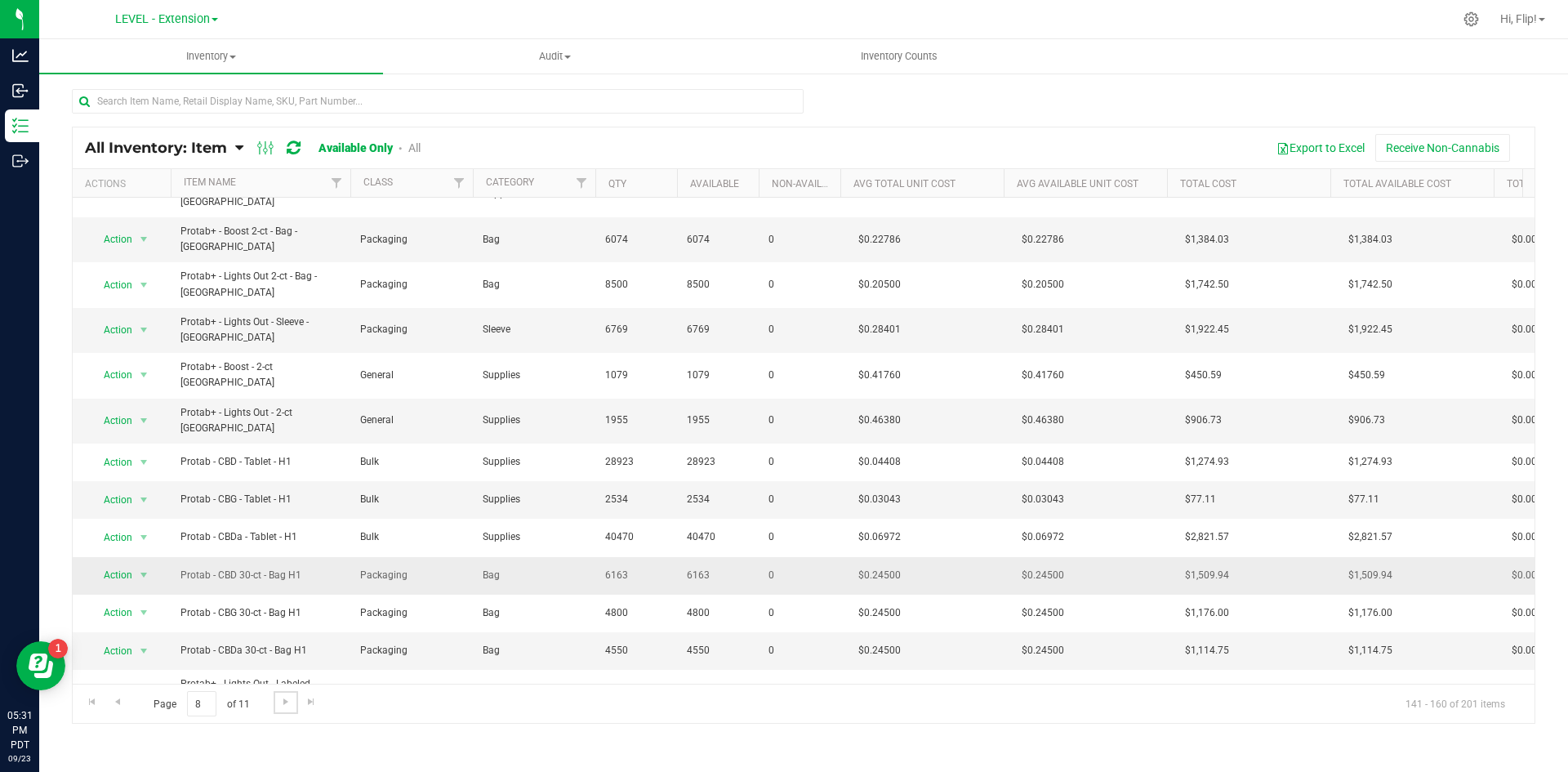
scroll to position [287, 0]
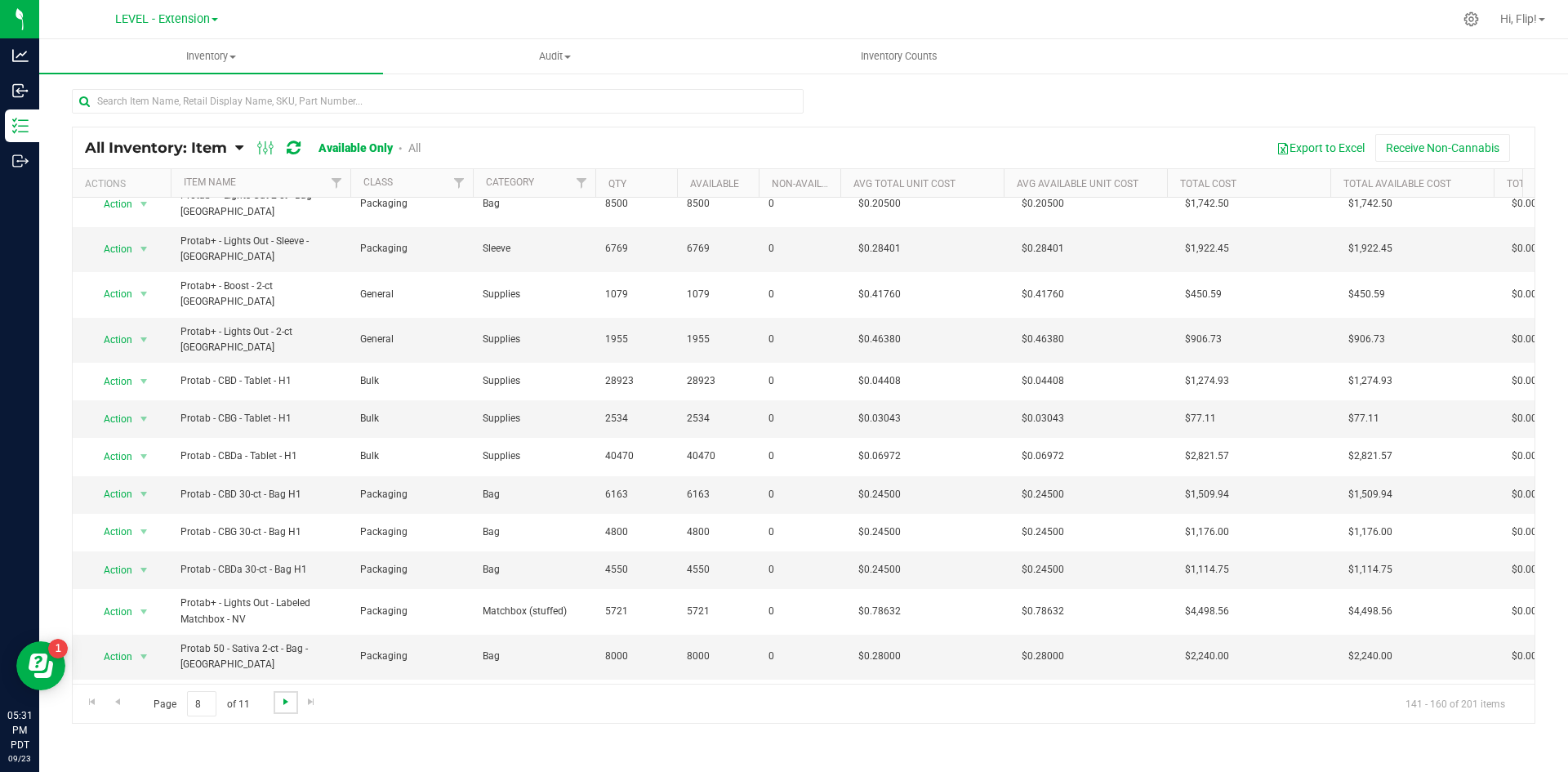
click at [287, 697] on span "Go to the next page" at bounding box center [285, 702] width 13 height 13
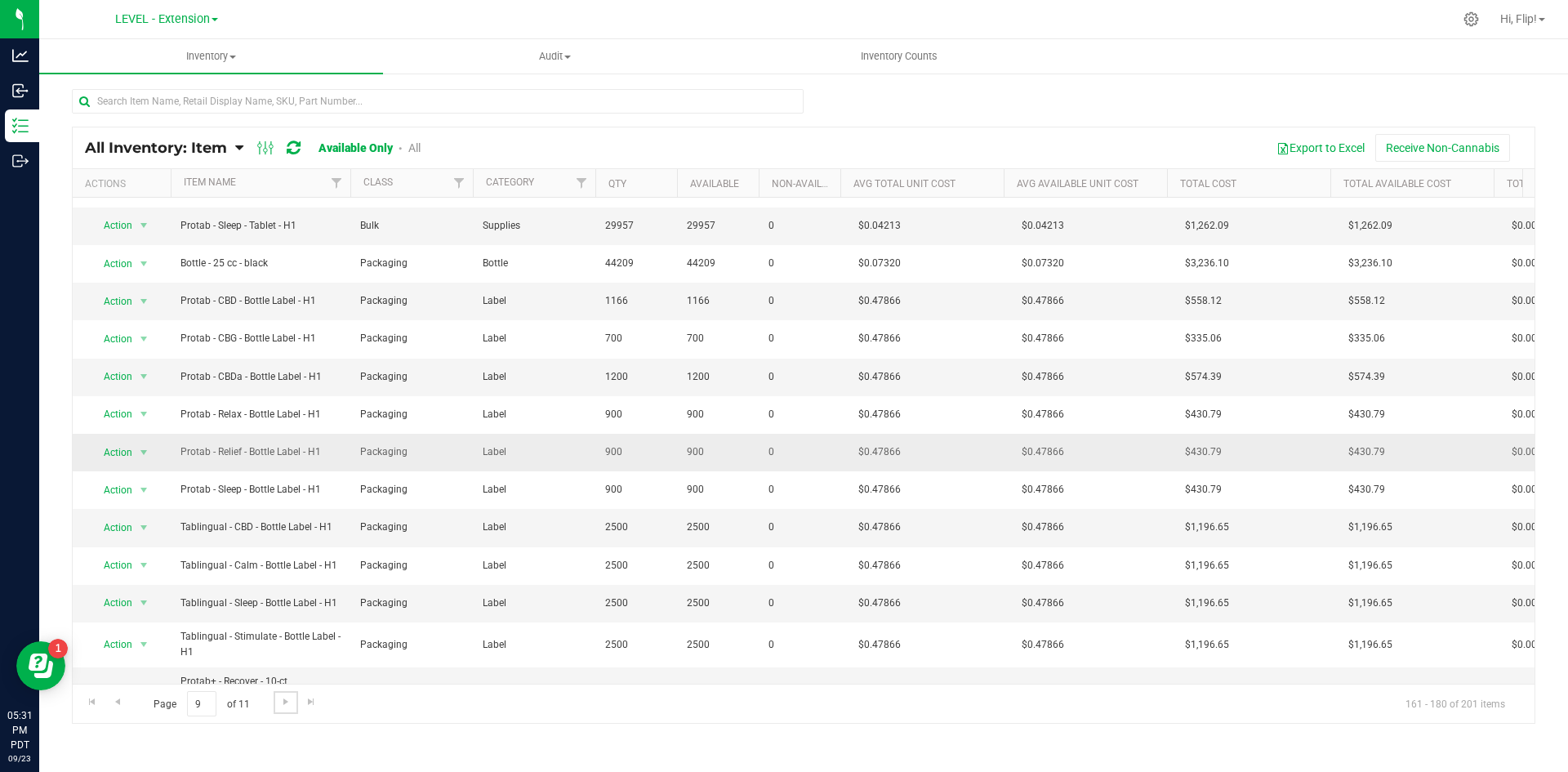
scroll to position [287, 0]
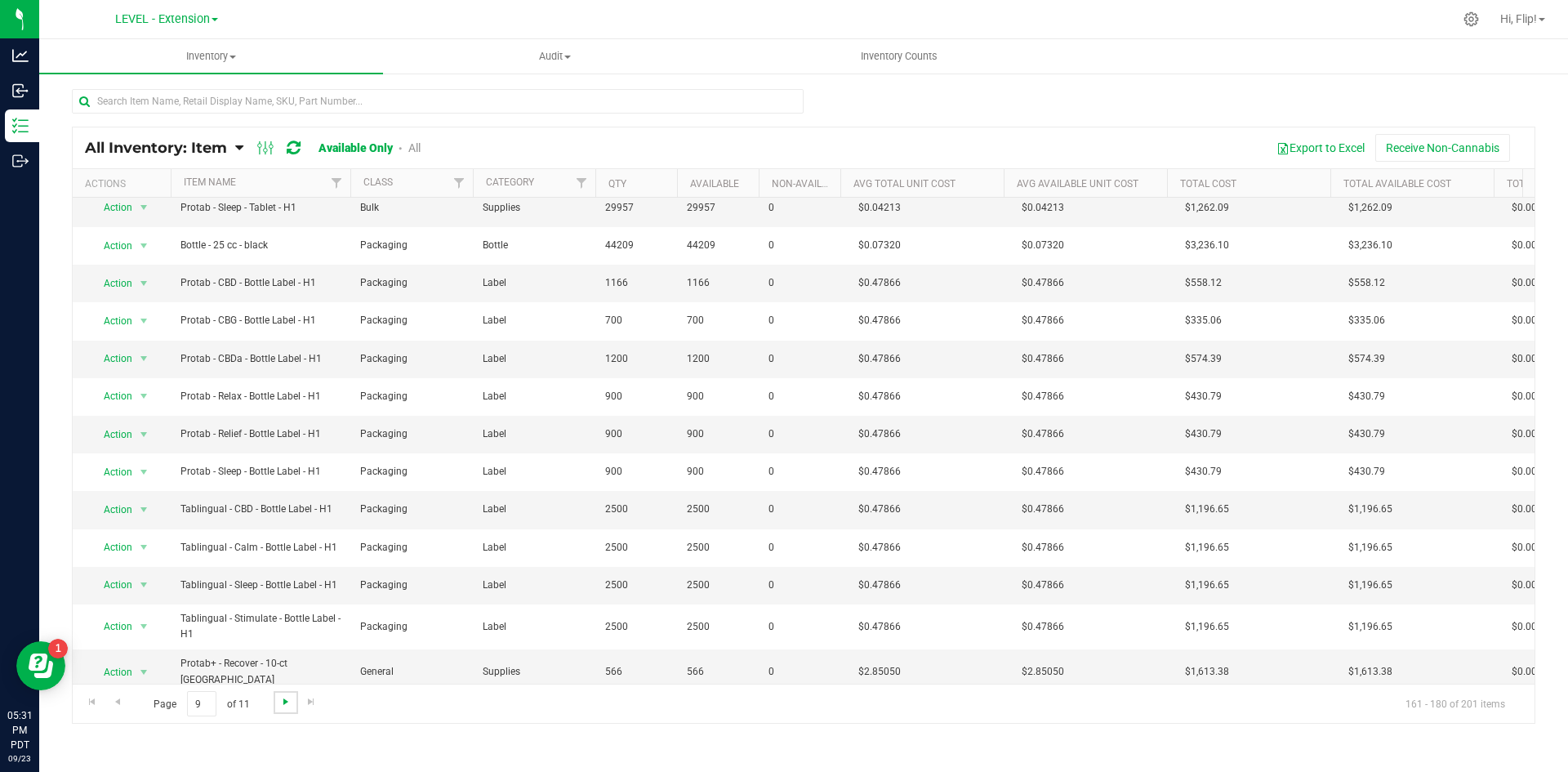
click at [291, 704] on span "Go to the next page" at bounding box center [285, 702] width 13 height 13
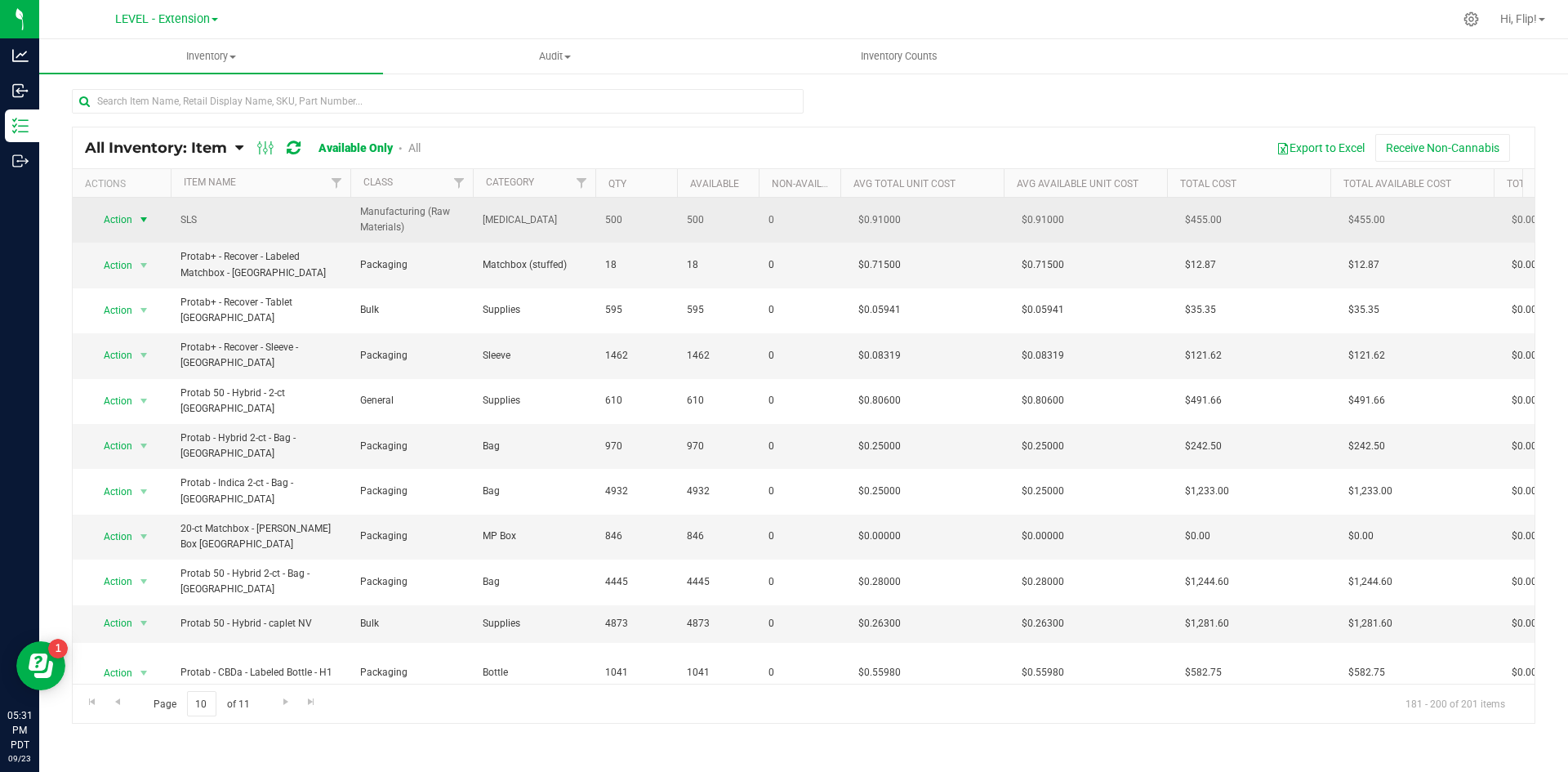
click at [130, 218] on span "Action" at bounding box center [111, 219] width 44 height 23
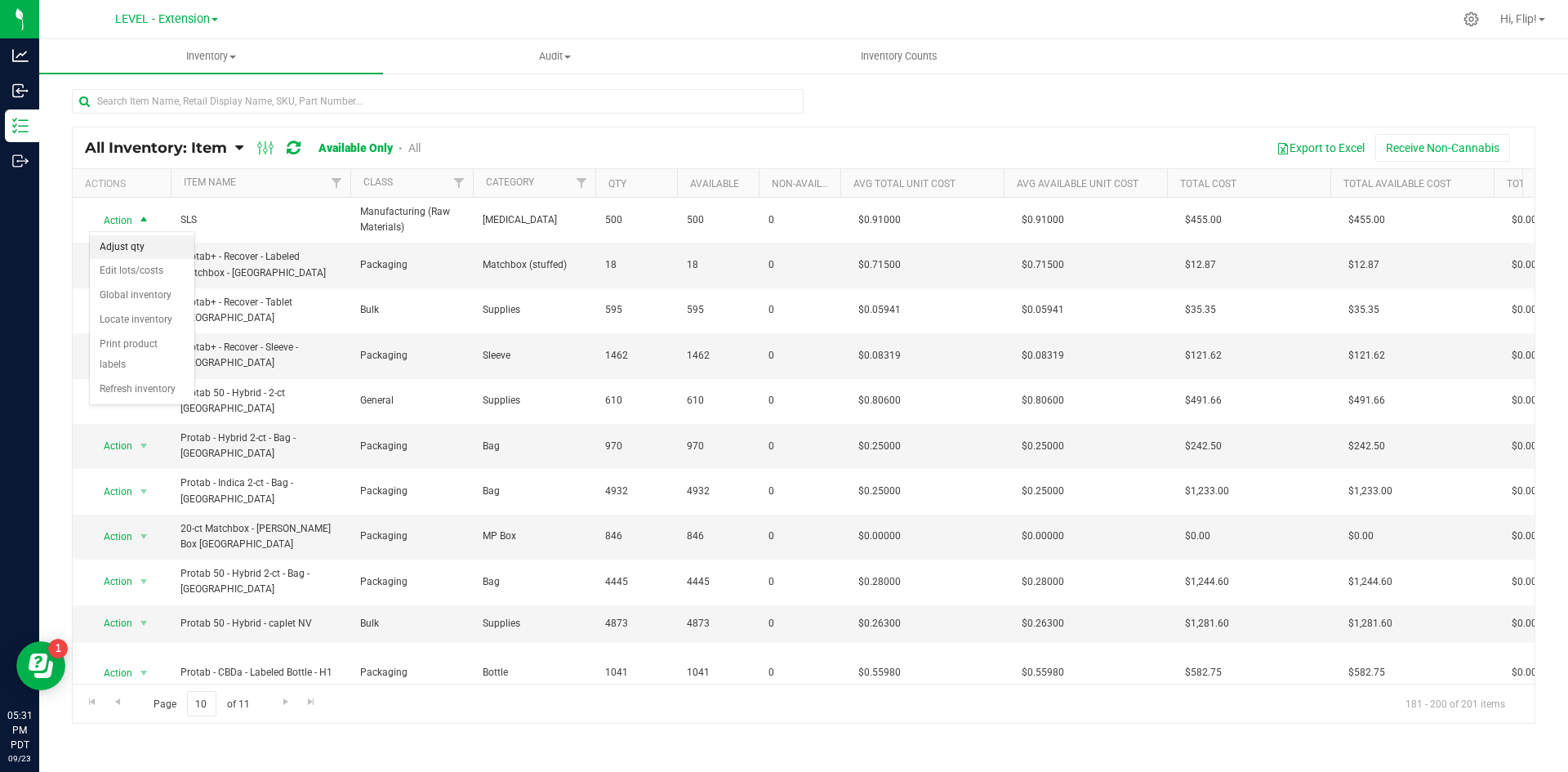
click at [138, 246] on li "Adjust qty" at bounding box center [142, 247] width 105 height 25
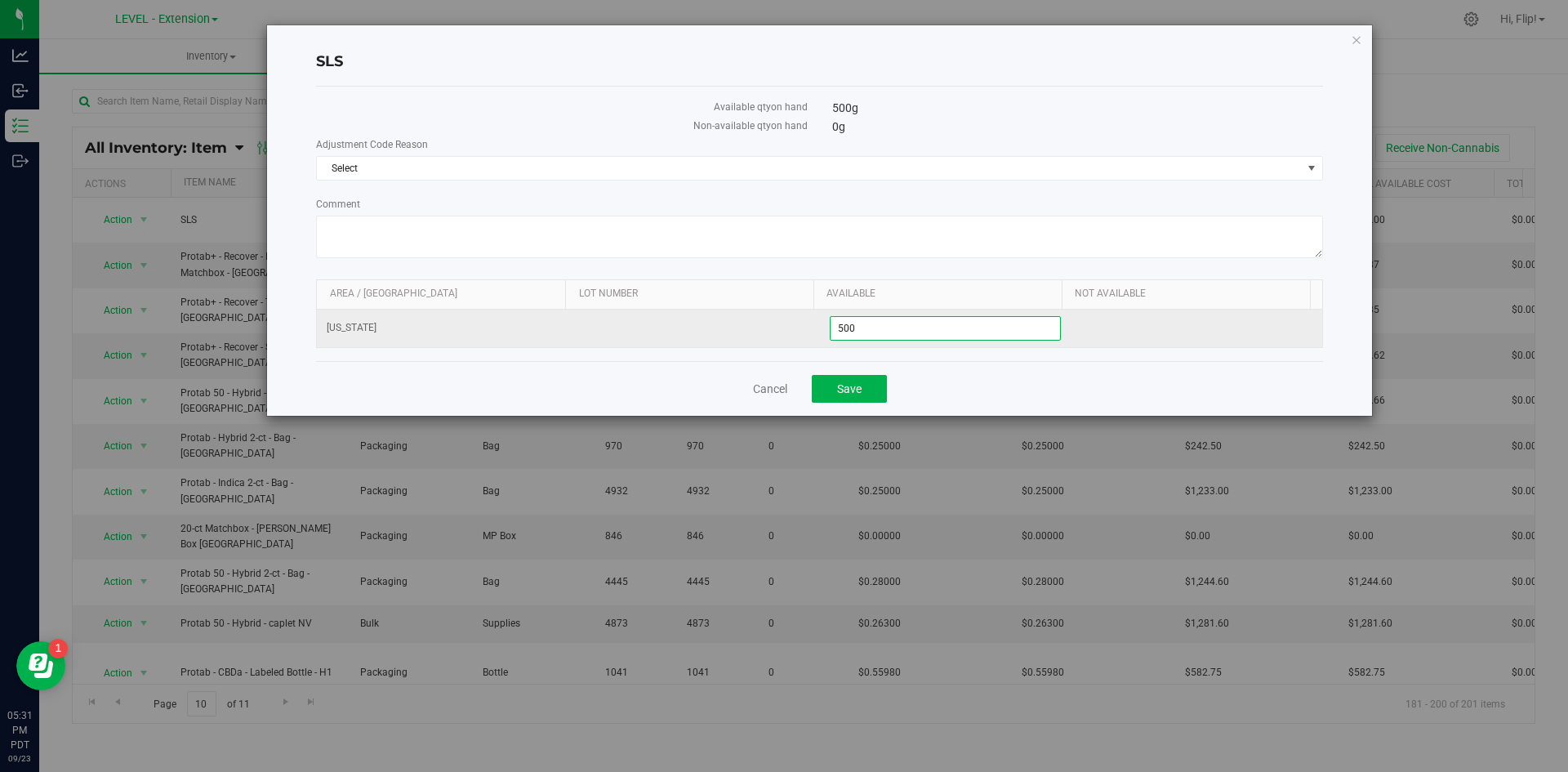
drag, startPoint x: 889, startPoint y: 324, endPoint x: 755, endPoint y: 335, distance: 134.5
click at [755, 335] on tr "[US_STATE] 500.0000 500" at bounding box center [819, 328] width 1006 height 38
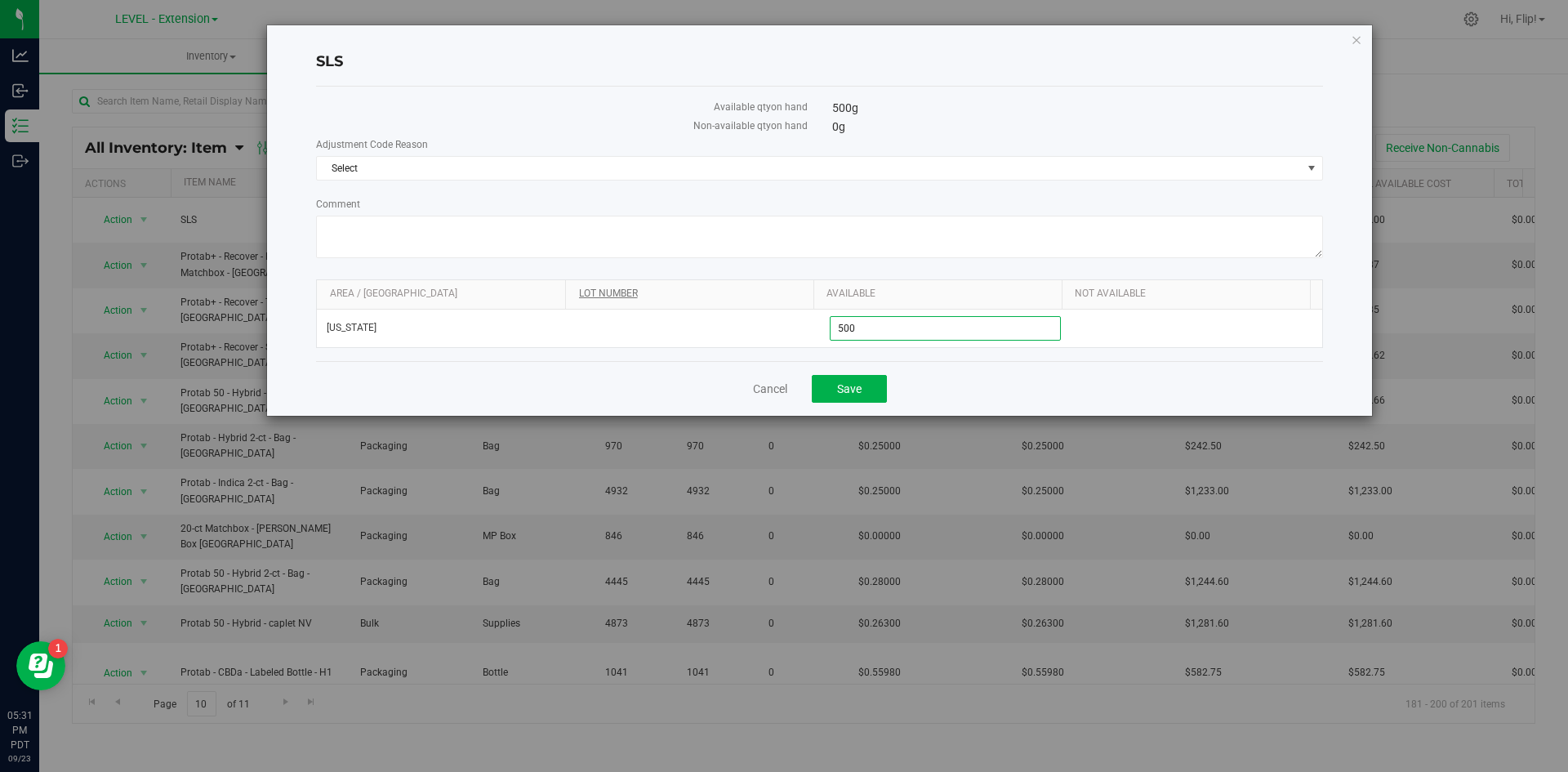
type input "0"
type input "0.0000"
click at [850, 387] on span "Save" at bounding box center [849, 389] width 25 height 13
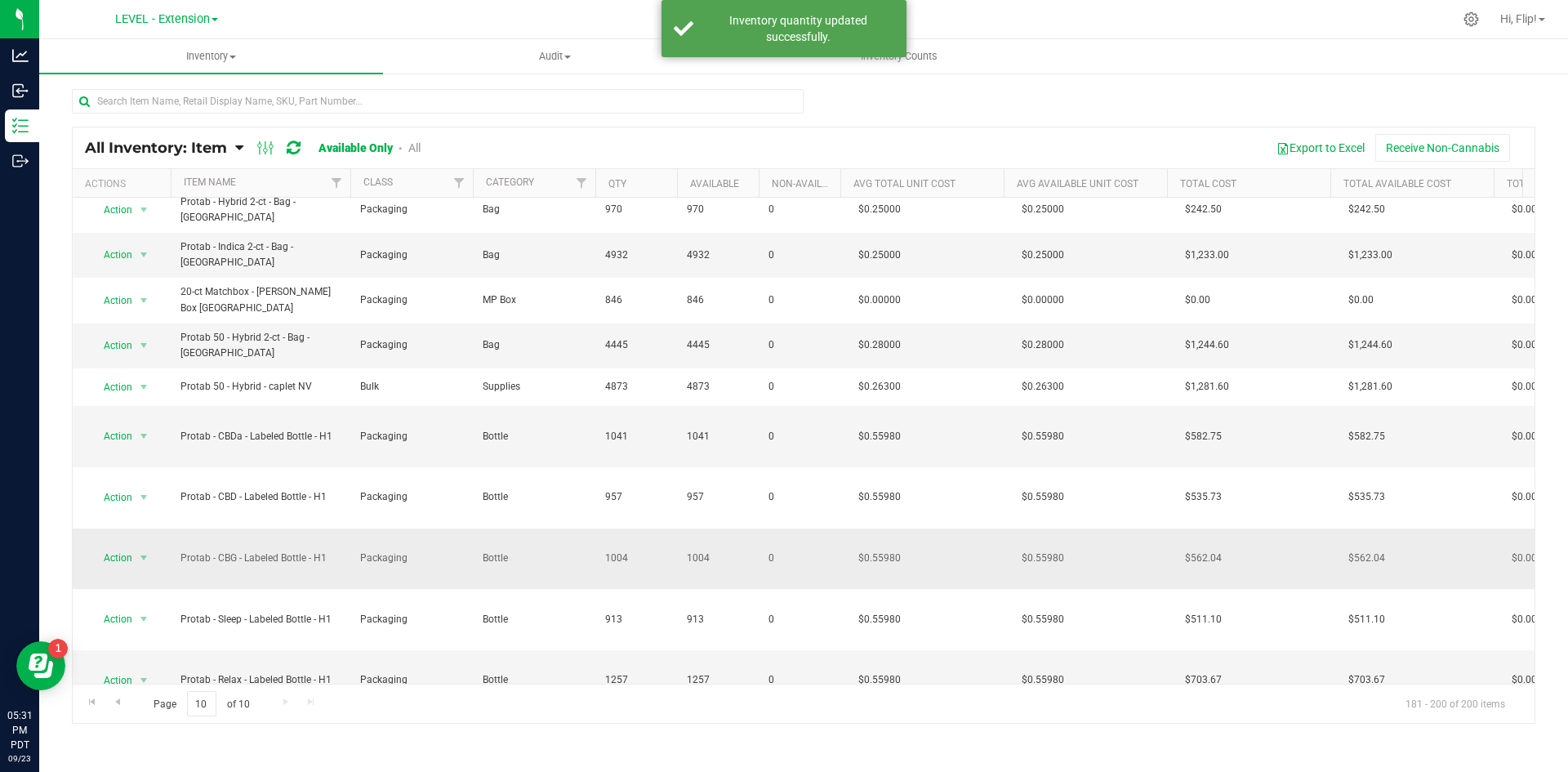
scroll to position [435, 0]
